Goal: Transaction & Acquisition: Purchase product/service

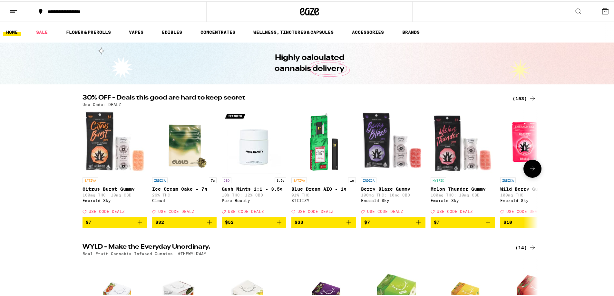
click at [532, 171] on icon at bounding box center [533, 168] width 8 height 8
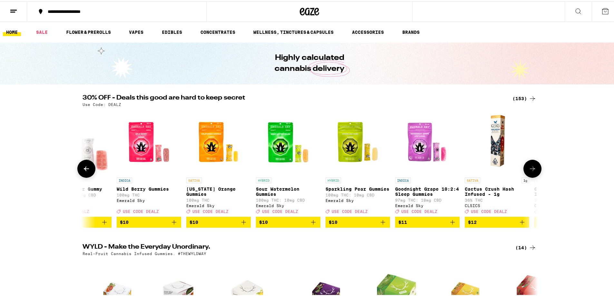
click at [532, 171] on icon at bounding box center [533, 168] width 8 height 8
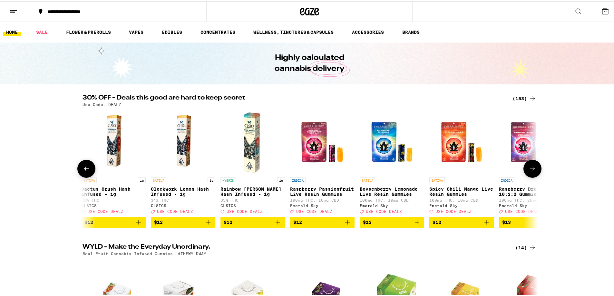
click at [532, 171] on icon at bounding box center [533, 168] width 8 height 8
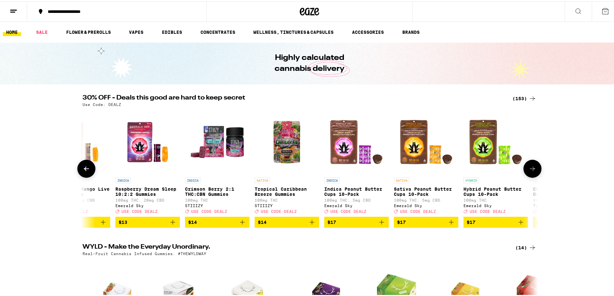
click at [532, 171] on icon at bounding box center [533, 168] width 8 height 8
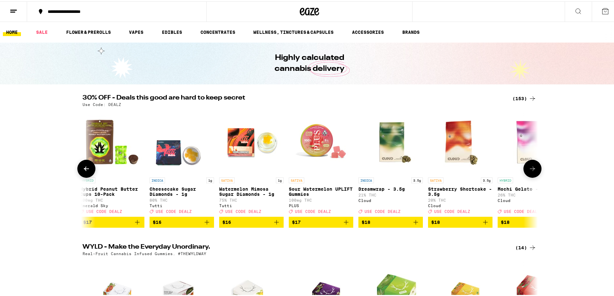
click at [532, 171] on icon at bounding box center [533, 168] width 8 height 8
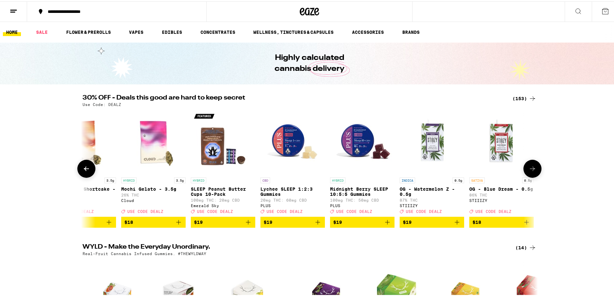
scroll to position [0, 1918]
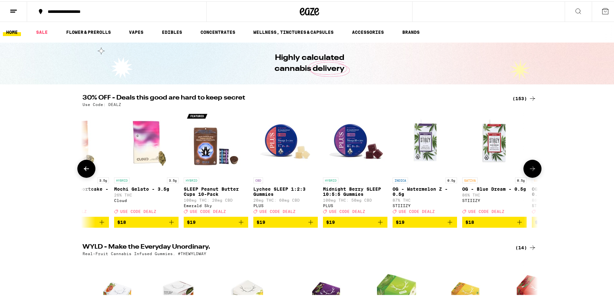
click at [532, 171] on icon at bounding box center [533, 168] width 8 height 8
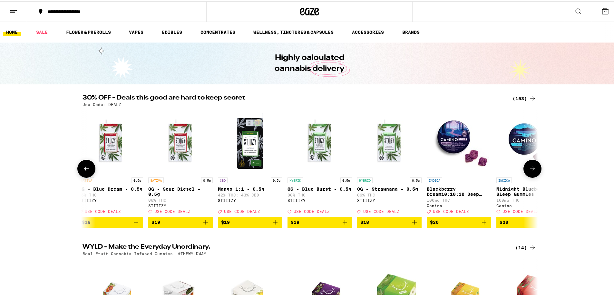
click at [532, 171] on icon at bounding box center [533, 168] width 8 height 8
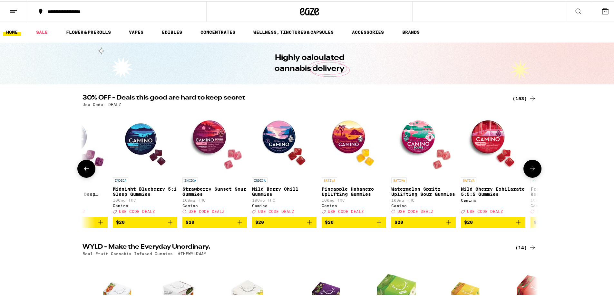
click at [532, 171] on icon at bounding box center [533, 168] width 8 height 8
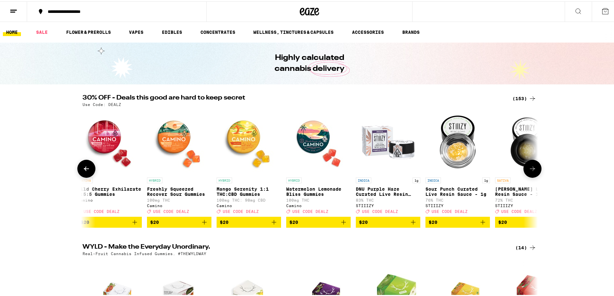
click at [532, 171] on icon at bounding box center [533, 168] width 8 height 8
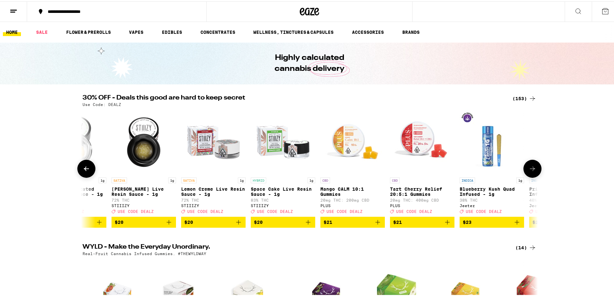
click at [532, 171] on icon at bounding box center [533, 168] width 8 height 8
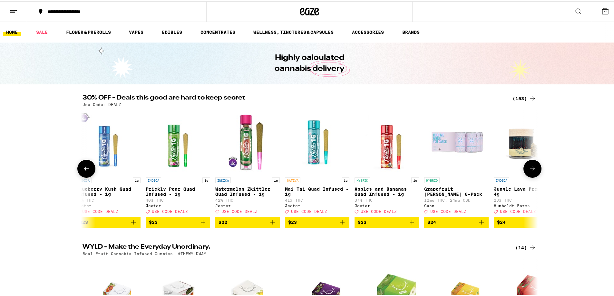
click at [532, 171] on icon at bounding box center [533, 168] width 8 height 8
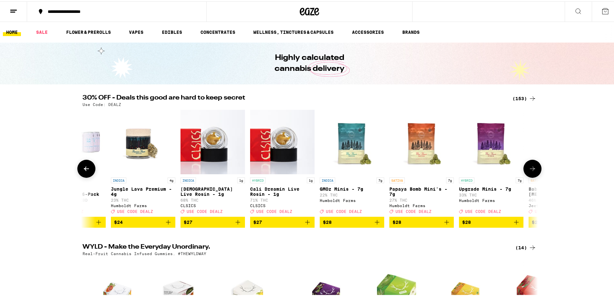
scroll to position [0, 4220]
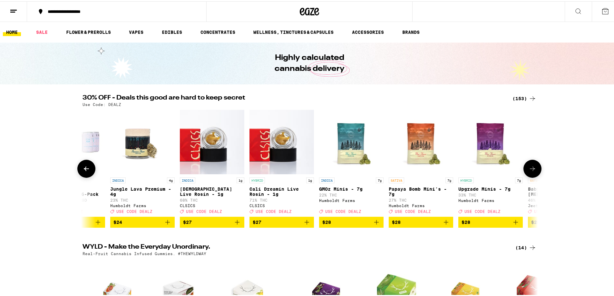
click at [532, 171] on icon at bounding box center [533, 168] width 8 height 8
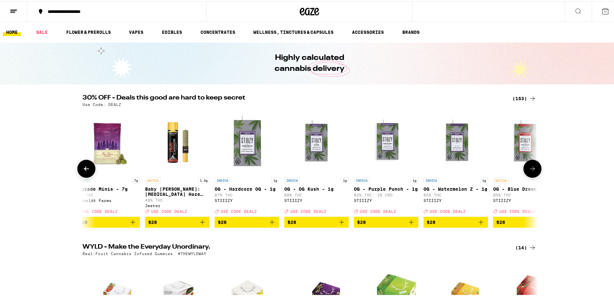
scroll to position [0, 4603]
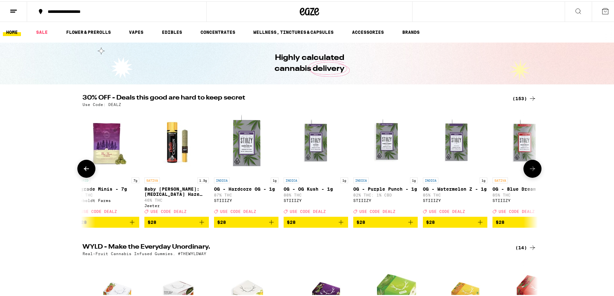
click at [532, 171] on icon at bounding box center [533, 168] width 8 height 8
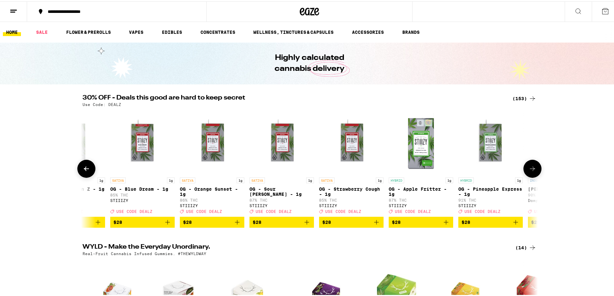
scroll to position [0, 4987]
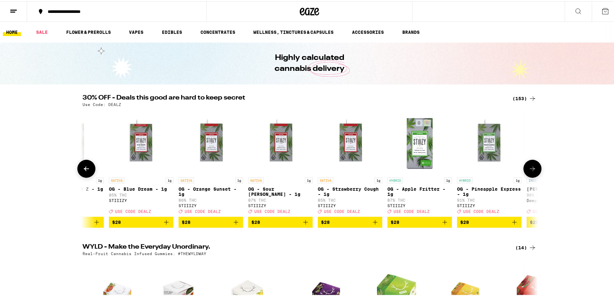
click at [532, 171] on icon at bounding box center [533, 168] width 8 height 8
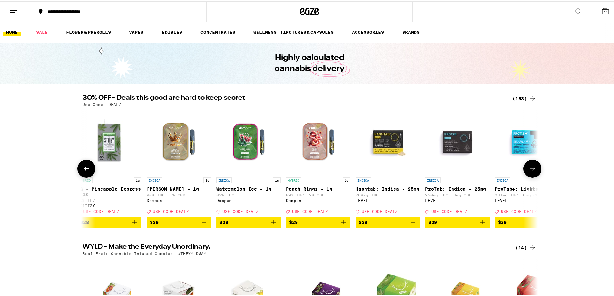
scroll to position [0, 5370]
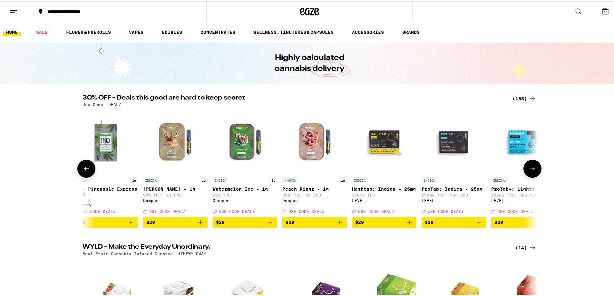
click at [532, 171] on icon at bounding box center [533, 168] width 8 height 8
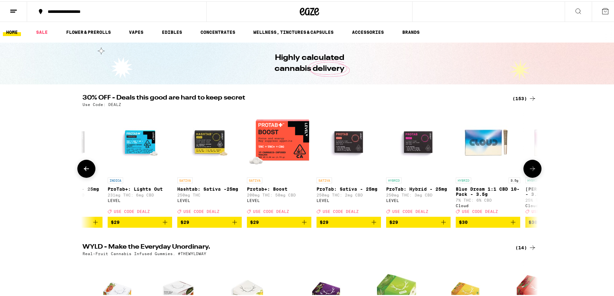
click at [532, 171] on icon at bounding box center [533, 168] width 8 height 8
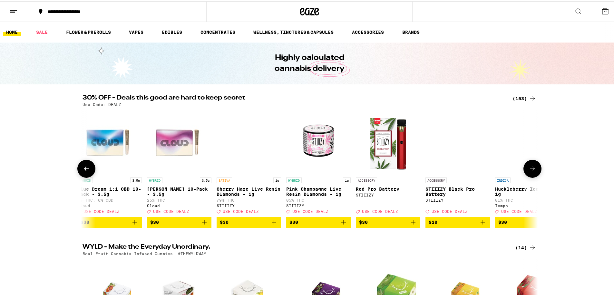
scroll to position [0, 6138]
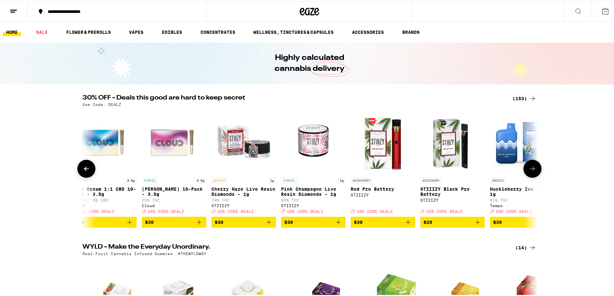
click at [532, 171] on icon at bounding box center [533, 168] width 8 height 8
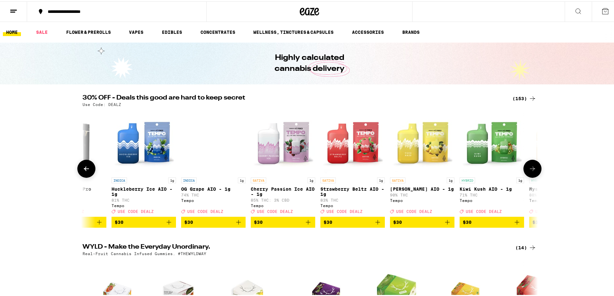
scroll to position [0, 6521]
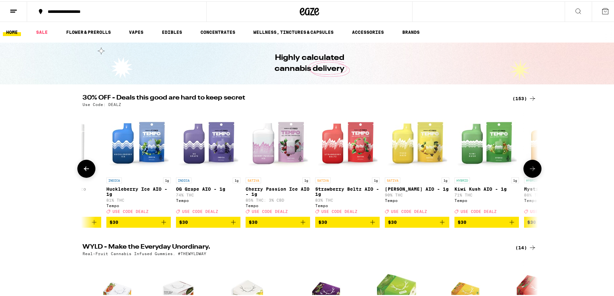
click at [532, 171] on icon at bounding box center [533, 168] width 8 height 8
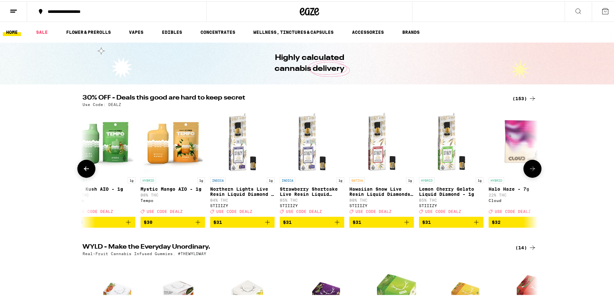
click at [532, 171] on icon at bounding box center [533, 168] width 8 height 8
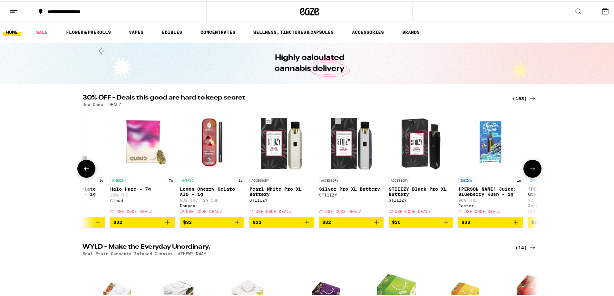
scroll to position [0, 7288]
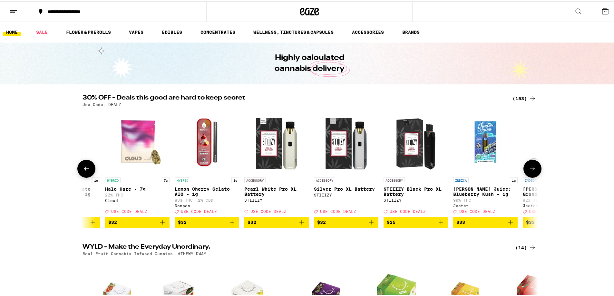
click at [532, 171] on icon at bounding box center [533, 168] width 8 height 8
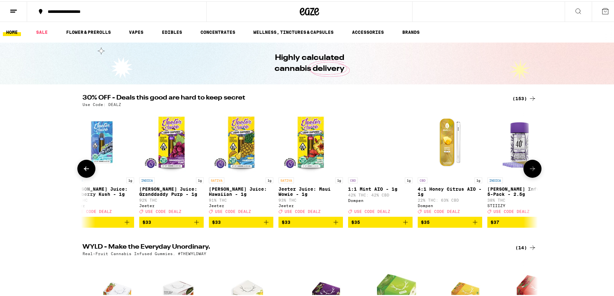
click at [532, 171] on icon at bounding box center [533, 168] width 8 height 8
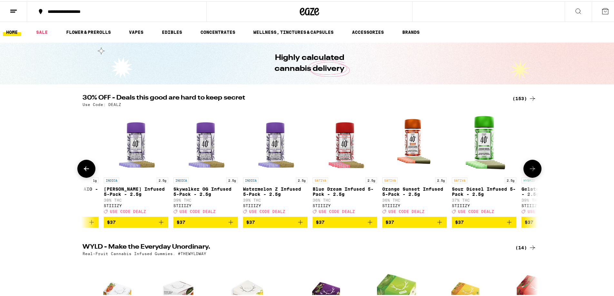
click at [532, 171] on icon at bounding box center [533, 168] width 8 height 8
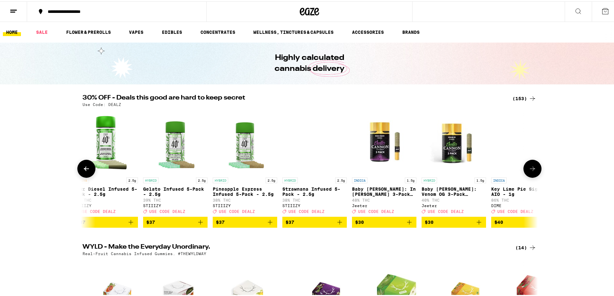
scroll to position [0, 8439]
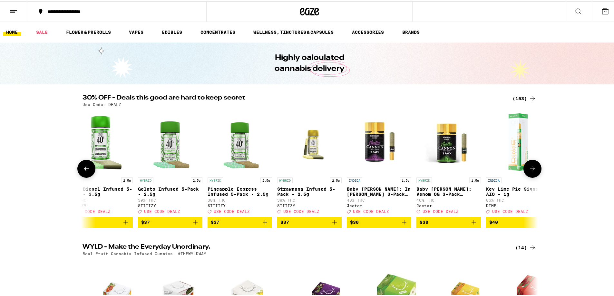
click at [532, 171] on icon at bounding box center [533, 168] width 8 height 8
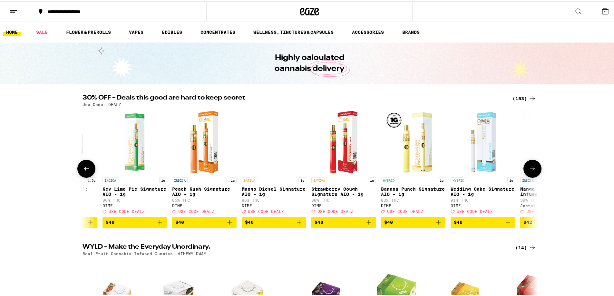
click at [532, 171] on icon at bounding box center [533, 168] width 8 height 8
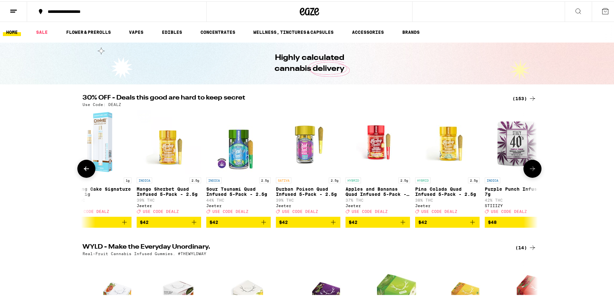
click at [532, 171] on icon at bounding box center [533, 168] width 8 height 8
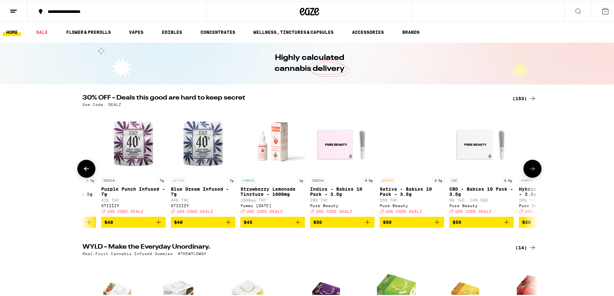
click at [532, 171] on icon at bounding box center [533, 168] width 8 height 8
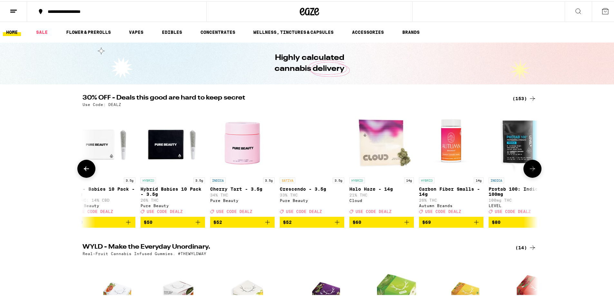
scroll to position [0, 9974]
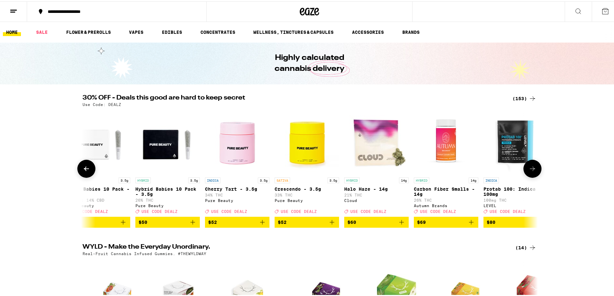
click at [532, 171] on icon at bounding box center [533, 168] width 8 height 8
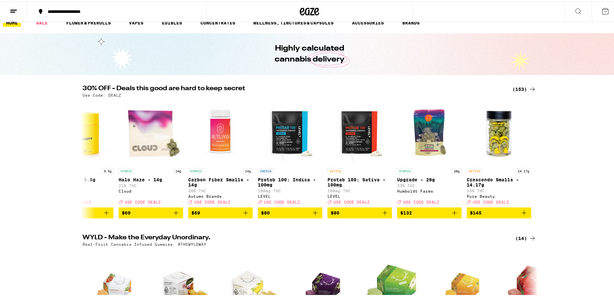
scroll to position [0, 0]
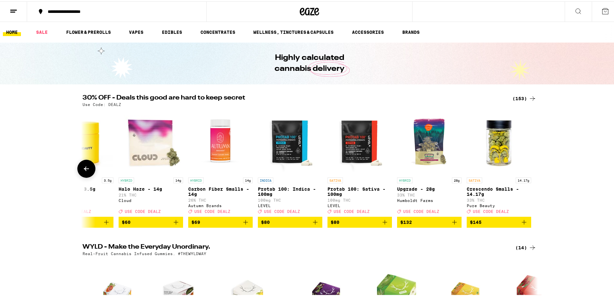
click at [86, 170] on icon at bounding box center [87, 168] width 8 height 8
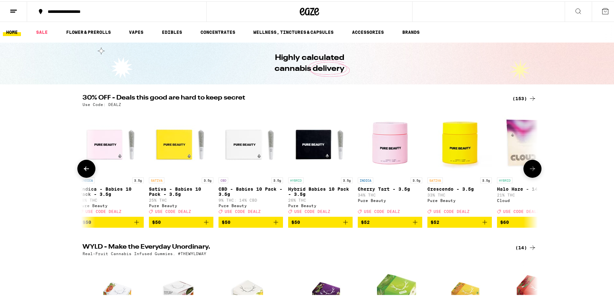
scroll to position [0, 9816]
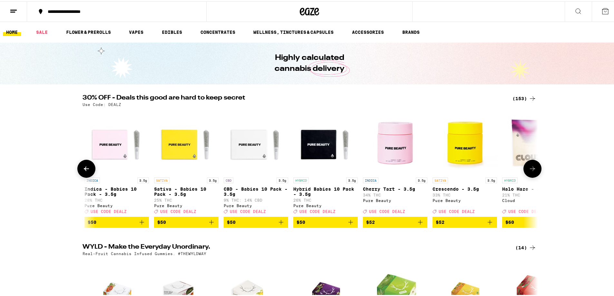
click at [86, 170] on icon at bounding box center [87, 168] width 8 height 8
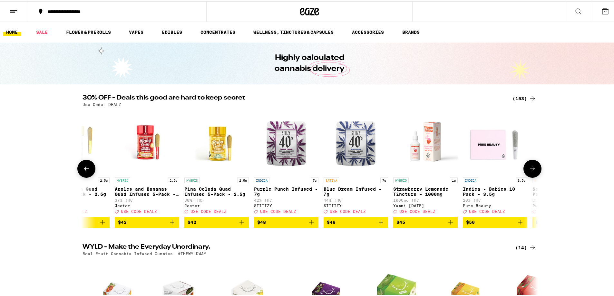
scroll to position [0, 9432]
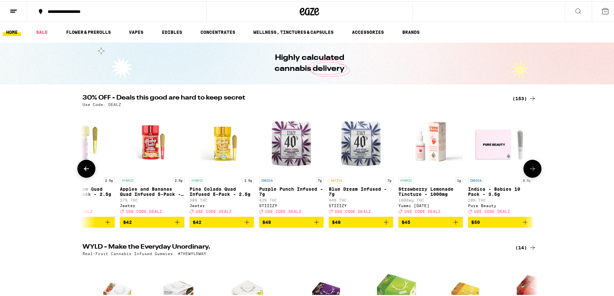
click at [86, 170] on icon at bounding box center [87, 168] width 8 height 8
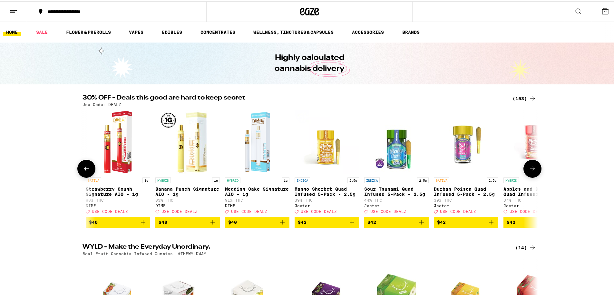
click at [86, 170] on icon at bounding box center [87, 168] width 8 height 8
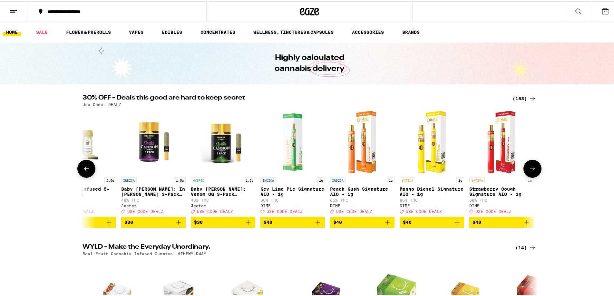
click at [86, 170] on icon at bounding box center [87, 168] width 8 height 8
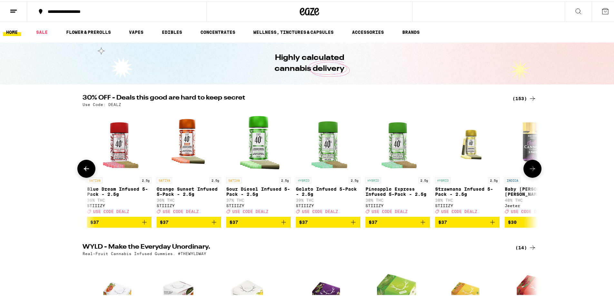
click at [86, 170] on icon at bounding box center [87, 168] width 8 height 8
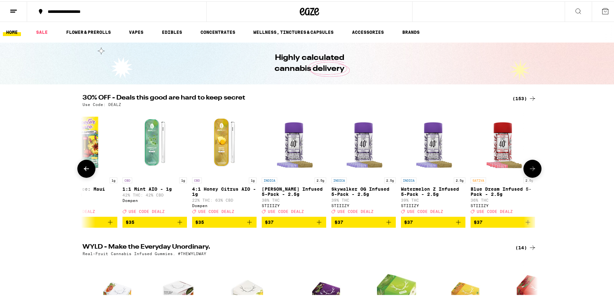
click at [86, 170] on icon at bounding box center [87, 168] width 8 height 8
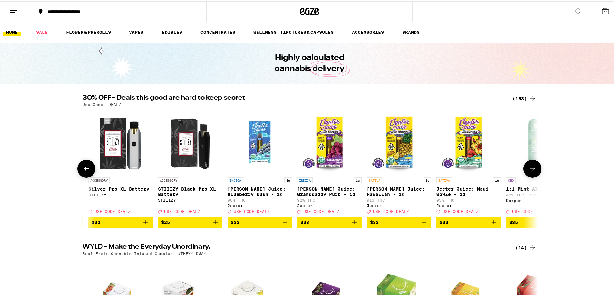
click at [86, 170] on icon at bounding box center [87, 168] width 8 height 8
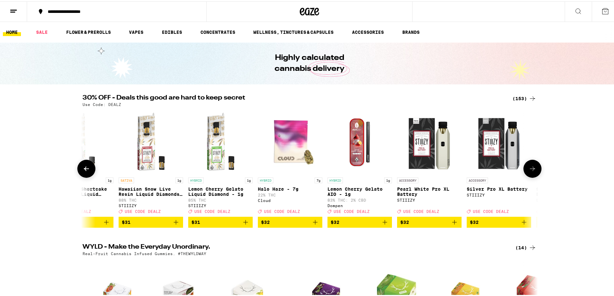
scroll to position [0, 7131]
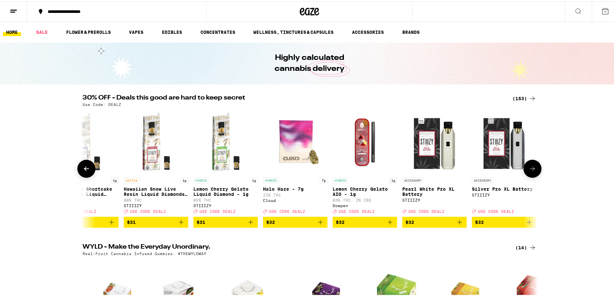
click at [86, 170] on icon at bounding box center [87, 168] width 8 height 8
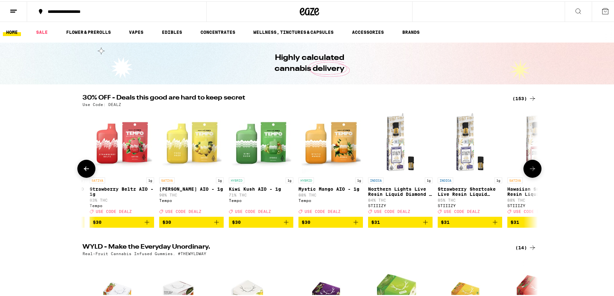
click at [86, 170] on icon at bounding box center [87, 168] width 8 height 8
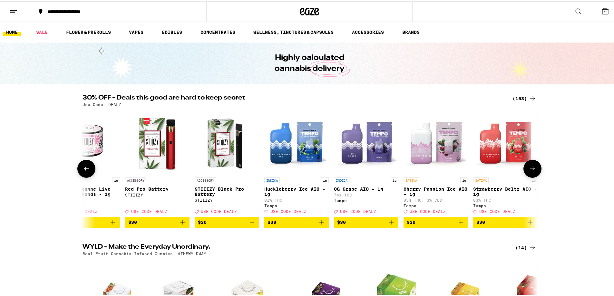
click at [86, 170] on icon at bounding box center [87, 168] width 8 height 8
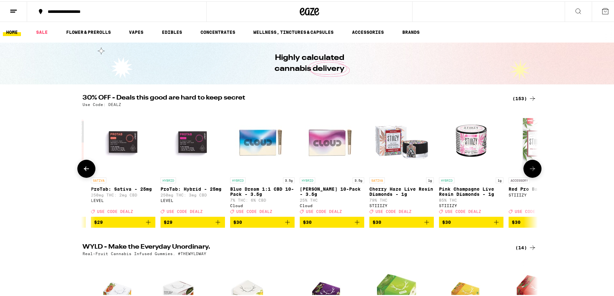
click at [86, 170] on icon at bounding box center [87, 168] width 8 height 8
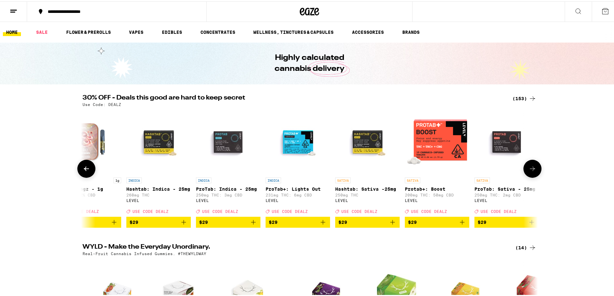
click at [86, 170] on icon at bounding box center [87, 168] width 8 height 8
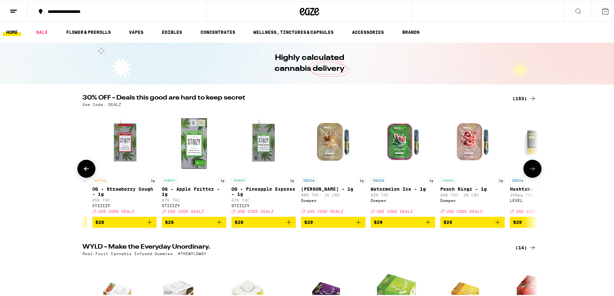
click at [86, 170] on icon at bounding box center [87, 168] width 8 height 8
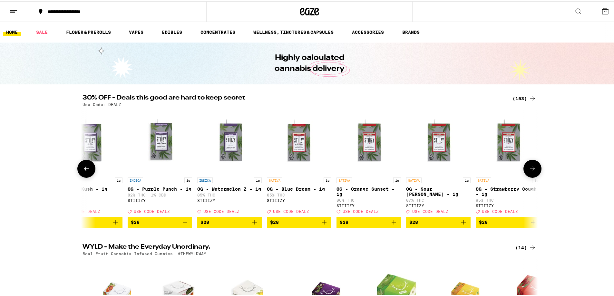
click at [86, 170] on icon at bounding box center [87, 168] width 8 height 8
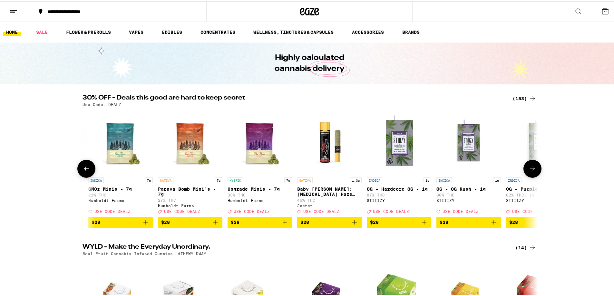
scroll to position [0, 4445]
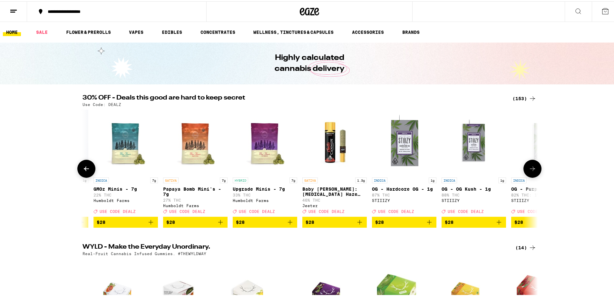
click at [86, 170] on icon at bounding box center [87, 168] width 8 height 8
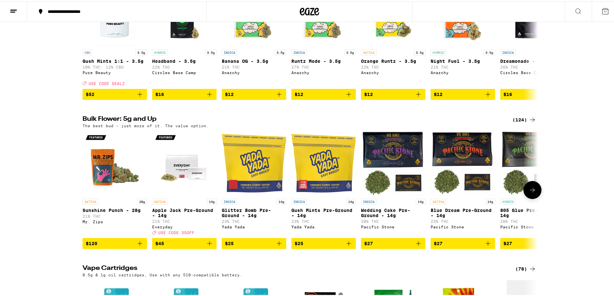
scroll to position [709, 0]
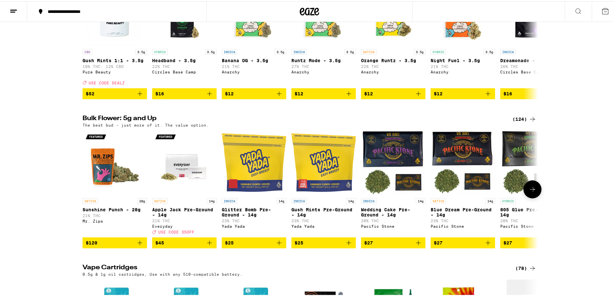
click at [529, 192] on icon at bounding box center [533, 188] width 8 height 8
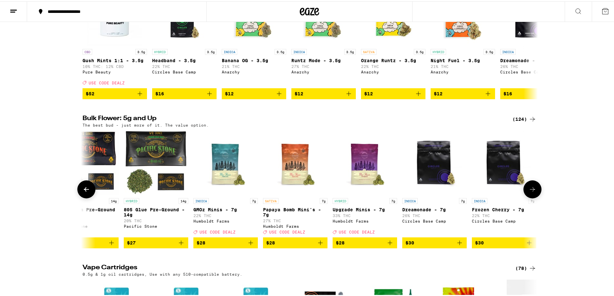
scroll to position [0, 384]
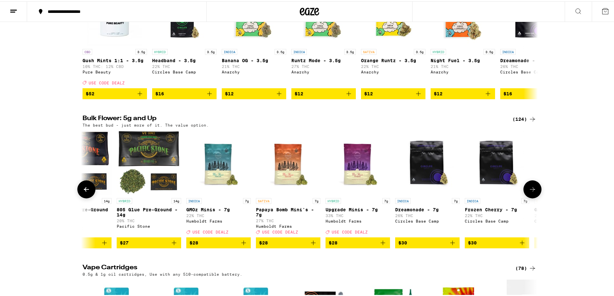
click at [529, 192] on icon at bounding box center [533, 188] width 8 height 8
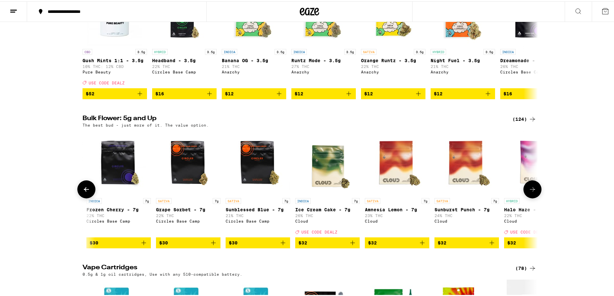
scroll to position [0, 767]
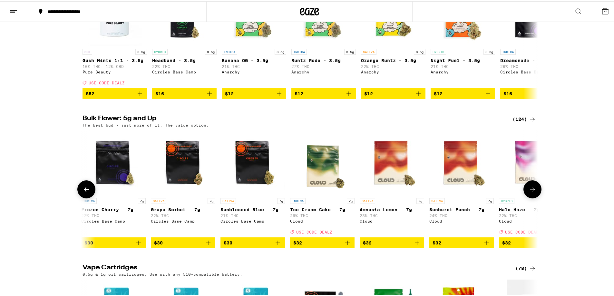
click at [529, 192] on icon at bounding box center [533, 188] width 8 height 8
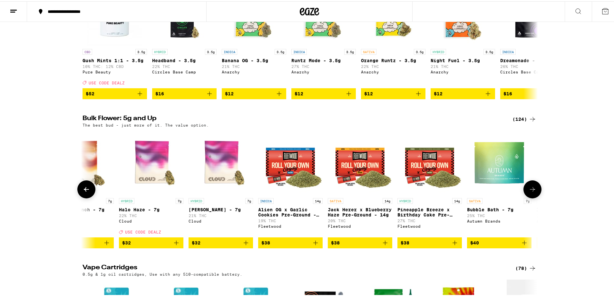
scroll to position [0, 1151]
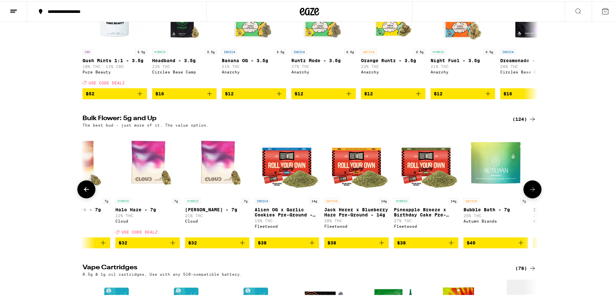
click at [529, 192] on icon at bounding box center [533, 188] width 8 height 8
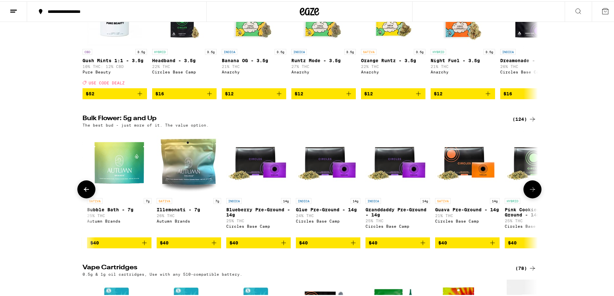
scroll to position [0, 1534]
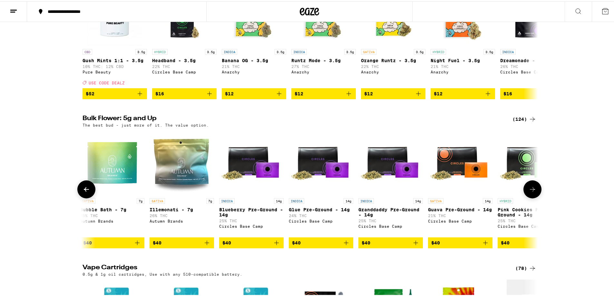
click at [529, 192] on icon at bounding box center [533, 188] width 8 height 8
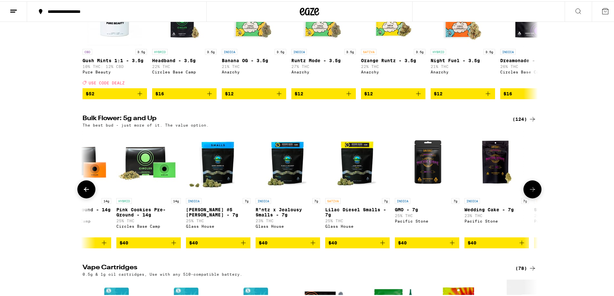
scroll to position [0, 1918]
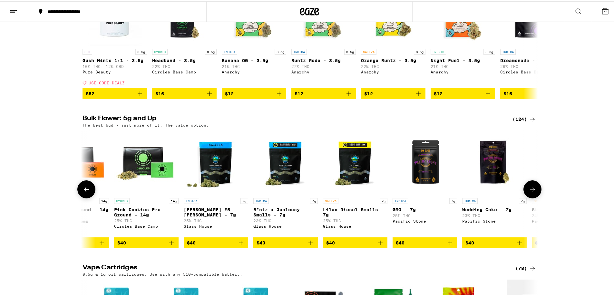
click at [529, 192] on icon at bounding box center [533, 188] width 8 height 8
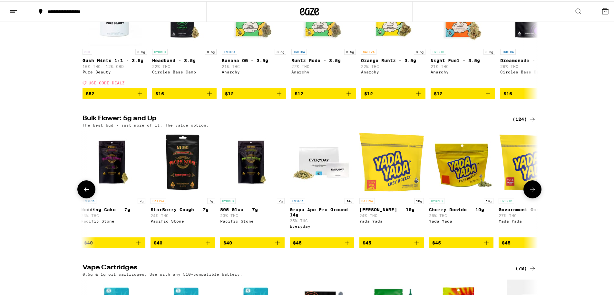
scroll to position [0, 2302]
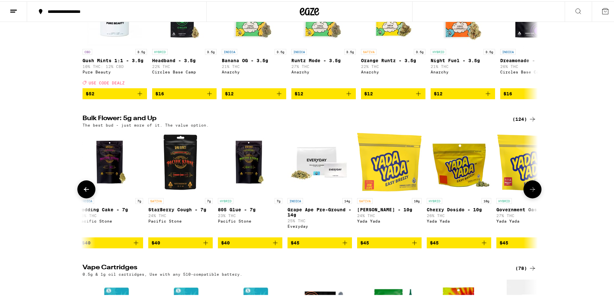
click at [529, 192] on icon at bounding box center [533, 188] width 8 height 8
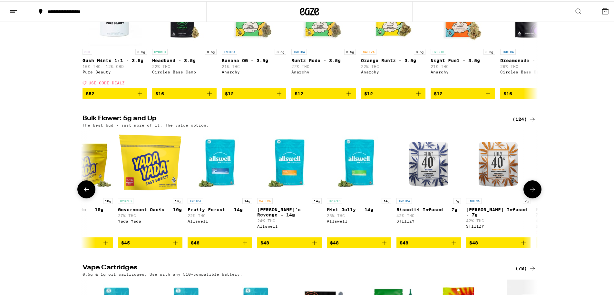
scroll to position [0, 2685]
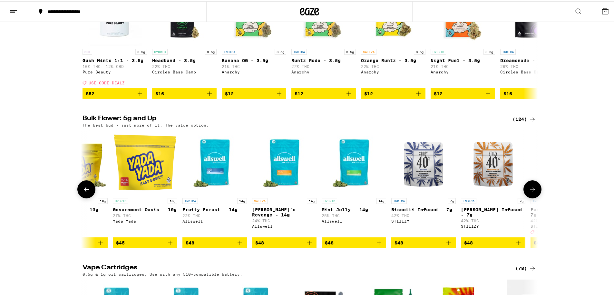
click at [529, 192] on icon at bounding box center [533, 188] width 8 height 8
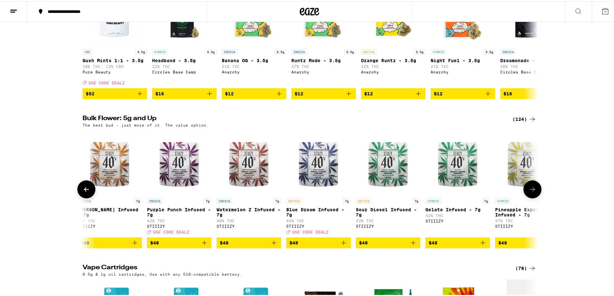
click at [529, 192] on icon at bounding box center [533, 188] width 8 height 8
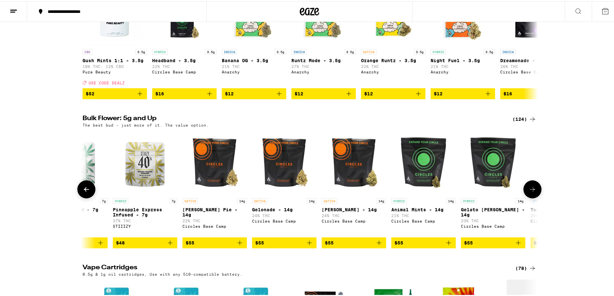
scroll to position [0, 3452]
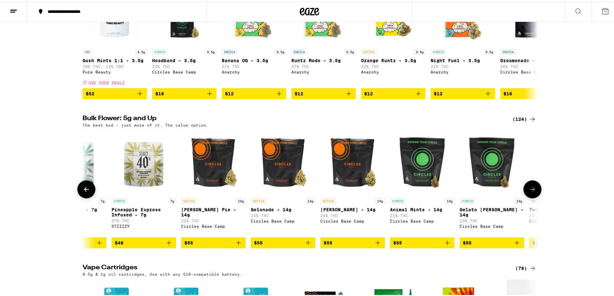
click at [87, 192] on icon at bounding box center [87, 188] width 8 height 8
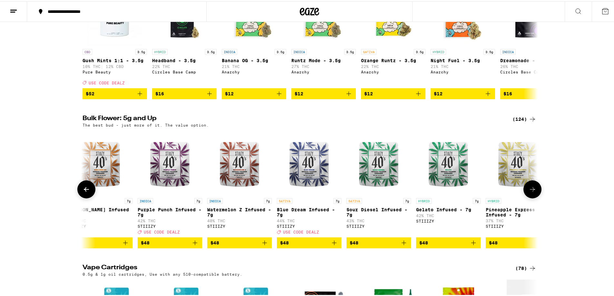
scroll to position [0, 3069]
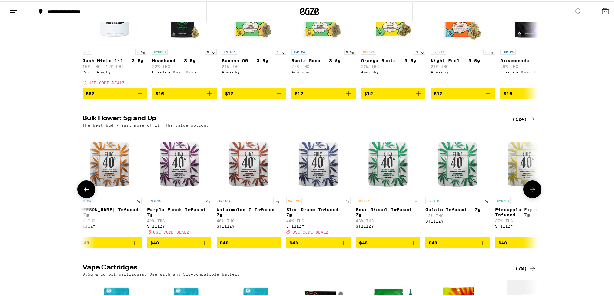
click at [529, 192] on icon at bounding box center [533, 188] width 8 height 8
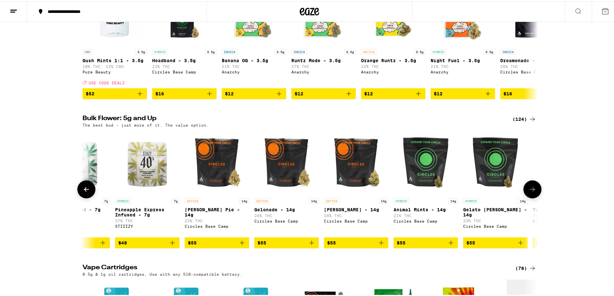
scroll to position [0, 3452]
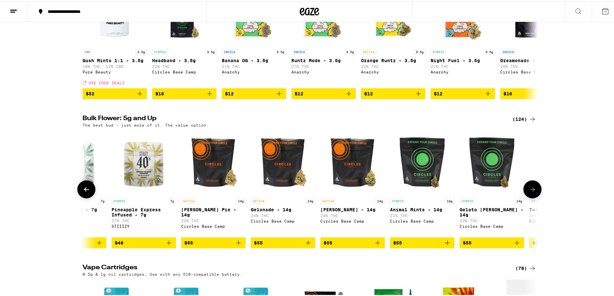
click at [529, 192] on icon at bounding box center [533, 188] width 8 height 8
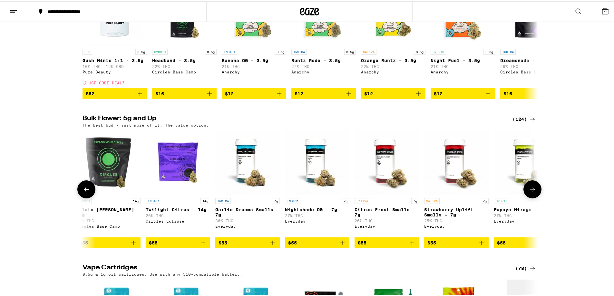
click at [529, 192] on icon at bounding box center [533, 188] width 8 height 8
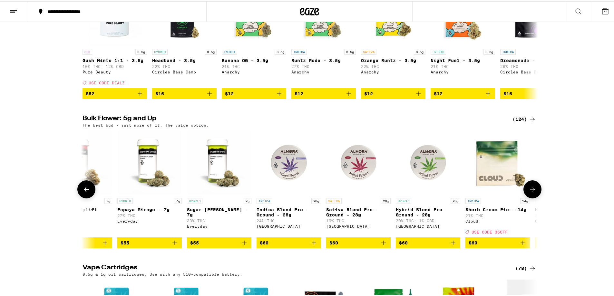
scroll to position [0, 4220]
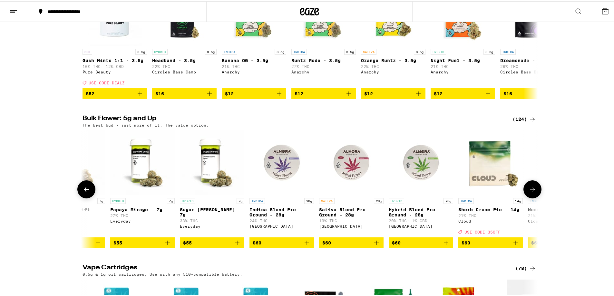
click at [529, 192] on icon at bounding box center [533, 188] width 8 height 8
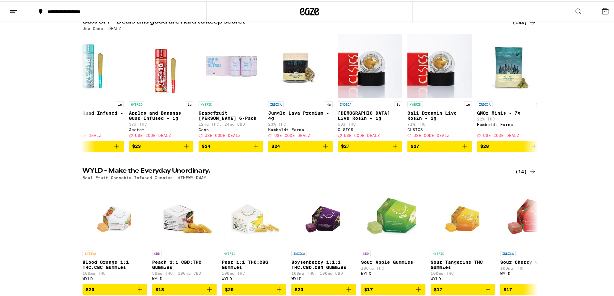
scroll to position [0, 0]
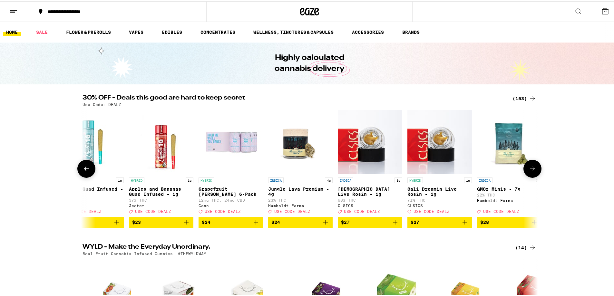
click at [83, 168] on icon at bounding box center [87, 168] width 8 height 8
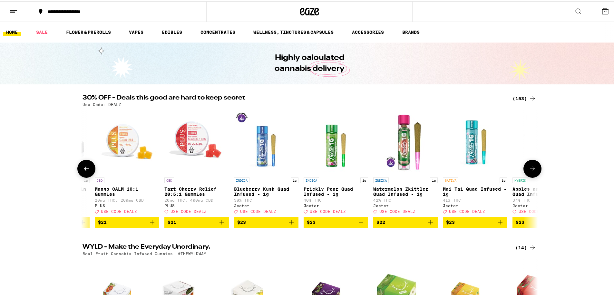
click at [83, 168] on icon at bounding box center [87, 168] width 8 height 8
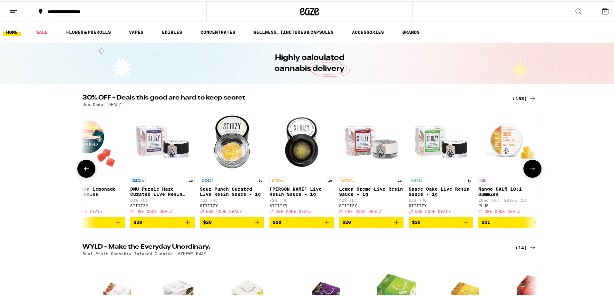
click at [83, 168] on icon at bounding box center [87, 168] width 8 height 8
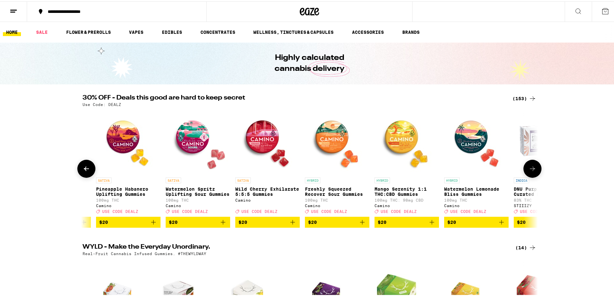
click at [83, 168] on icon at bounding box center [87, 168] width 8 height 8
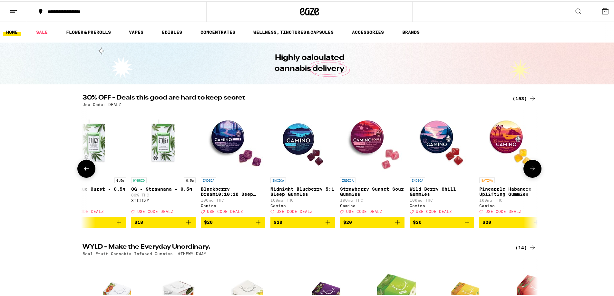
click at [83, 168] on icon at bounding box center [87, 168] width 8 height 8
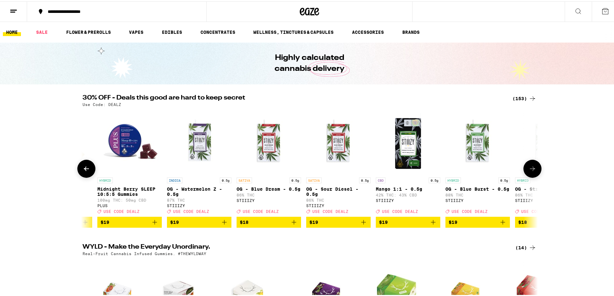
click at [83, 168] on icon at bounding box center [87, 168] width 8 height 8
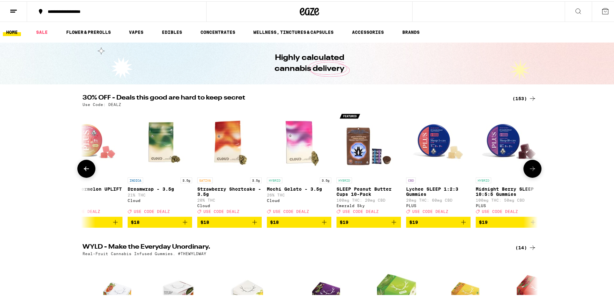
scroll to position [0, 1760]
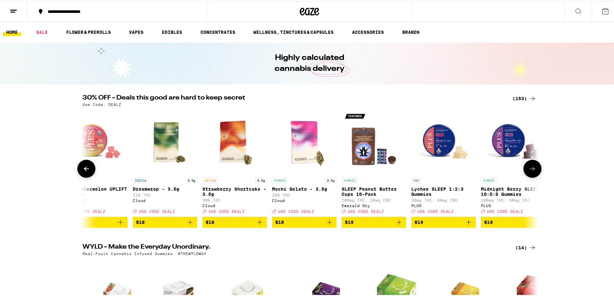
click at [83, 168] on icon at bounding box center [87, 168] width 8 height 8
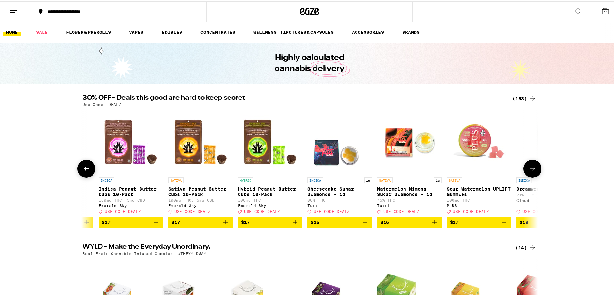
click at [83, 168] on icon at bounding box center [87, 168] width 8 height 8
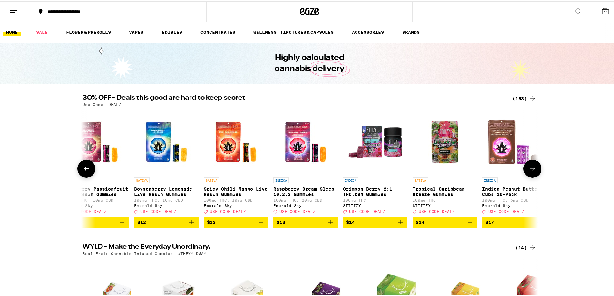
click at [83, 168] on icon at bounding box center [87, 168] width 8 height 8
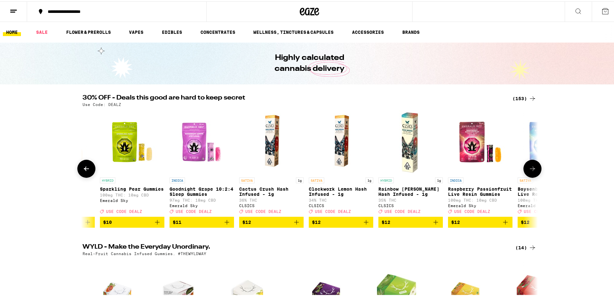
click at [83, 168] on icon at bounding box center [87, 168] width 8 height 8
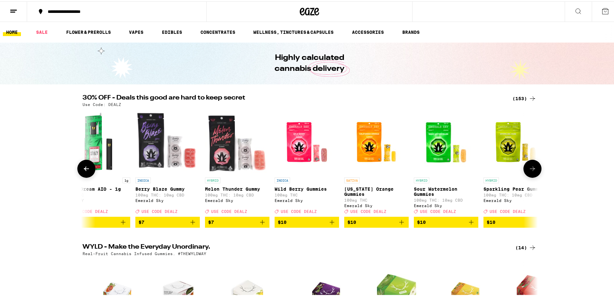
click at [83, 168] on icon at bounding box center [87, 168] width 8 height 8
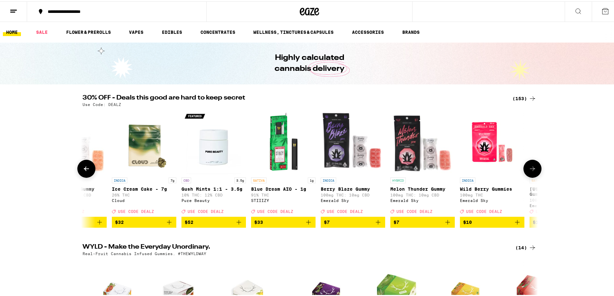
scroll to position [0, 0]
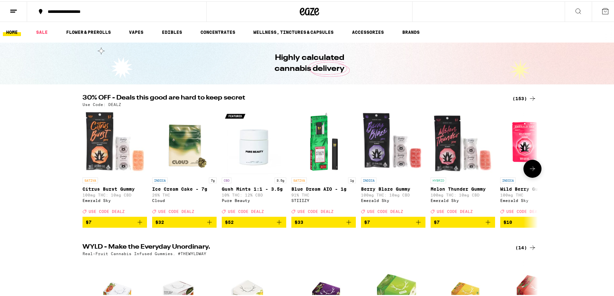
click at [81, 168] on div at bounding box center [86, 168] width 18 height 18
click at [527, 166] on button at bounding box center [533, 168] width 18 height 18
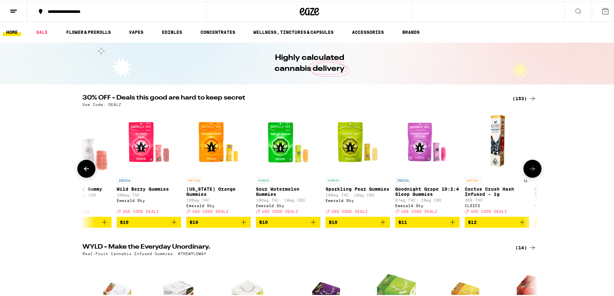
click at [529, 171] on icon at bounding box center [533, 168] width 8 height 8
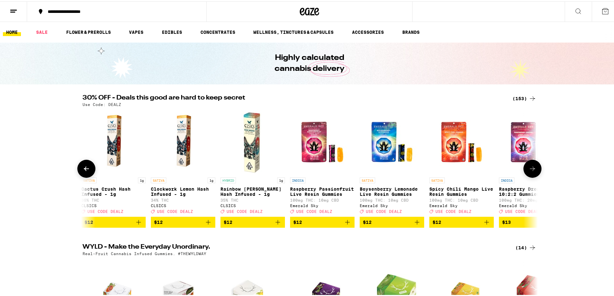
click at [529, 171] on icon at bounding box center [533, 168] width 8 height 8
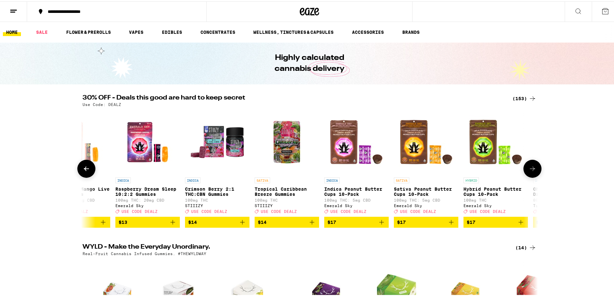
click at [529, 171] on icon at bounding box center [533, 168] width 8 height 8
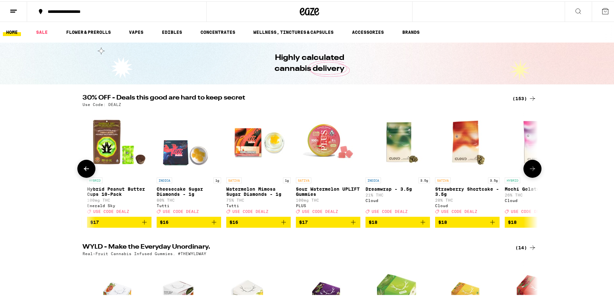
scroll to position [0, 1534]
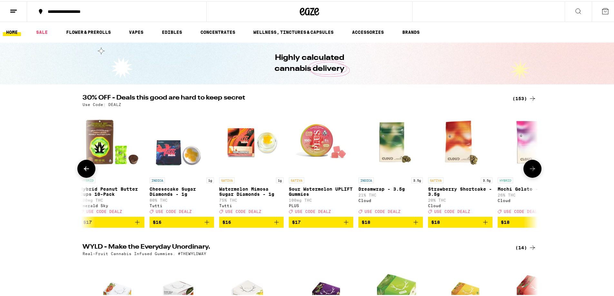
click at [526, 176] on button at bounding box center [533, 168] width 18 height 18
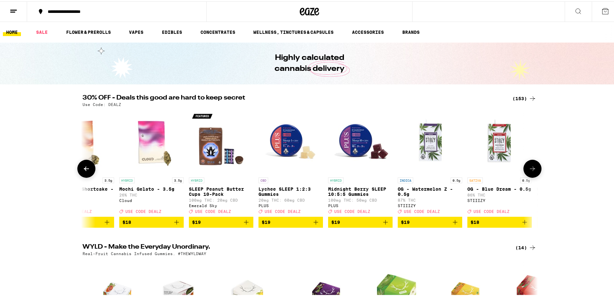
scroll to position [0, 1918]
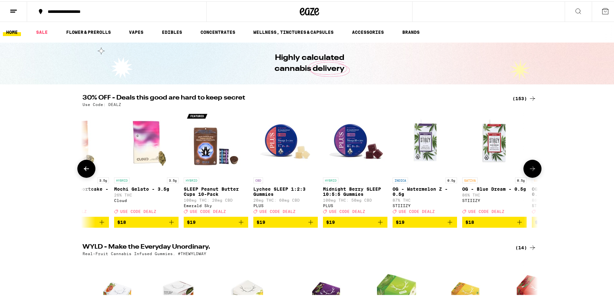
click at [525, 173] on button at bounding box center [533, 168] width 18 height 18
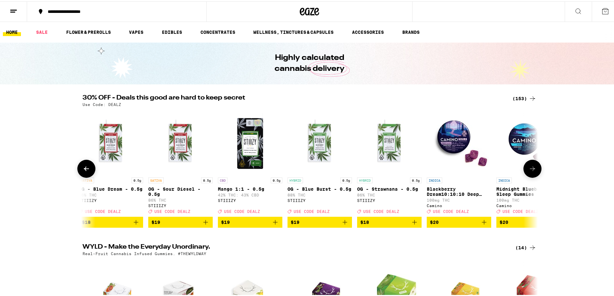
click at [525, 173] on button at bounding box center [533, 168] width 18 height 18
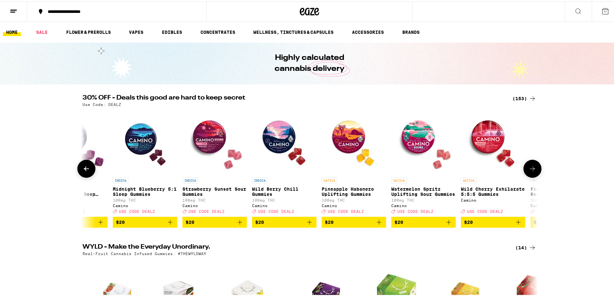
click at [525, 172] on button at bounding box center [533, 168] width 18 height 18
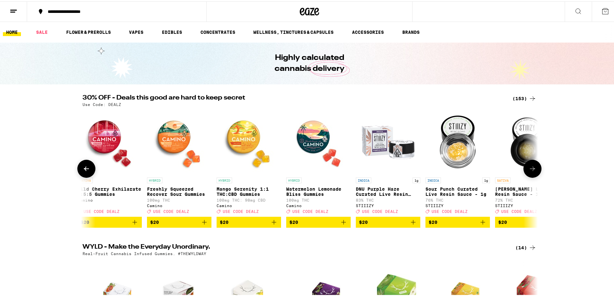
click at [525, 172] on button at bounding box center [533, 168] width 18 height 18
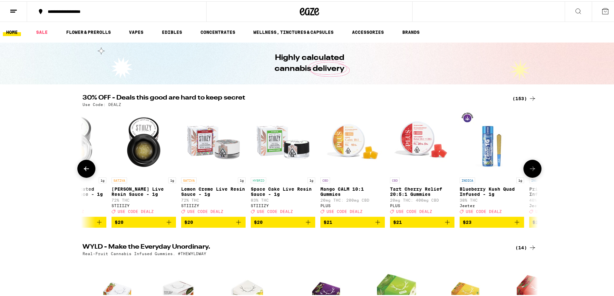
click at [525, 172] on button at bounding box center [533, 168] width 18 height 18
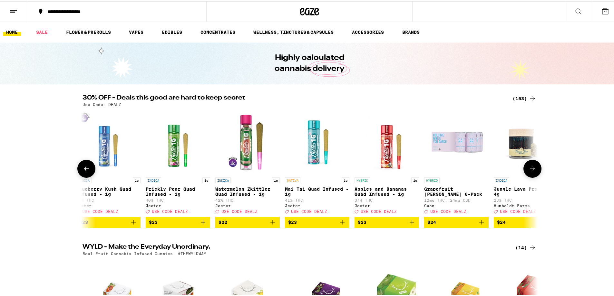
click at [525, 172] on button at bounding box center [533, 168] width 18 height 18
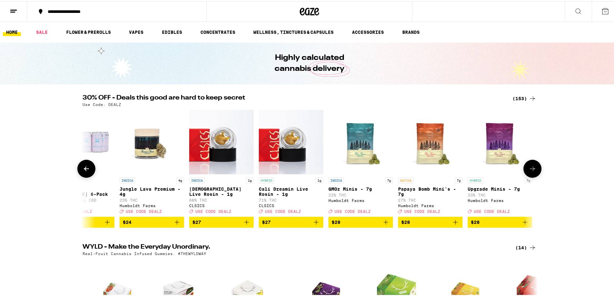
scroll to position [0, 4220]
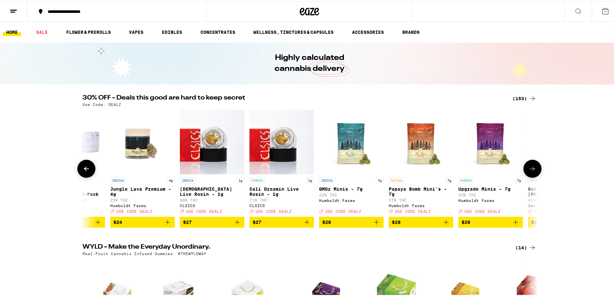
click at [524, 171] on button at bounding box center [533, 168] width 18 height 18
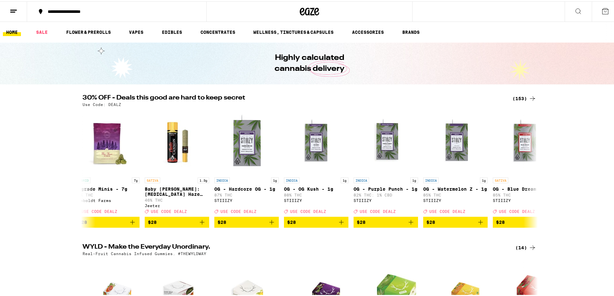
scroll to position [0, 4603]
click at [529, 171] on icon at bounding box center [533, 168] width 8 height 8
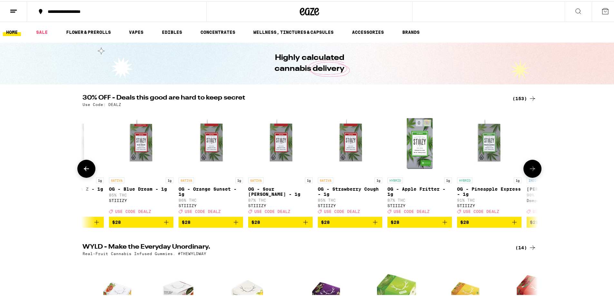
click at [529, 171] on icon at bounding box center [533, 168] width 8 height 8
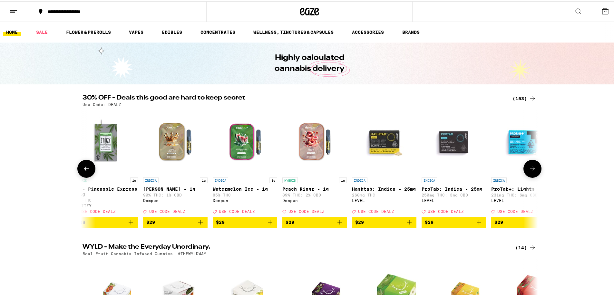
click at [529, 171] on icon at bounding box center [533, 168] width 8 height 8
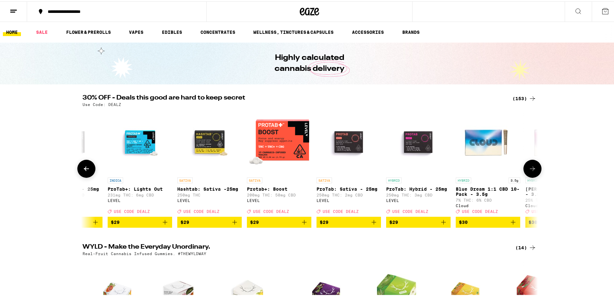
click at [529, 171] on icon at bounding box center [533, 168] width 8 height 8
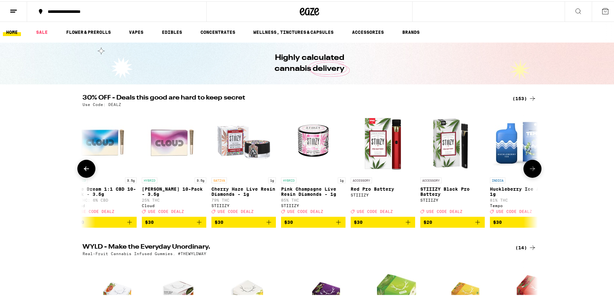
click at [529, 171] on icon at bounding box center [533, 168] width 8 height 8
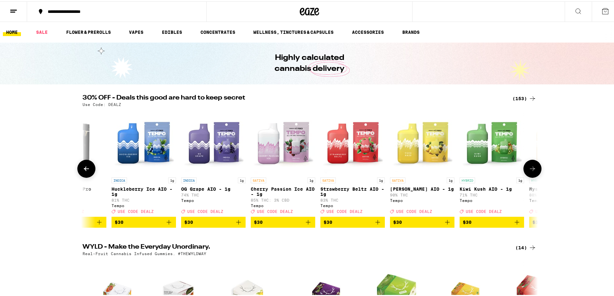
scroll to position [0, 6521]
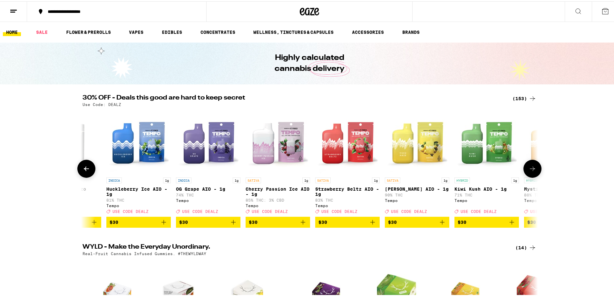
click at [529, 171] on icon at bounding box center [533, 168] width 8 height 8
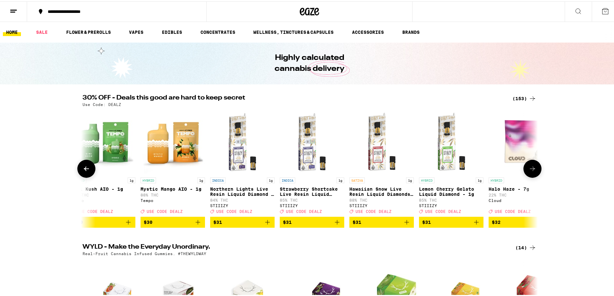
click at [529, 171] on icon at bounding box center [533, 168] width 8 height 8
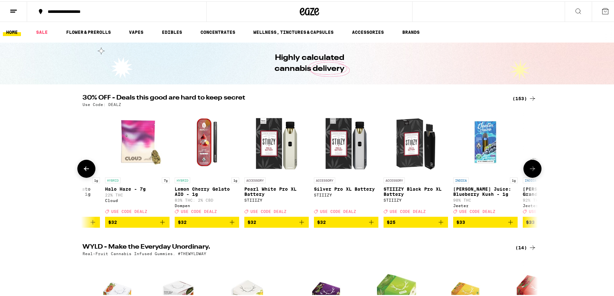
click at [529, 171] on icon at bounding box center [533, 168] width 8 height 8
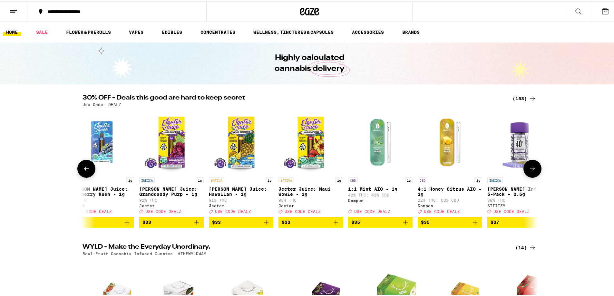
click at [529, 171] on icon at bounding box center [533, 168] width 8 height 8
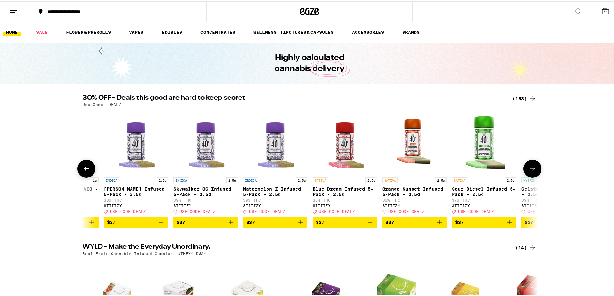
click at [529, 171] on icon at bounding box center [533, 168] width 8 height 8
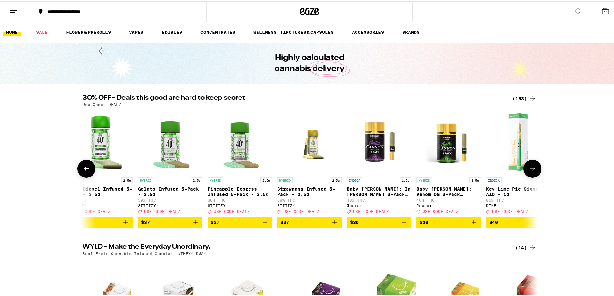
click at [529, 171] on icon at bounding box center [533, 168] width 8 height 8
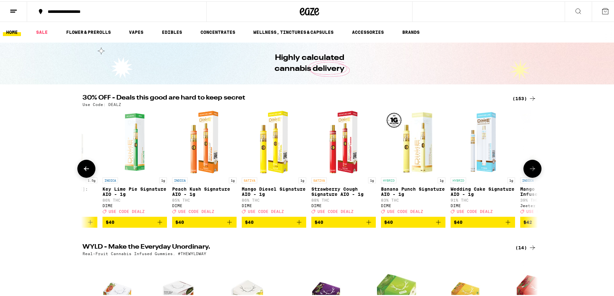
click at [529, 171] on icon at bounding box center [533, 168] width 8 height 8
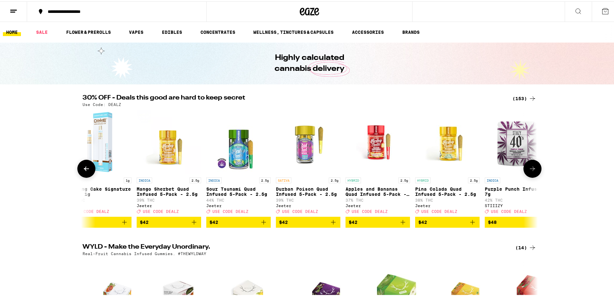
click at [529, 171] on icon at bounding box center [533, 168] width 8 height 8
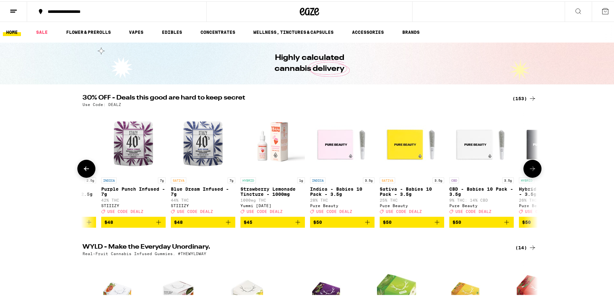
click at [529, 171] on icon at bounding box center [533, 168] width 8 height 8
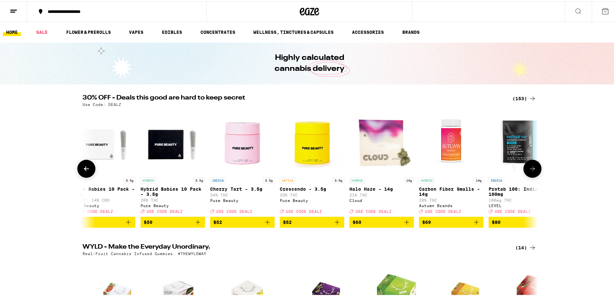
scroll to position [0, 9974]
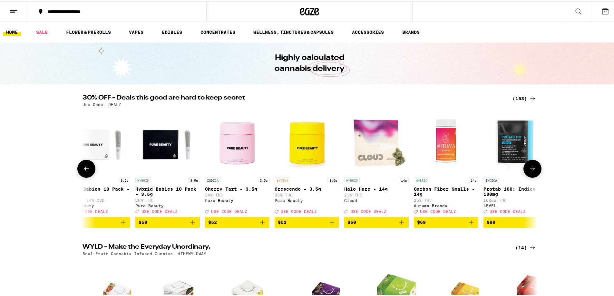
click at [529, 171] on icon at bounding box center [533, 168] width 8 height 8
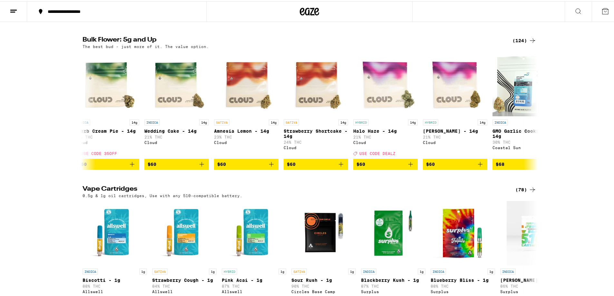
scroll to position [806, 0]
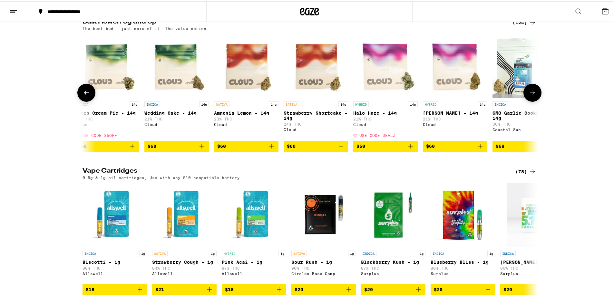
click at [533, 95] on icon at bounding box center [533, 92] width 8 height 8
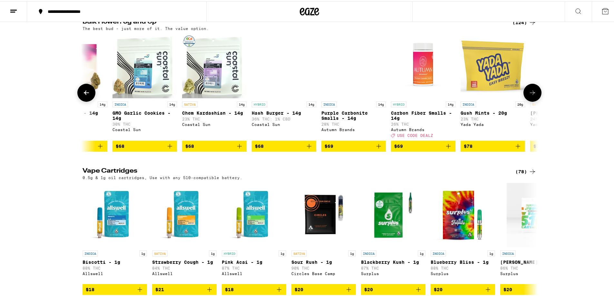
scroll to position [0, 4987]
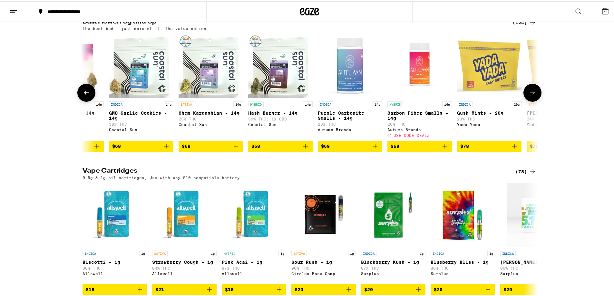
click at [533, 95] on icon at bounding box center [533, 92] width 8 height 8
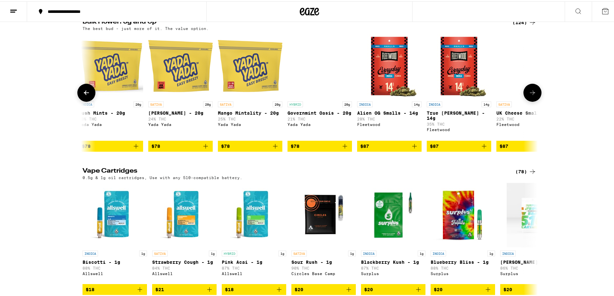
scroll to position [0, 5370]
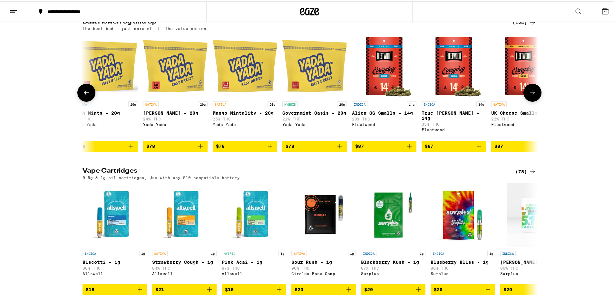
click at [533, 95] on icon at bounding box center [533, 92] width 8 height 8
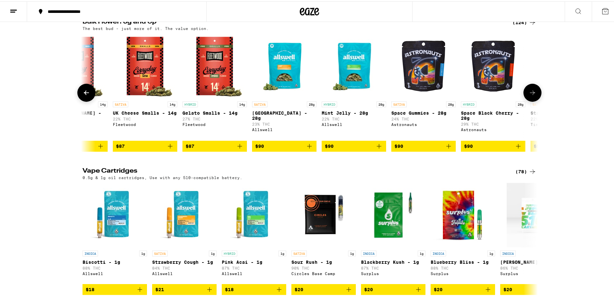
scroll to position [0, 5754]
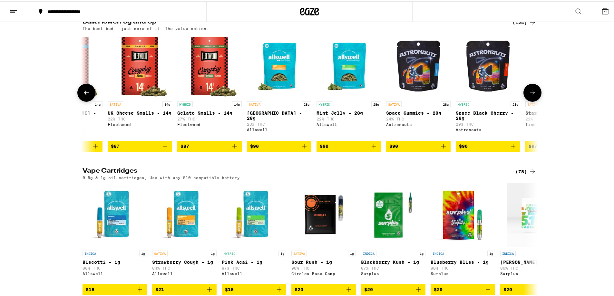
click at [533, 95] on icon at bounding box center [533, 92] width 8 height 8
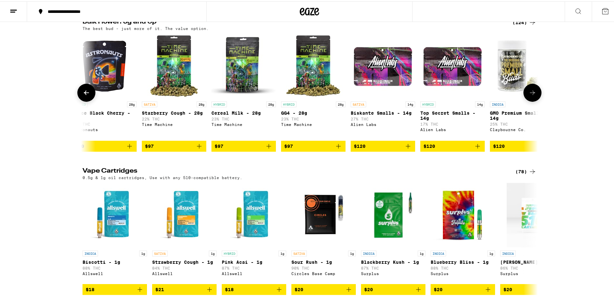
click at [533, 95] on icon at bounding box center [533, 92] width 8 height 8
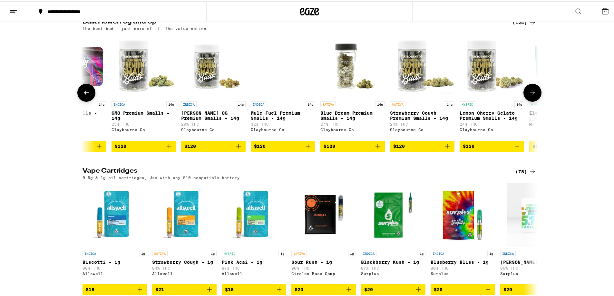
scroll to position [0, 6521]
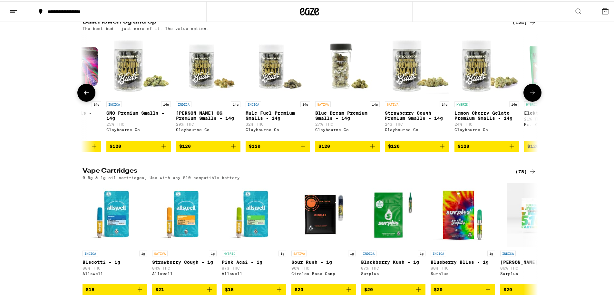
click at [533, 95] on icon at bounding box center [533, 92] width 8 height 8
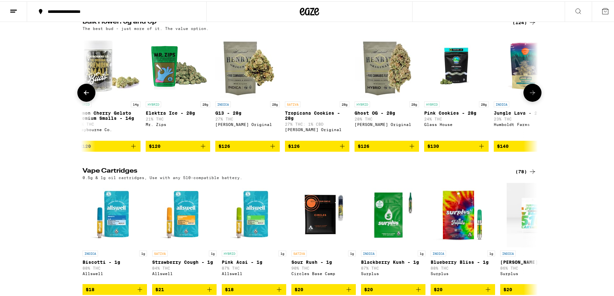
scroll to position [0, 6905]
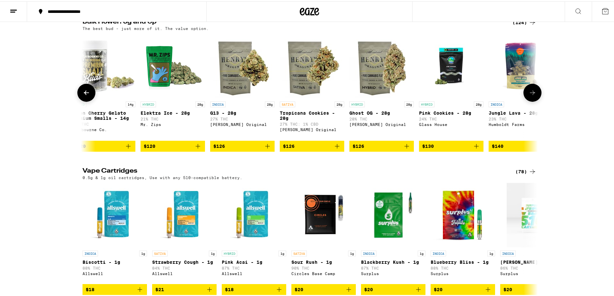
click at [533, 95] on icon at bounding box center [533, 92] width 8 height 8
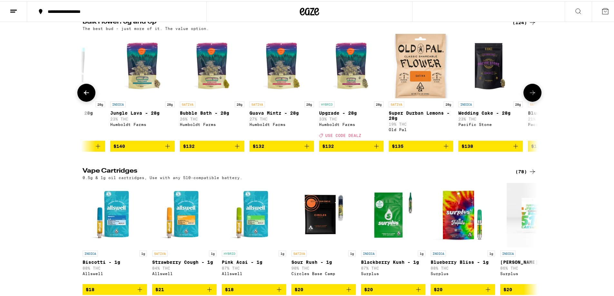
scroll to position [0, 7288]
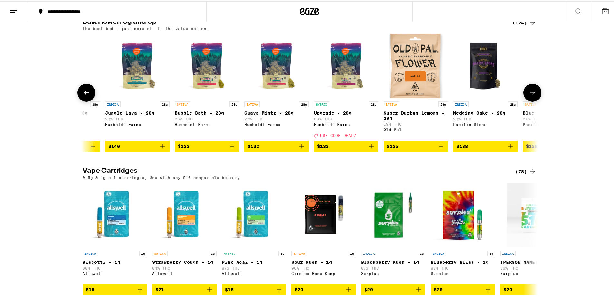
click at [533, 95] on icon at bounding box center [533, 92] width 8 height 8
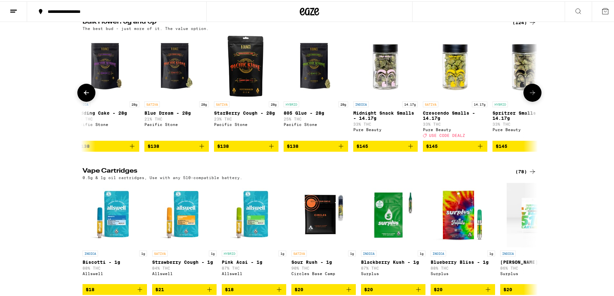
scroll to position [0, 7672]
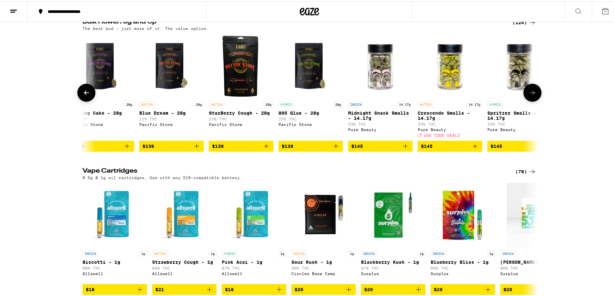
click at [533, 95] on icon at bounding box center [533, 92] width 8 height 8
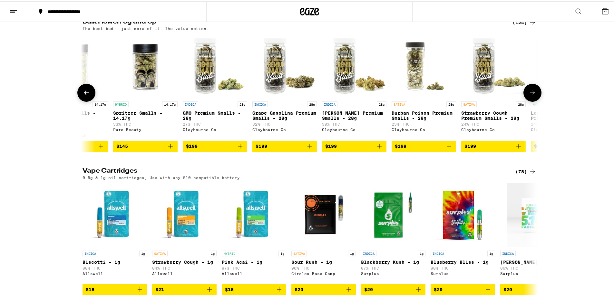
scroll to position [0, 8056]
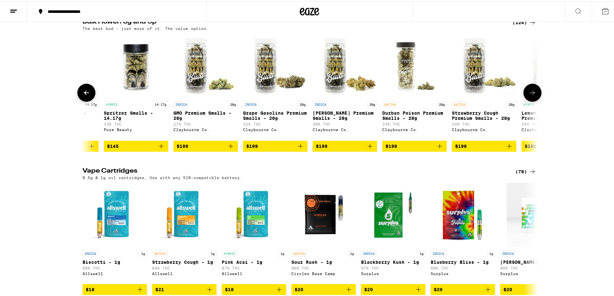
click at [529, 95] on icon at bounding box center [533, 92] width 8 height 8
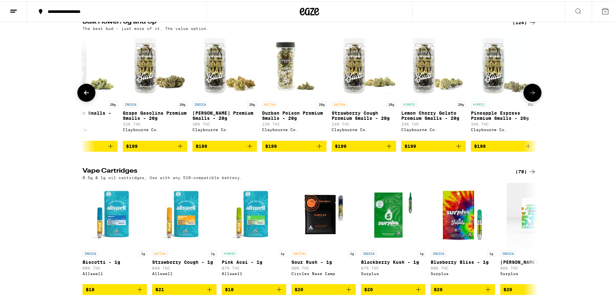
scroll to position [0, 8180]
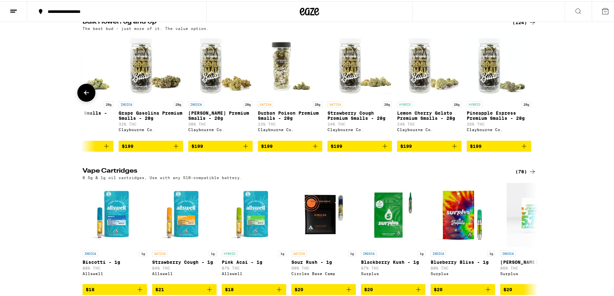
click at [86, 95] on icon at bounding box center [87, 92] width 8 height 8
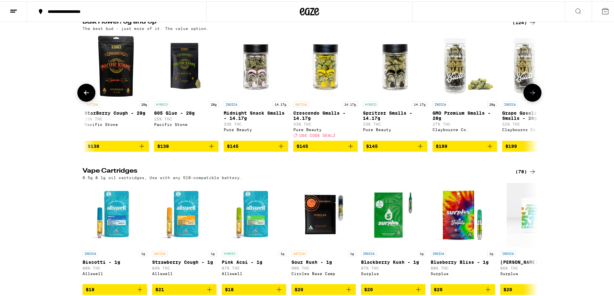
click at [86, 95] on icon at bounding box center [87, 92] width 8 height 8
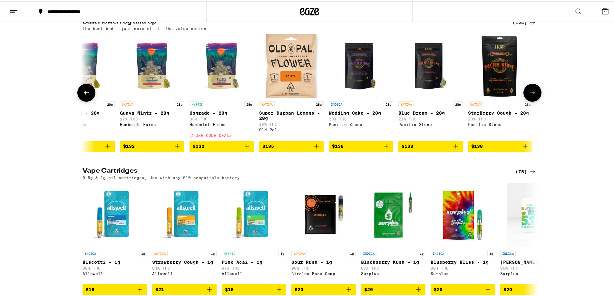
click at [86, 95] on icon at bounding box center [87, 92] width 8 height 8
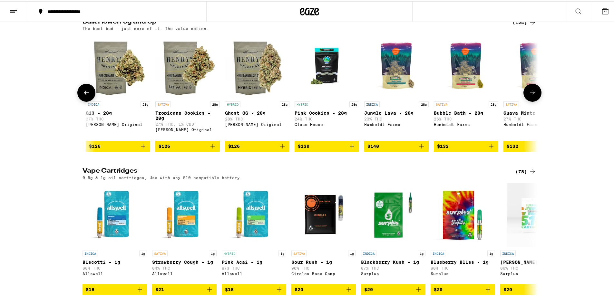
click at [86, 95] on icon at bounding box center [87, 92] width 8 height 8
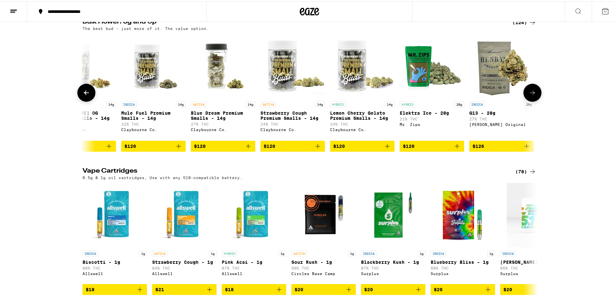
click at [86, 95] on icon at bounding box center [87, 92] width 8 height 8
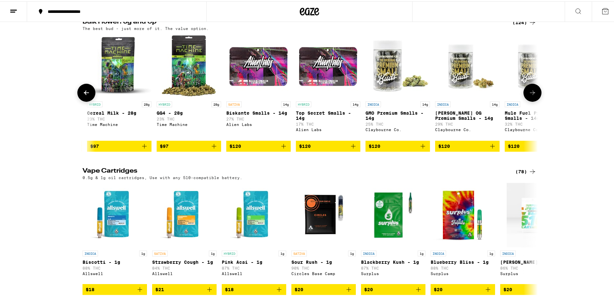
click at [86, 95] on icon at bounding box center [87, 92] width 8 height 8
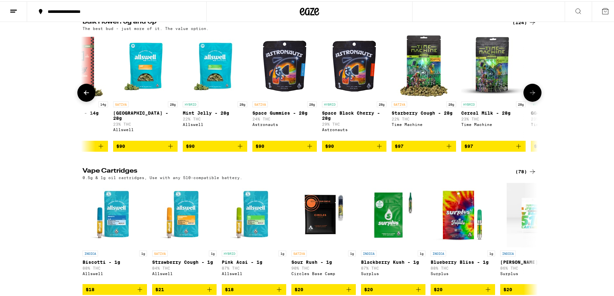
scroll to position [0, 5878]
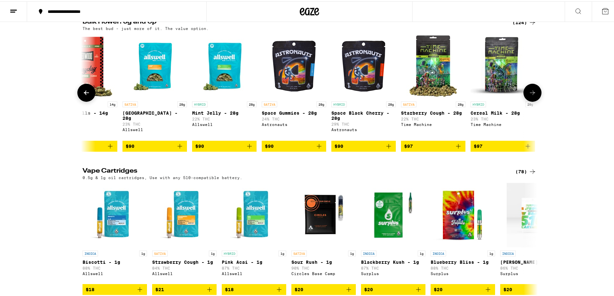
click at [86, 95] on icon at bounding box center [87, 92] width 8 height 8
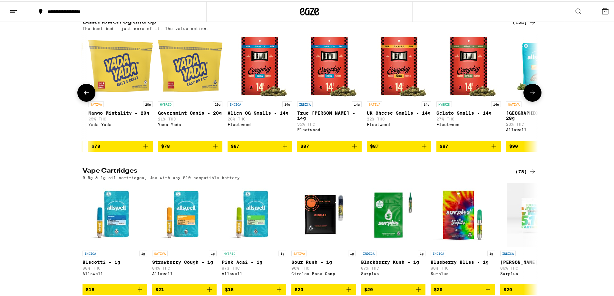
click at [86, 95] on icon at bounding box center [87, 92] width 8 height 8
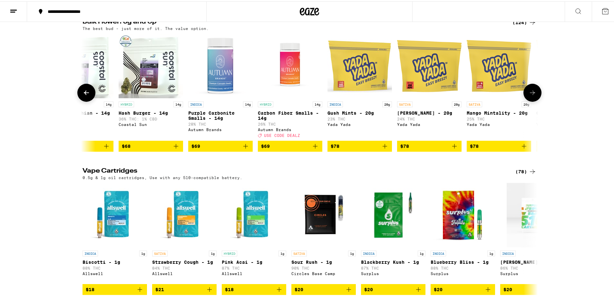
scroll to position [0, 5111]
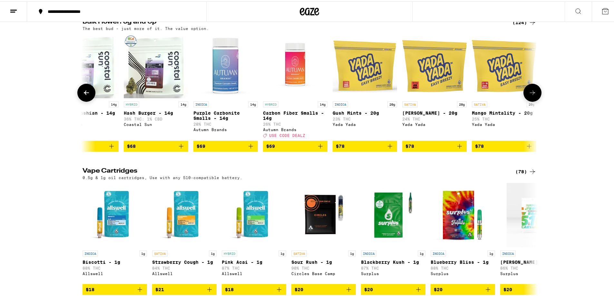
click at [86, 95] on icon at bounding box center [87, 92] width 8 height 8
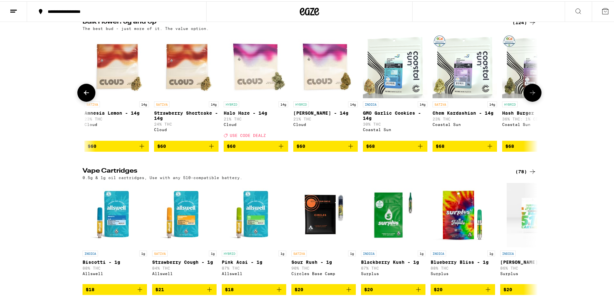
scroll to position [0, 4728]
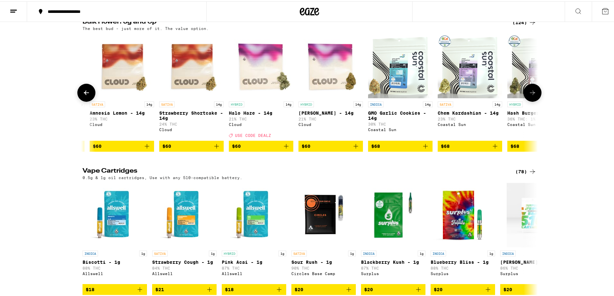
click at [284, 147] on icon "Add to bag" at bounding box center [286, 145] width 5 height 5
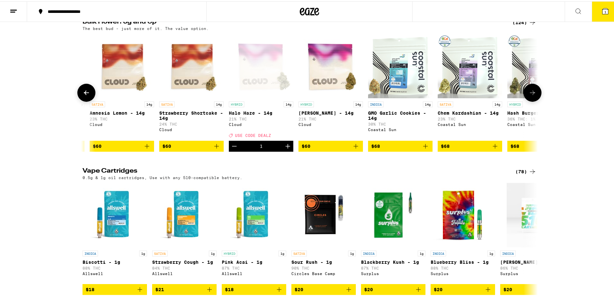
click at [83, 95] on icon at bounding box center [87, 92] width 8 height 8
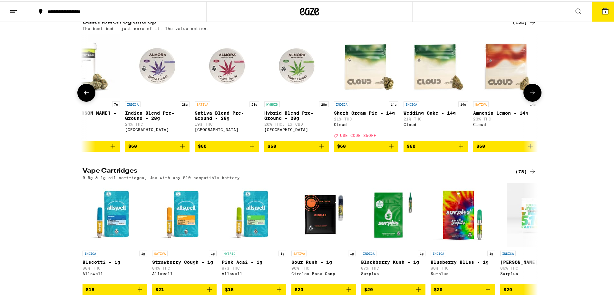
click at [83, 95] on icon at bounding box center [87, 92] width 8 height 8
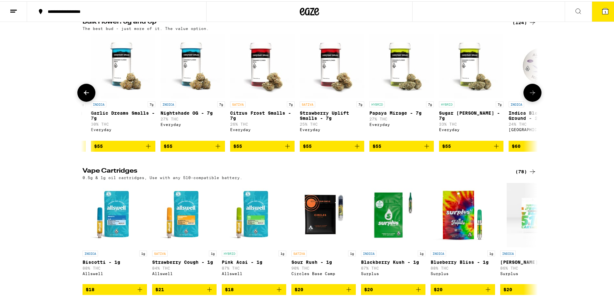
click at [83, 95] on icon at bounding box center [87, 92] width 8 height 8
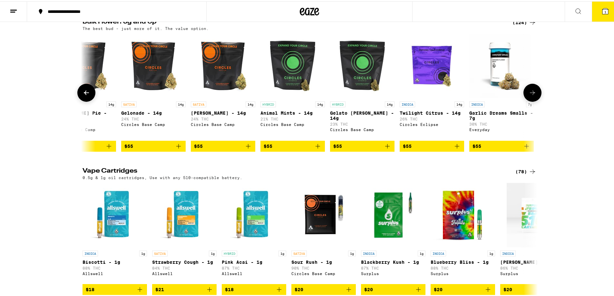
scroll to position [0, 3577]
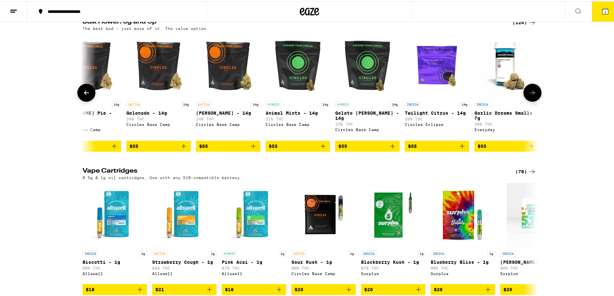
click at [83, 95] on icon at bounding box center [87, 92] width 8 height 8
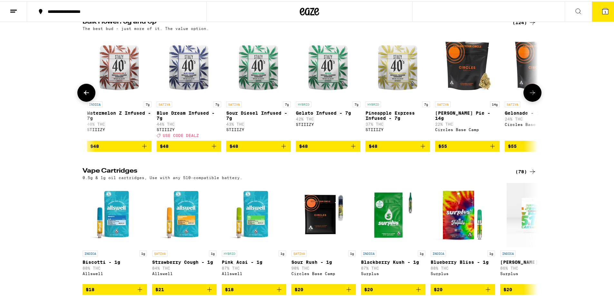
scroll to position [0, 3193]
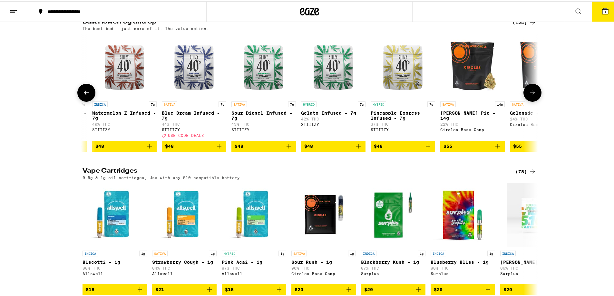
click at [83, 95] on icon at bounding box center [87, 92] width 8 height 8
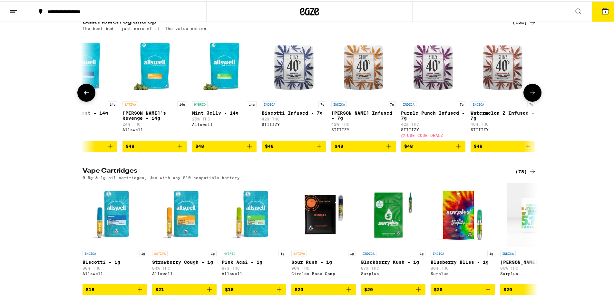
scroll to position [0, 2810]
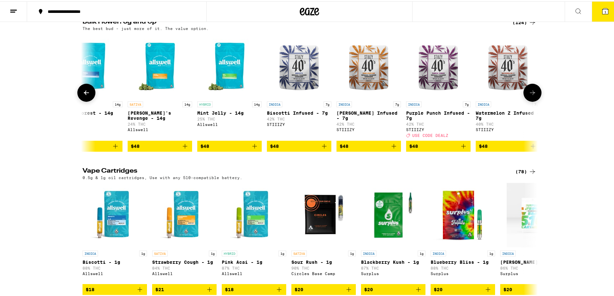
click at [83, 95] on icon at bounding box center [87, 92] width 8 height 8
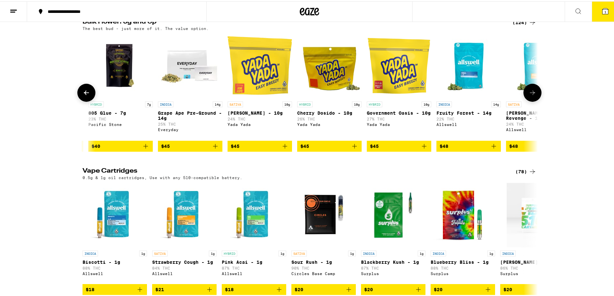
scroll to position [0, 2426]
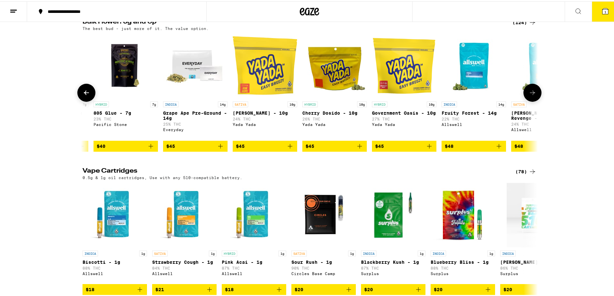
click at [290, 149] on icon "Add to bag" at bounding box center [290, 145] width 8 height 8
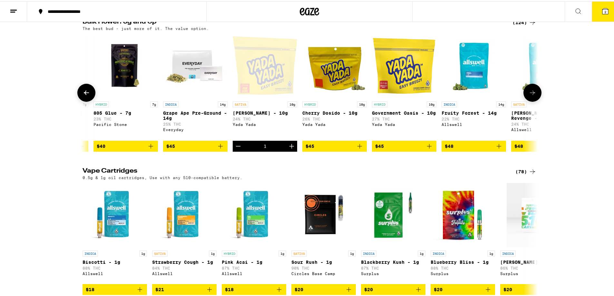
click at [529, 95] on icon at bounding box center [533, 92] width 8 height 8
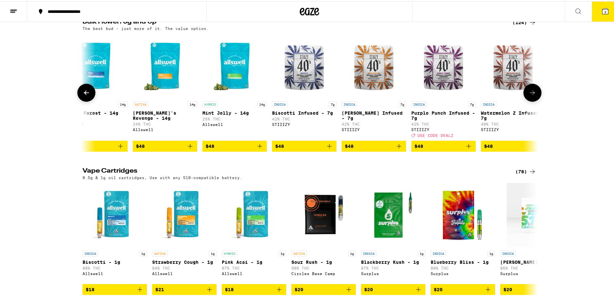
scroll to position [0, 2810]
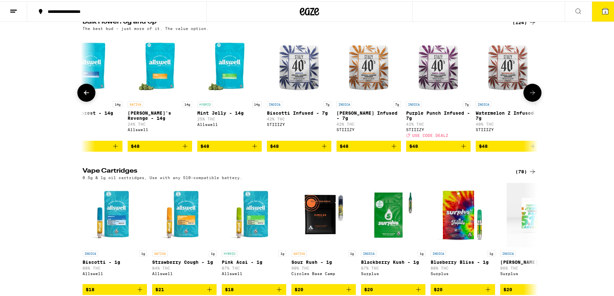
click at [529, 95] on icon at bounding box center [533, 92] width 8 height 8
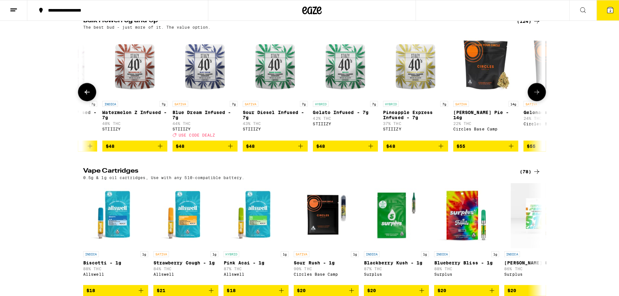
scroll to position [0, 3193]
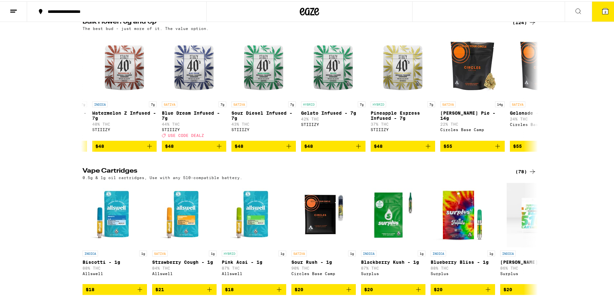
click at [597, 11] on button "2" at bounding box center [605, 10] width 27 height 20
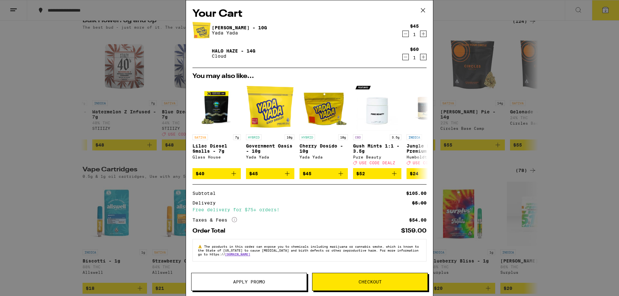
click at [234, 281] on span "Apply Promo" at bounding box center [249, 282] width 32 height 5
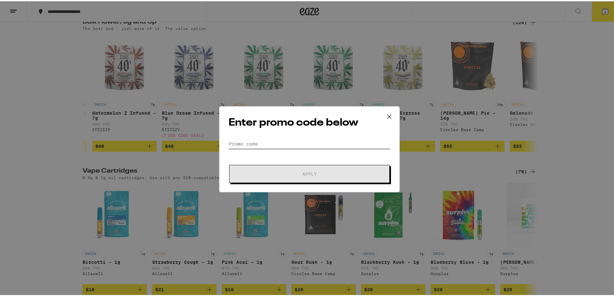
click at [258, 138] on input "Promo Code" at bounding box center [310, 143] width 162 height 10
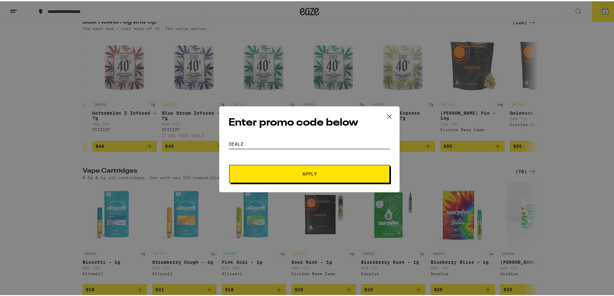
type input "dealz"
click at [316, 164] on button "Apply" at bounding box center [309, 173] width 161 height 18
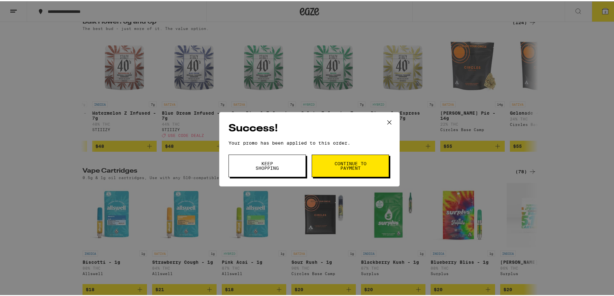
click at [355, 174] on button "Continue to payment" at bounding box center [350, 164] width 77 height 23
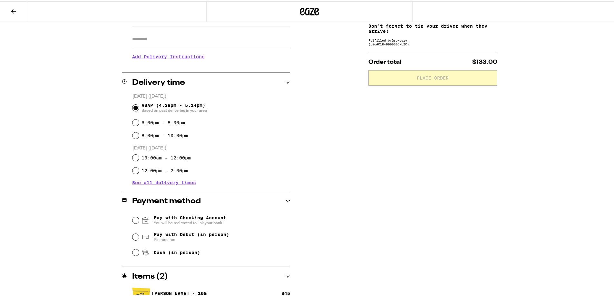
scroll to position [16, 0]
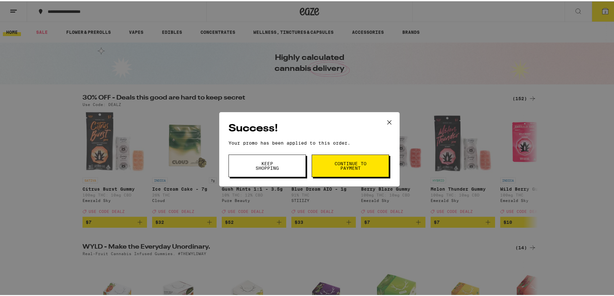
click at [244, 166] on button "Keep Shopping" at bounding box center [267, 164] width 77 height 23
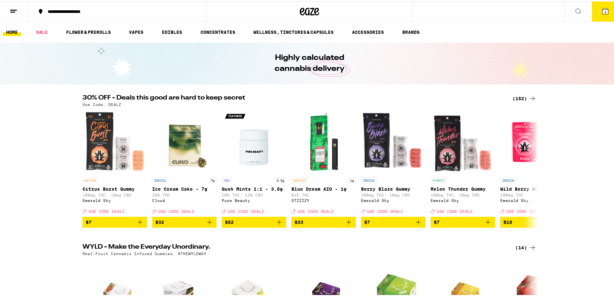
click at [254, 161] on div "Success! Your promo has been applied to this order. Promo Code Keep Shopping Co…" at bounding box center [309, 148] width 619 height 296
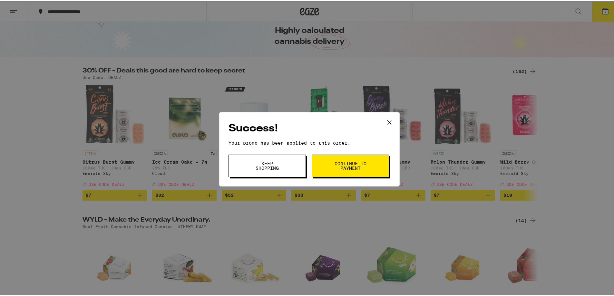
scroll to position [64, 0]
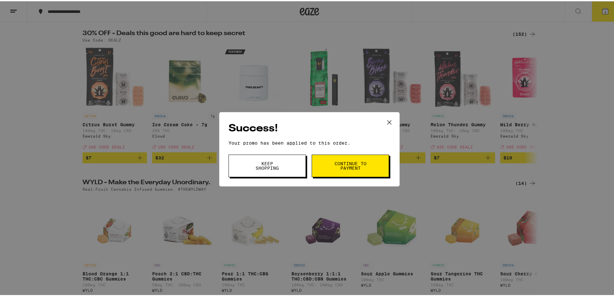
click at [249, 175] on button "Keep Shopping" at bounding box center [267, 164] width 77 height 23
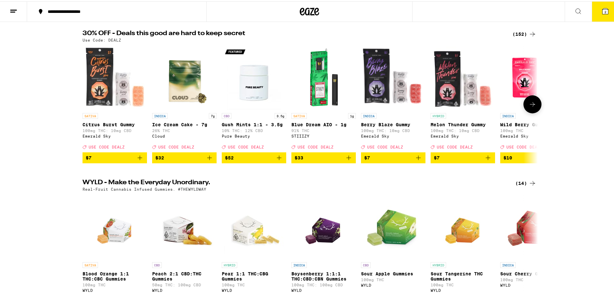
click at [531, 112] on button at bounding box center [533, 103] width 18 height 18
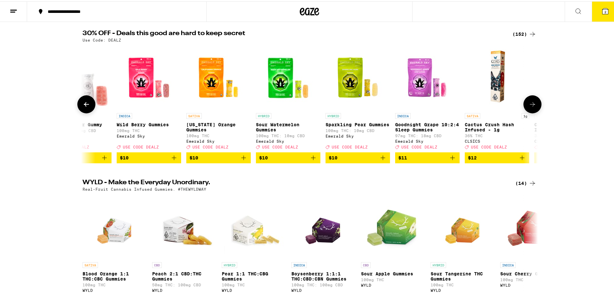
click at [531, 107] on icon at bounding box center [533, 103] width 8 height 8
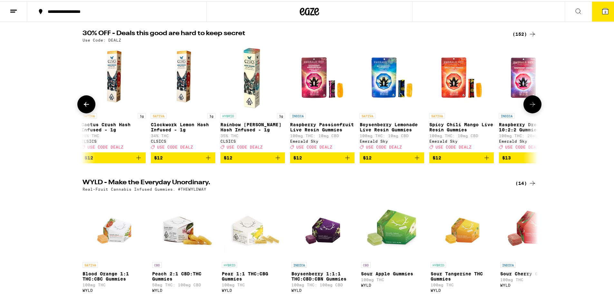
click at [531, 105] on icon at bounding box center [532, 103] width 5 height 5
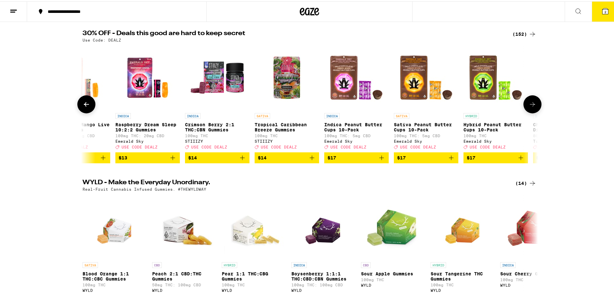
click at [531, 105] on icon at bounding box center [532, 103] width 5 height 5
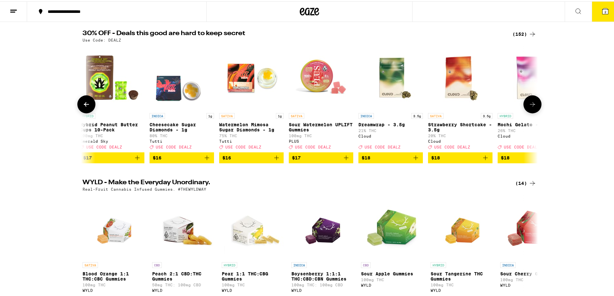
click at [531, 105] on icon at bounding box center [532, 103] width 5 height 5
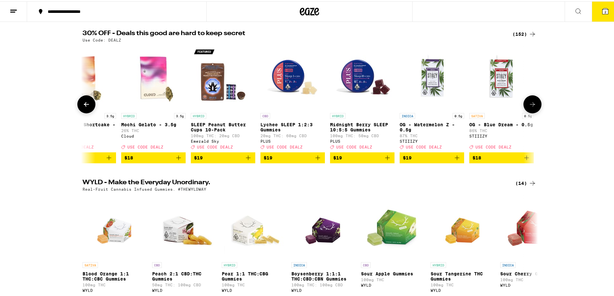
scroll to position [0, 1918]
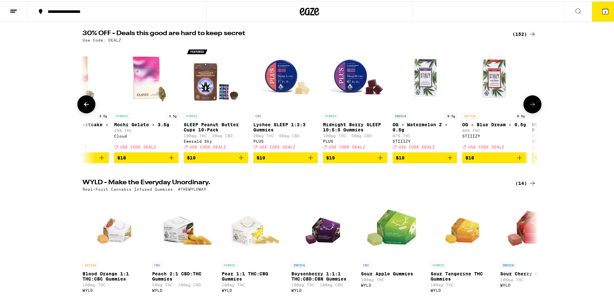
click at [531, 105] on icon at bounding box center [532, 103] width 5 height 5
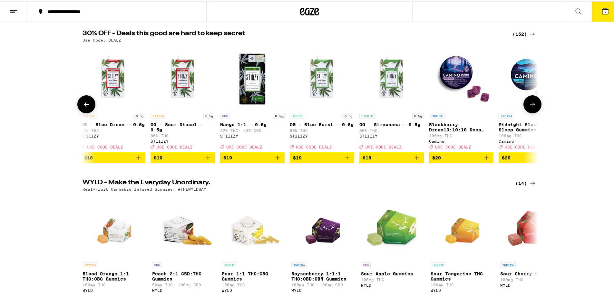
scroll to position [0, 2302]
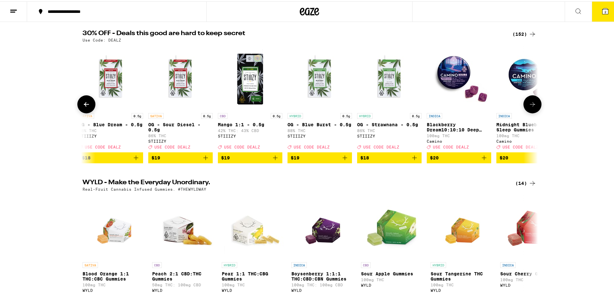
click at [531, 105] on icon at bounding box center [532, 103] width 5 height 5
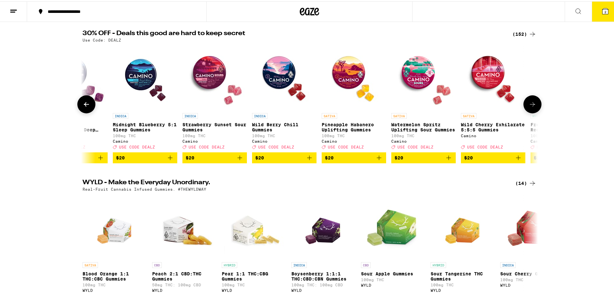
click at [531, 105] on icon at bounding box center [532, 103] width 5 height 5
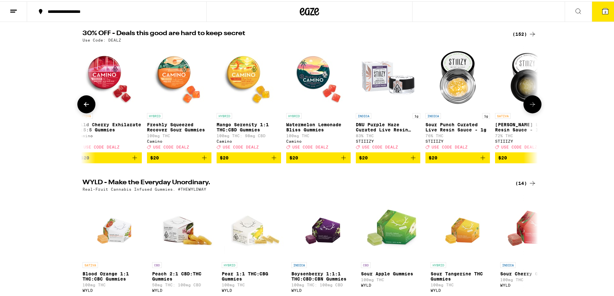
click at [531, 105] on icon at bounding box center [532, 103] width 5 height 5
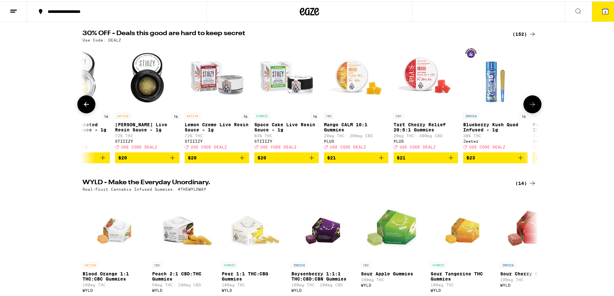
scroll to position [0, 3452]
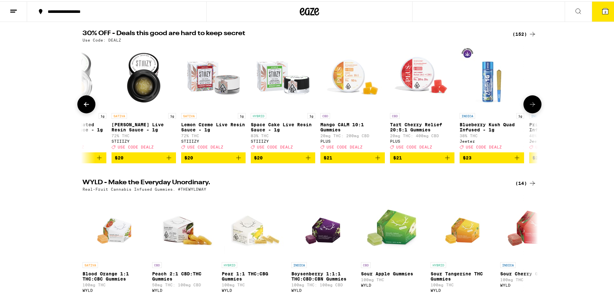
click at [531, 105] on icon at bounding box center [532, 103] width 5 height 5
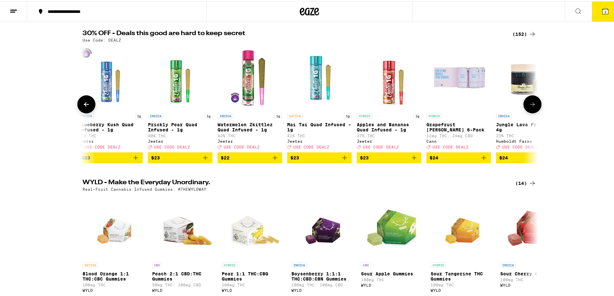
scroll to position [0, 3836]
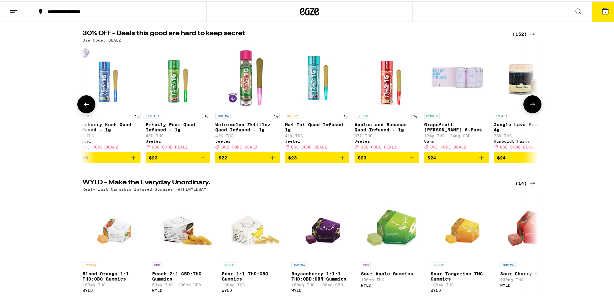
click at [531, 105] on icon at bounding box center [532, 103] width 5 height 5
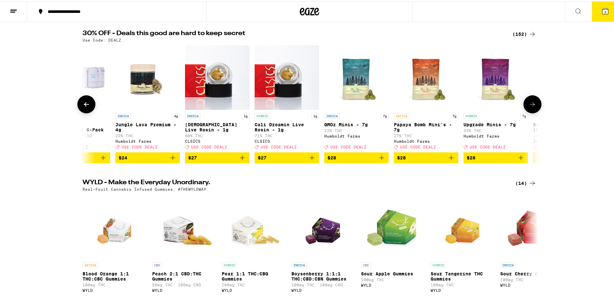
scroll to position [0, 4220]
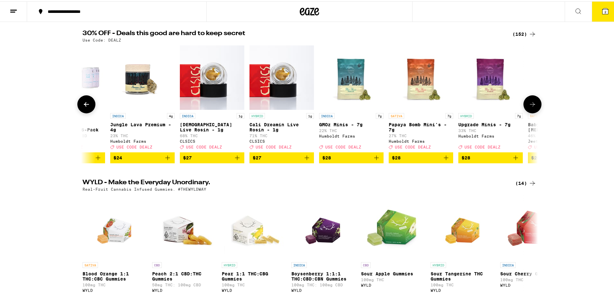
click at [531, 105] on icon at bounding box center [532, 103] width 5 height 5
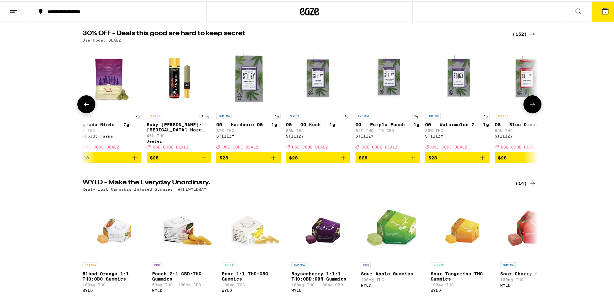
scroll to position [0, 4603]
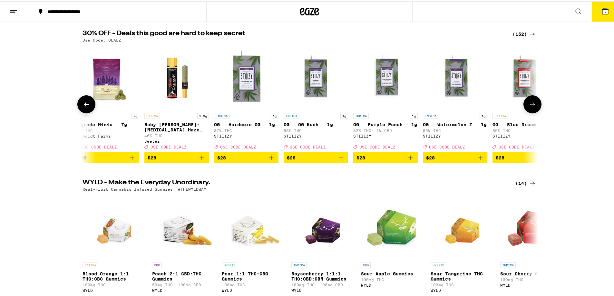
click at [531, 105] on icon at bounding box center [532, 103] width 5 height 5
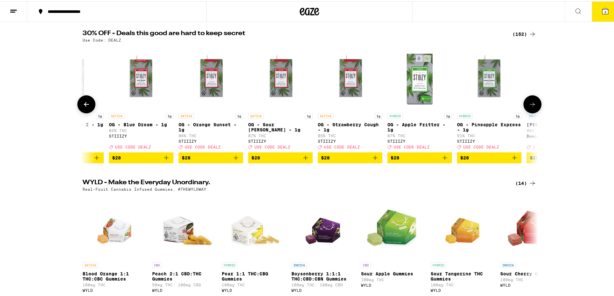
click at [531, 105] on icon at bounding box center [532, 103] width 5 height 5
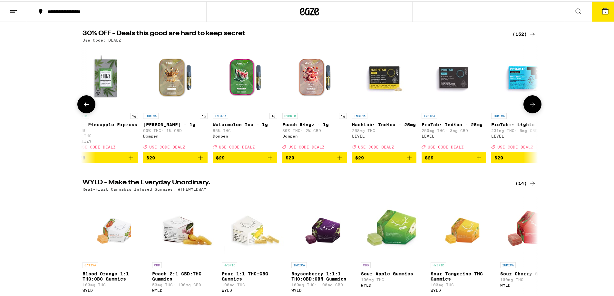
click at [531, 105] on icon at bounding box center [532, 103] width 5 height 5
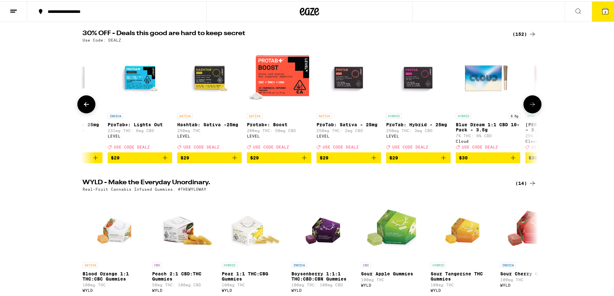
click at [531, 105] on icon at bounding box center [532, 103] width 5 height 5
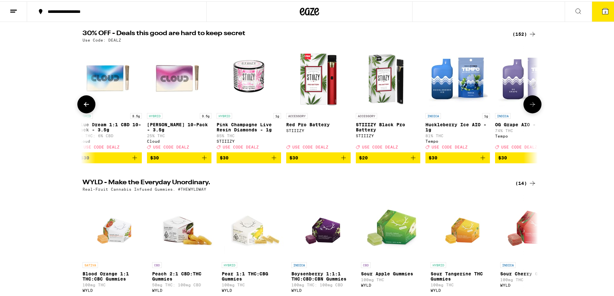
scroll to position [0, 6138]
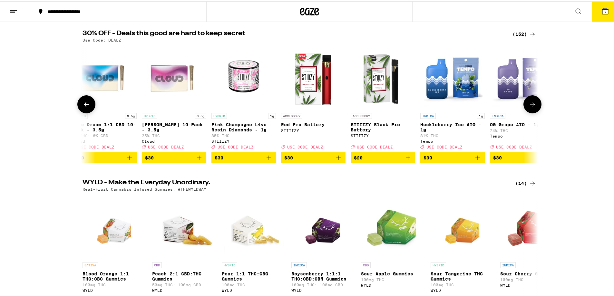
click at [531, 105] on icon at bounding box center [532, 103] width 5 height 5
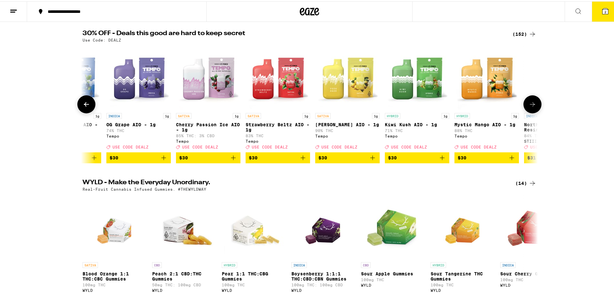
click at [531, 105] on icon at bounding box center [532, 103] width 5 height 5
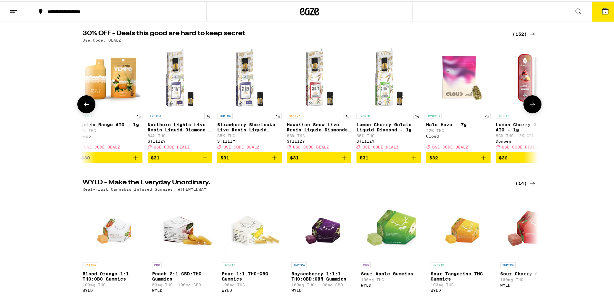
scroll to position [0, 6905]
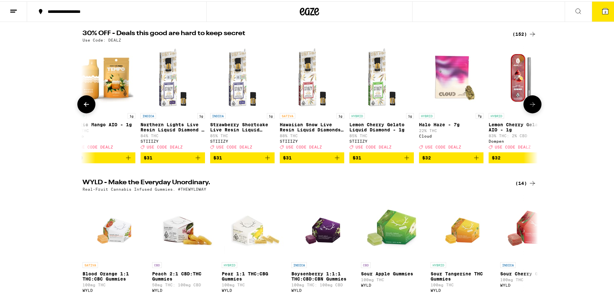
click at [531, 105] on icon at bounding box center [532, 103] width 5 height 5
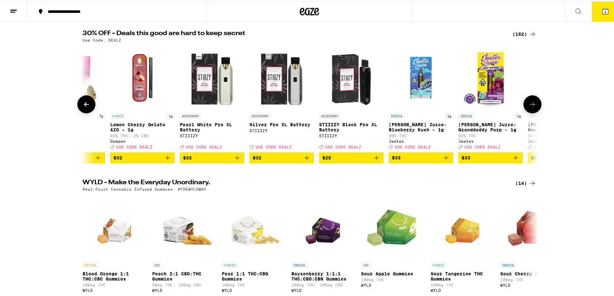
scroll to position [0, 7288]
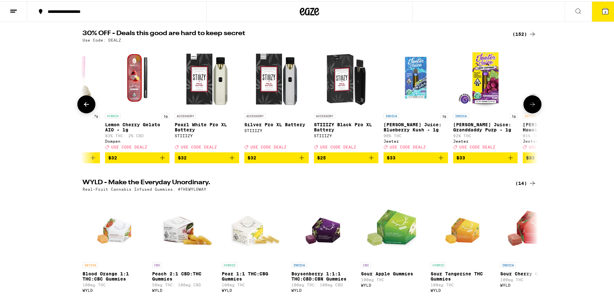
click at [531, 105] on icon at bounding box center [532, 103] width 5 height 5
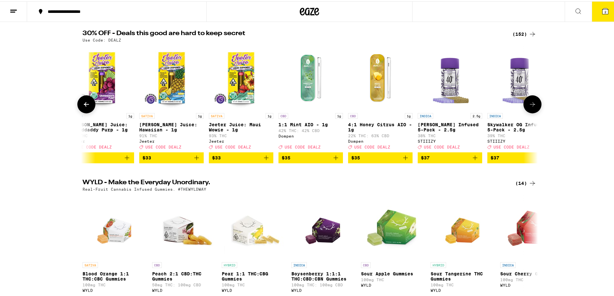
click at [531, 105] on icon at bounding box center [532, 103] width 5 height 5
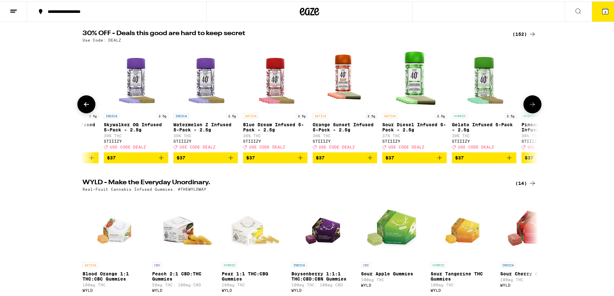
click at [531, 105] on icon at bounding box center [532, 103] width 5 height 5
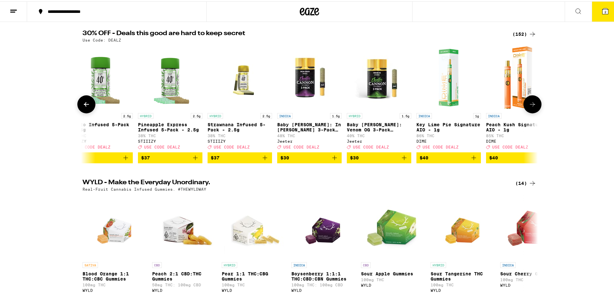
click at [531, 105] on icon at bounding box center [532, 103] width 5 height 5
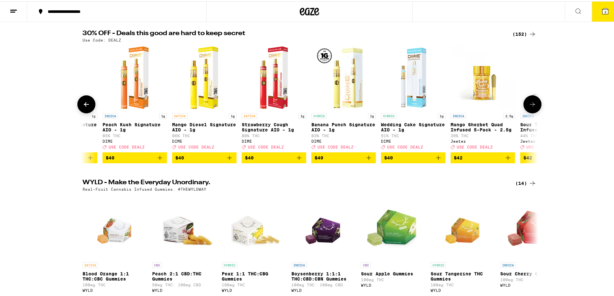
click at [531, 105] on icon at bounding box center [532, 103] width 5 height 5
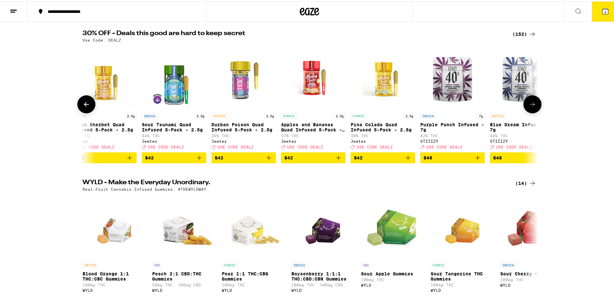
scroll to position [0, 9206]
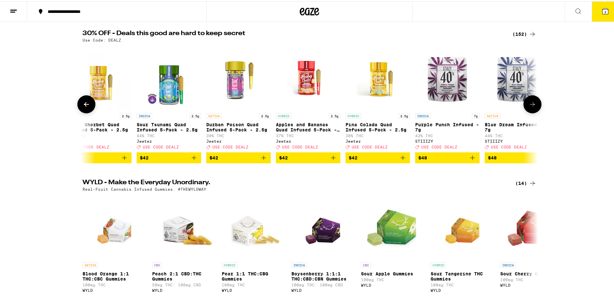
click at [531, 105] on icon at bounding box center [532, 103] width 5 height 5
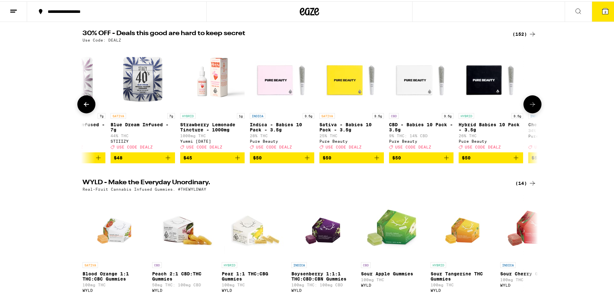
scroll to position [0, 9590]
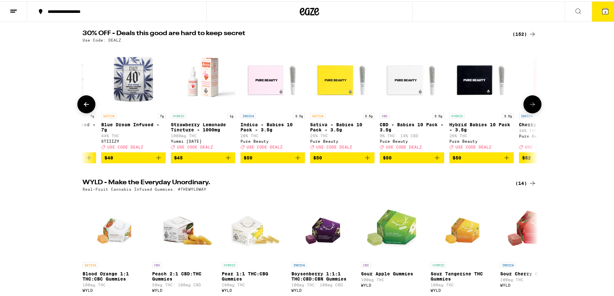
click at [531, 105] on icon at bounding box center [532, 103] width 5 height 5
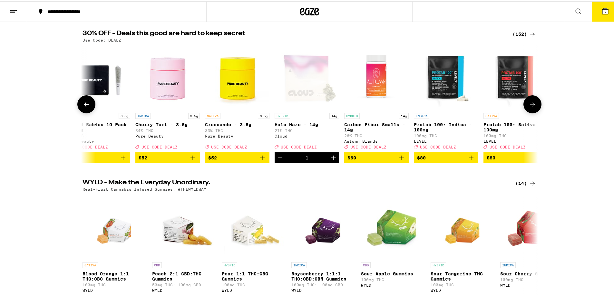
click at [531, 105] on icon at bounding box center [532, 103] width 5 height 5
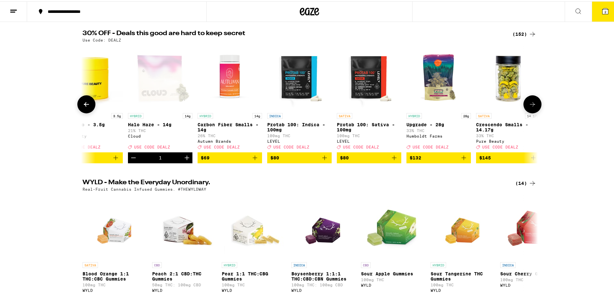
scroll to position [0, 10130]
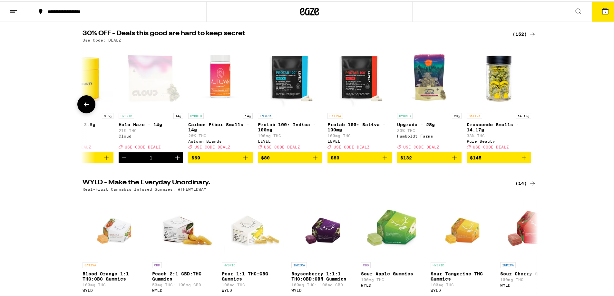
click at [86, 105] on icon at bounding box center [86, 103] width 5 height 5
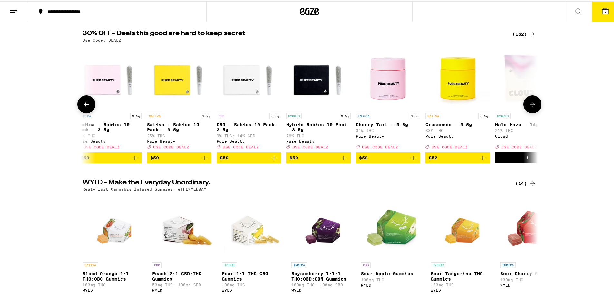
scroll to position [0, 9746]
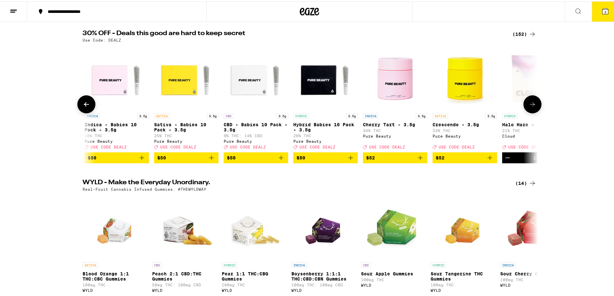
click at [85, 107] on icon at bounding box center [87, 103] width 8 height 8
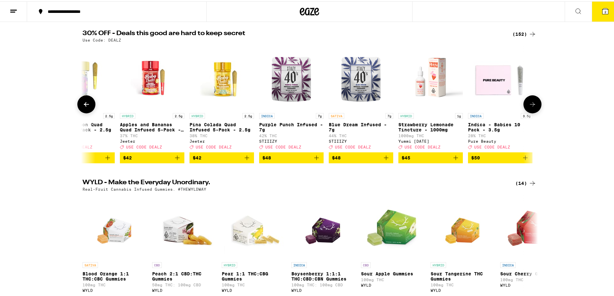
click at [85, 107] on icon at bounding box center [87, 103] width 8 height 8
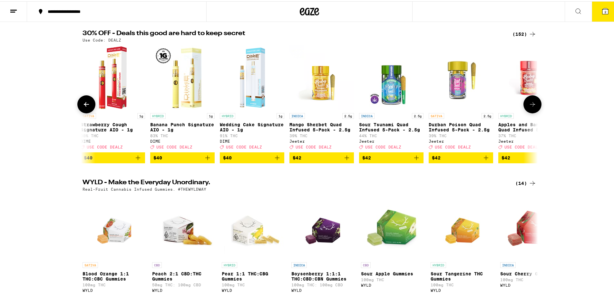
scroll to position [0, 8979]
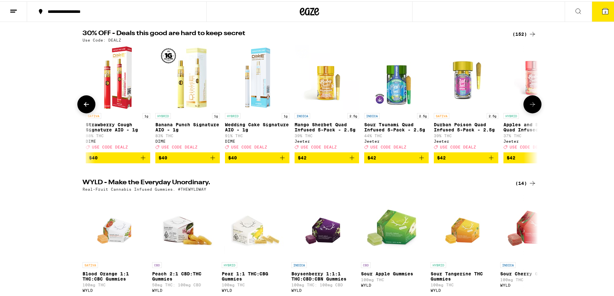
click at [85, 107] on icon at bounding box center [87, 103] width 8 height 8
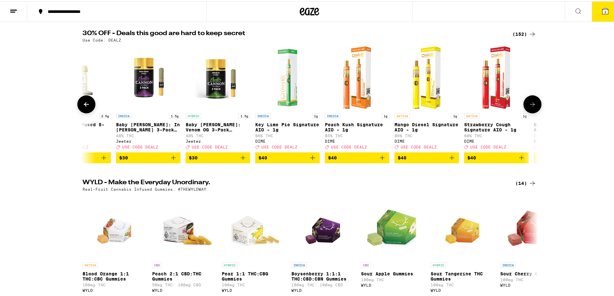
scroll to position [0, 8595]
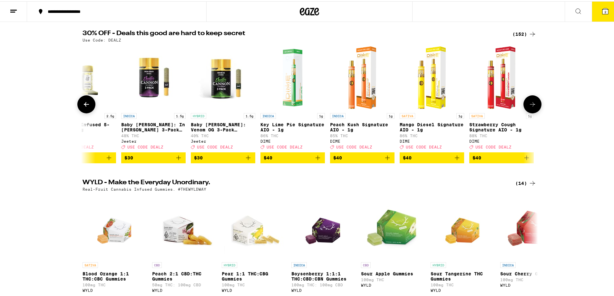
click at [85, 107] on icon at bounding box center [87, 103] width 8 height 8
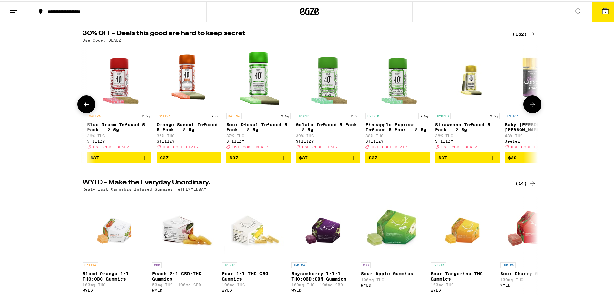
click at [85, 107] on icon at bounding box center [87, 103] width 8 height 8
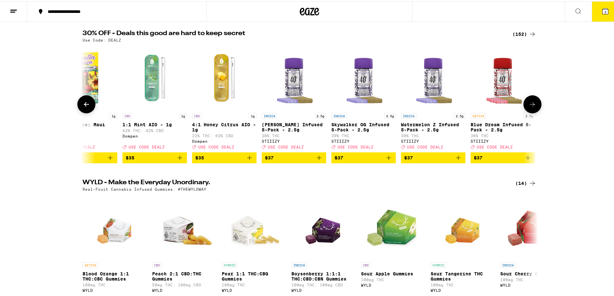
click at [85, 107] on icon at bounding box center [87, 103] width 8 height 8
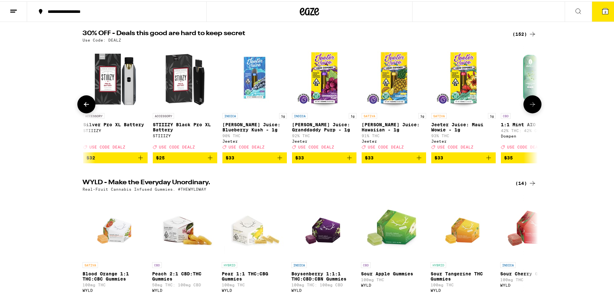
scroll to position [0, 7444]
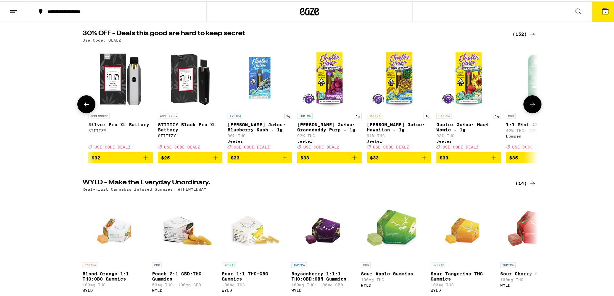
click at [85, 107] on icon at bounding box center [87, 103] width 8 height 8
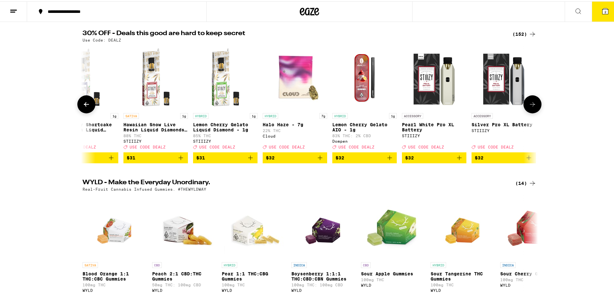
scroll to position [0, 7061]
click at [85, 107] on icon at bounding box center [87, 103] width 8 height 8
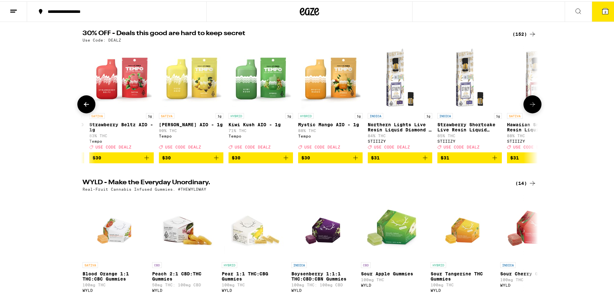
scroll to position [0, 6677]
click at [85, 107] on icon at bounding box center [87, 103] width 8 height 8
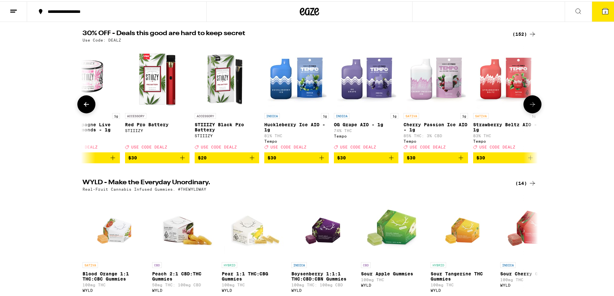
click at [84, 112] on button at bounding box center [86, 103] width 18 height 18
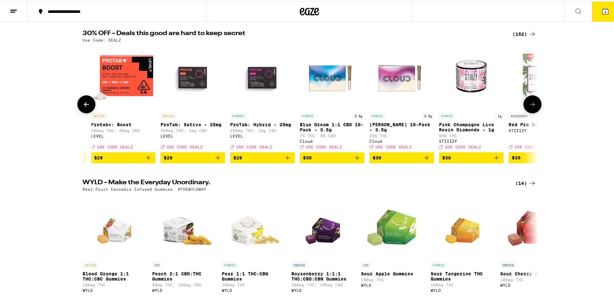
click at [84, 105] on icon at bounding box center [87, 103] width 8 height 8
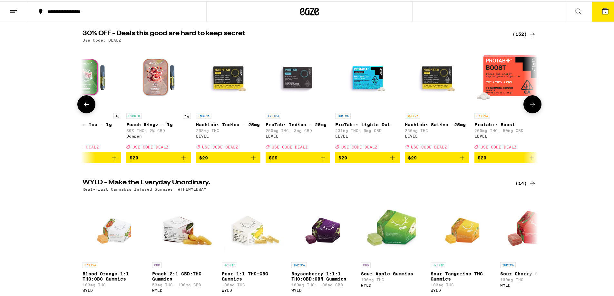
click at [84, 105] on icon at bounding box center [87, 103] width 8 height 8
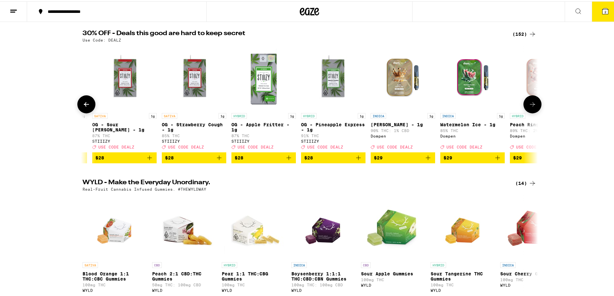
click at [84, 105] on icon at bounding box center [87, 103] width 8 height 8
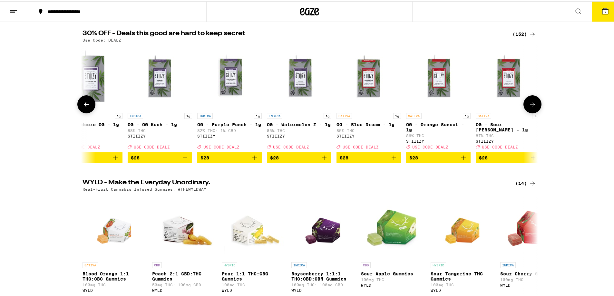
click at [84, 105] on icon at bounding box center [87, 103] width 8 height 8
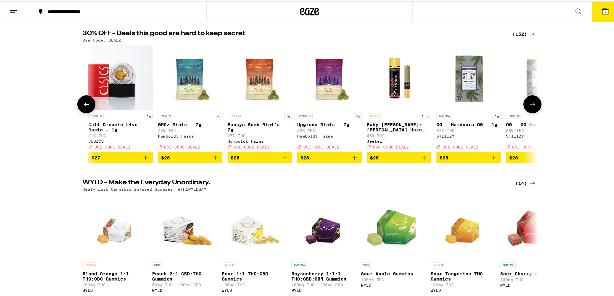
scroll to position [0, 4376]
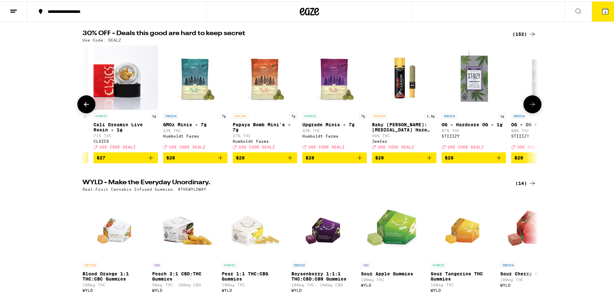
click at [84, 105] on icon at bounding box center [87, 103] width 8 height 8
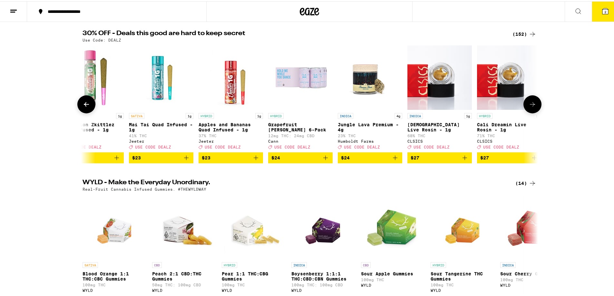
click at [84, 105] on icon at bounding box center [87, 103] width 8 height 8
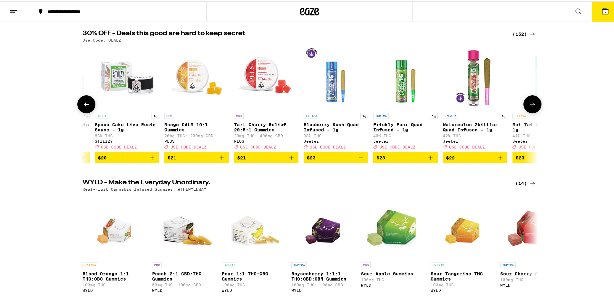
click at [84, 105] on icon at bounding box center [87, 103] width 8 height 8
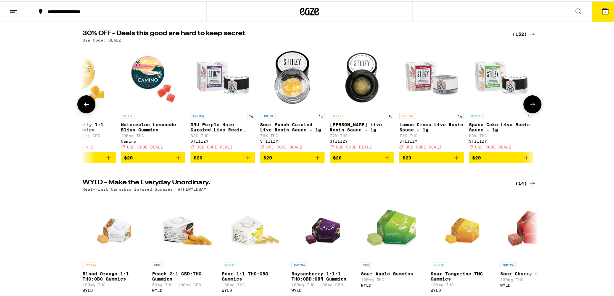
scroll to position [0, 3225]
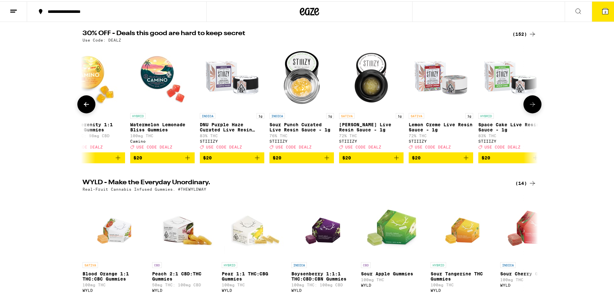
click at [84, 105] on icon at bounding box center [87, 103] width 8 height 8
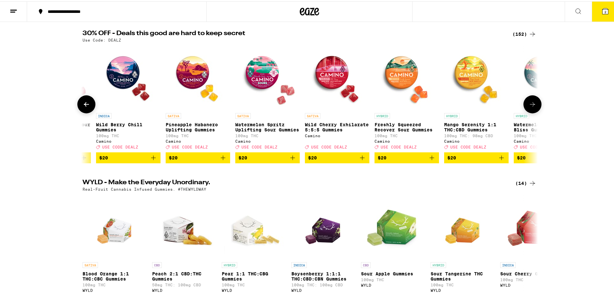
click at [84, 105] on icon at bounding box center [87, 103] width 8 height 8
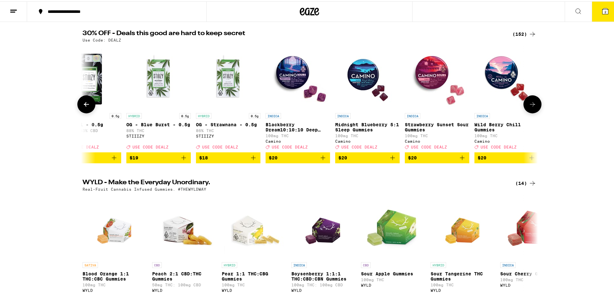
scroll to position [0, 2458]
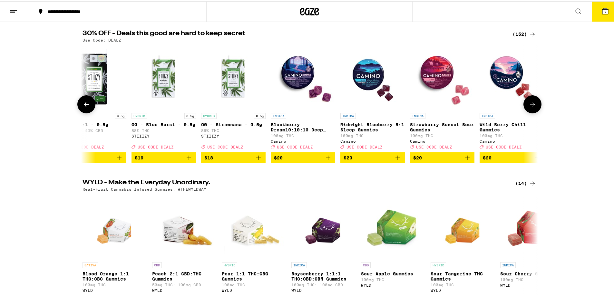
click at [91, 102] on button at bounding box center [86, 103] width 18 height 18
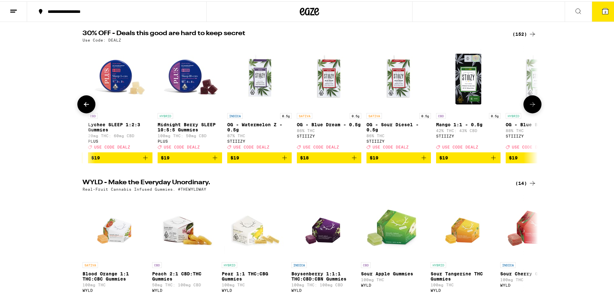
scroll to position [0, 2074]
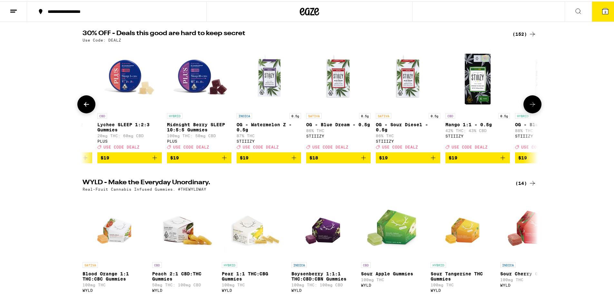
click at [86, 103] on icon at bounding box center [87, 103] width 8 height 8
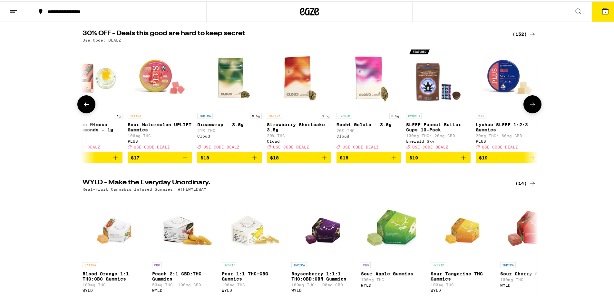
scroll to position [0, 1690]
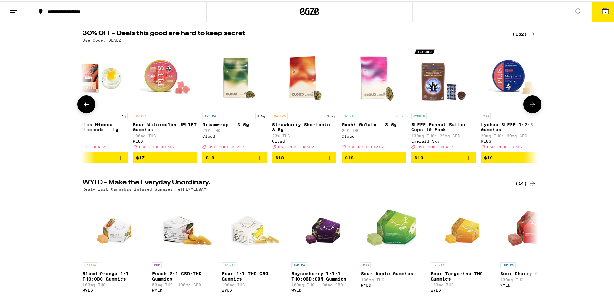
click at [86, 103] on icon at bounding box center [87, 103] width 8 height 8
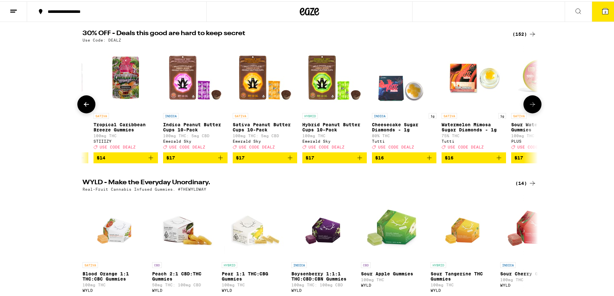
scroll to position [0, 1307]
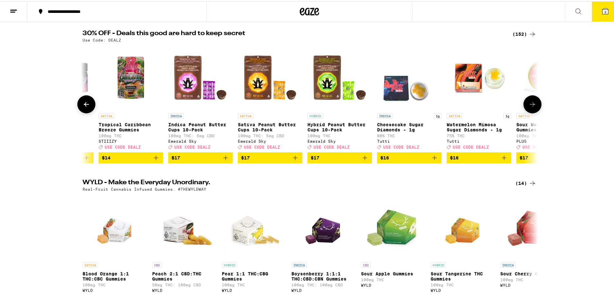
click at [86, 103] on icon at bounding box center [87, 103] width 8 height 8
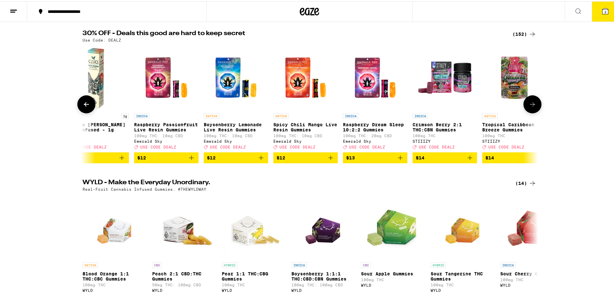
click at [86, 103] on icon at bounding box center [87, 103] width 8 height 8
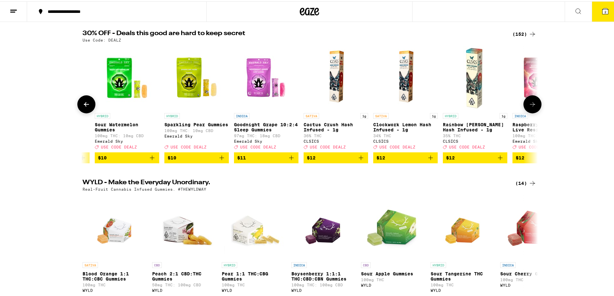
scroll to position [0, 540]
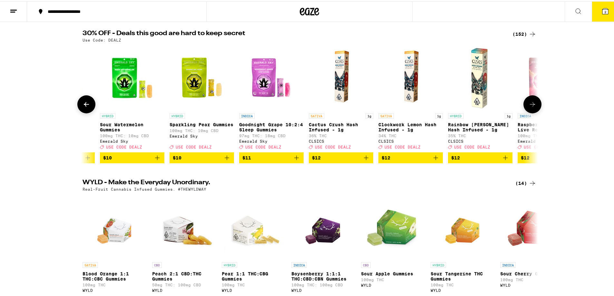
click at [86, 103] on icon at bounding box center [87, 103] width 8 height 8
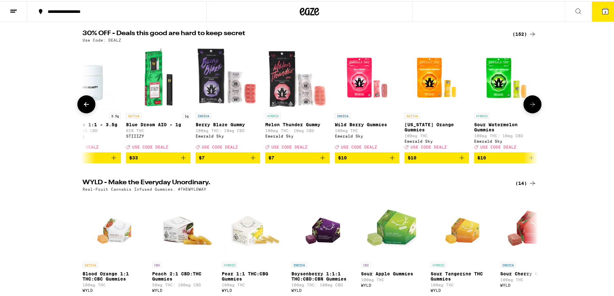
scroll to position [0, 156]
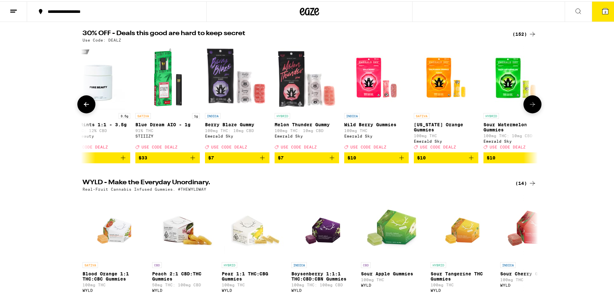
click at [86, 103] on icon at bounding box center [87, 103] width 8 height 8
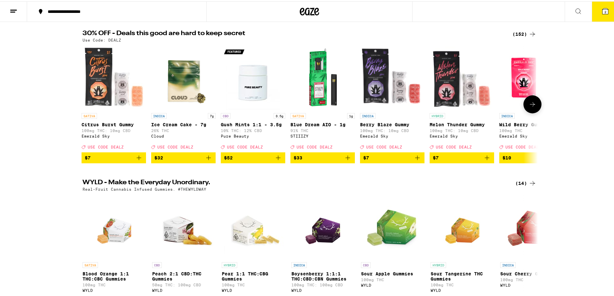
scroll to position [0, 0]
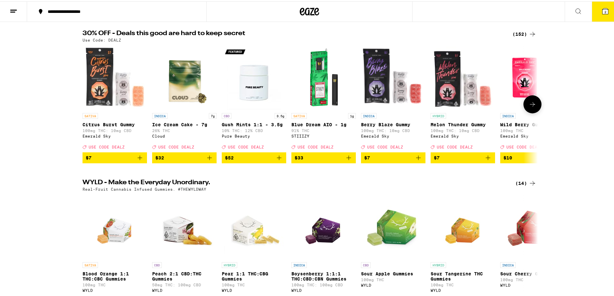
click at [86, 103] on div at bounding box center [86, 103] width 18 height 18
click at [529, 107] on icon at bounding box center [533, 103] width 8 height 8
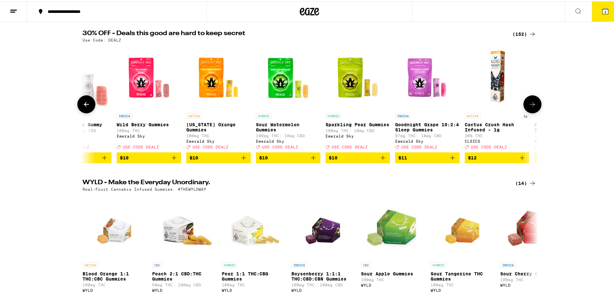
click at [529, 107] on icon at bounding box center [533, 103] width 8 height 8
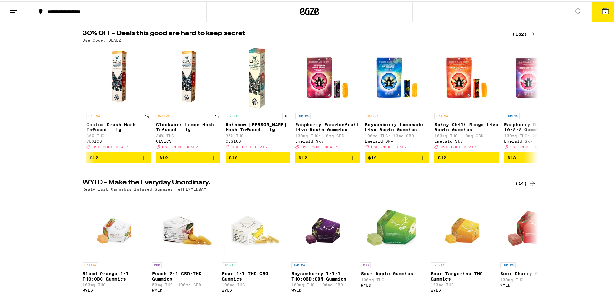
scroll to position [0, 767]
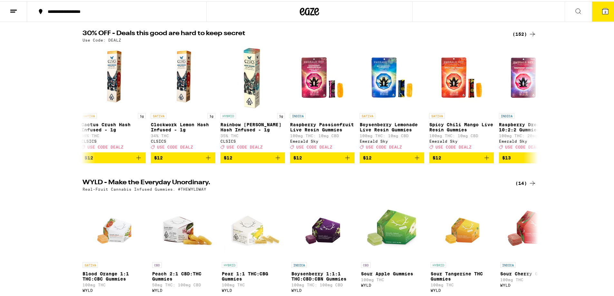
click at [602, 12] on icon at bounding box center [605, 10] width 6 height 6
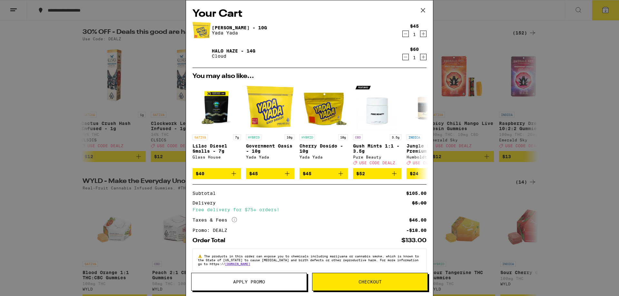
click at [420, 10] on icon at bounding box center [423, 10] width 10 height 10
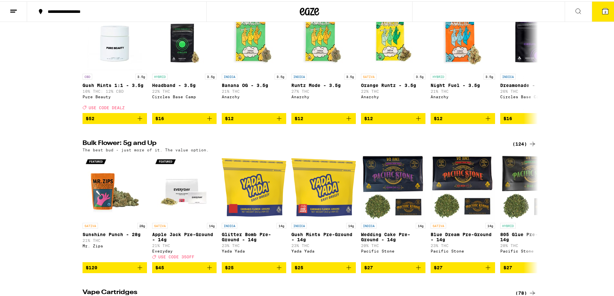
scroll to position [741, 0]
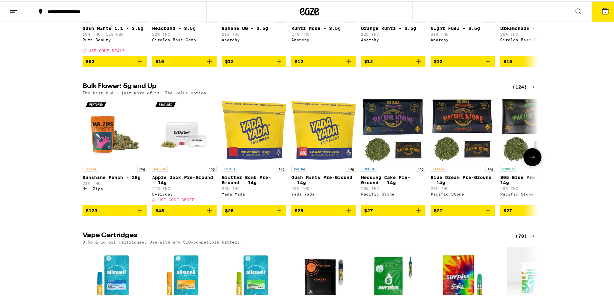
click at [534, 160] on icon at bounding box center [533, 156] width 8 height 8
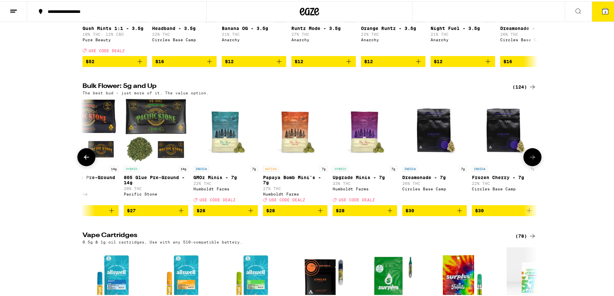
scroll to position [0, 384]
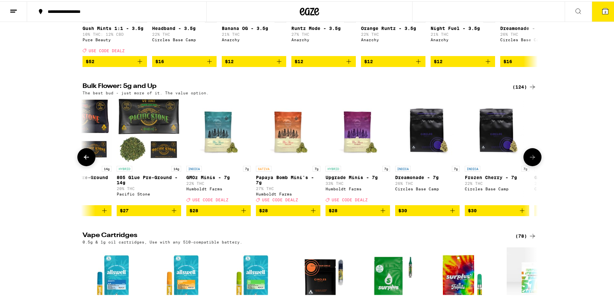
click at [534, 160] on icon at bounding box center [533, 156] width 8 height 8
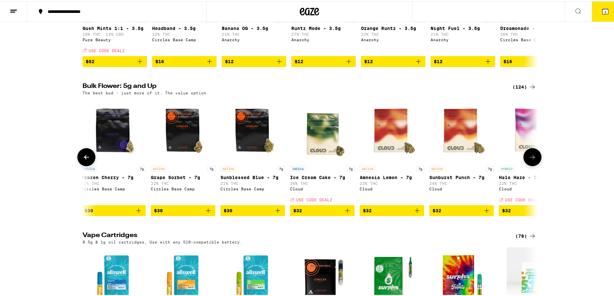
click at [534, 160] on icon at bounding box center [533, 156] width 8 height 8
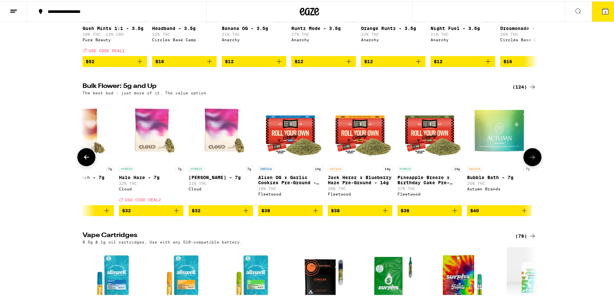
scroll to position [0, 1151]
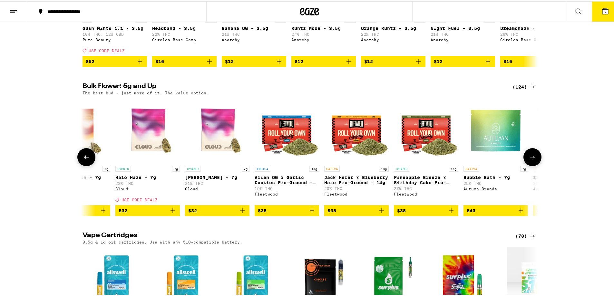
click at [534, 160] on icon at bounding box center [533, 156] width 8 height 8
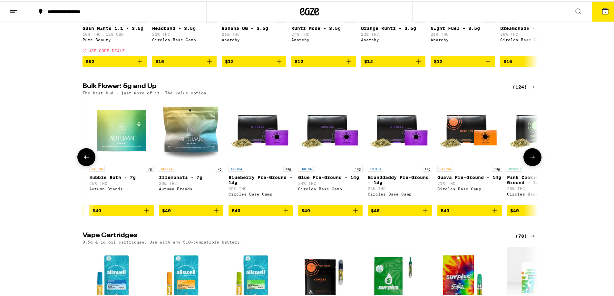
scroll to position [0, 1534]
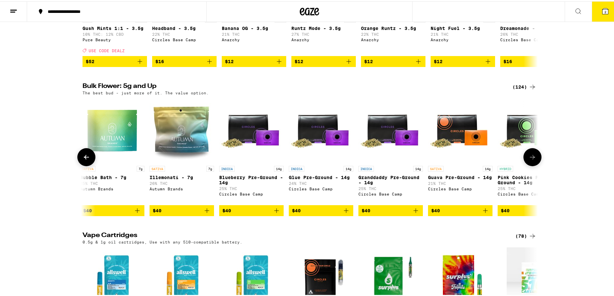
click at [534, 160] on icon at bounding box center [533, 156] width 8 height 8
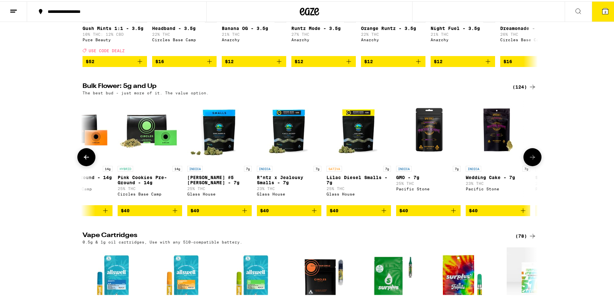
scroll to position [0, 1918]
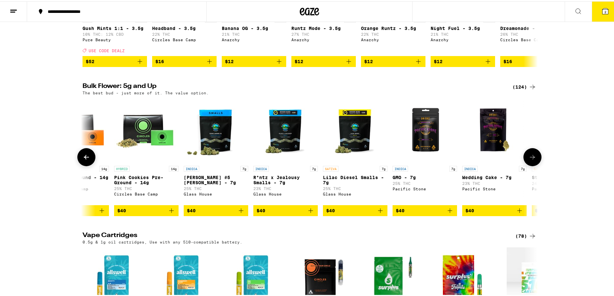
click at [534, 160] on icon at bounding box center [533, 156] width 8 height 8
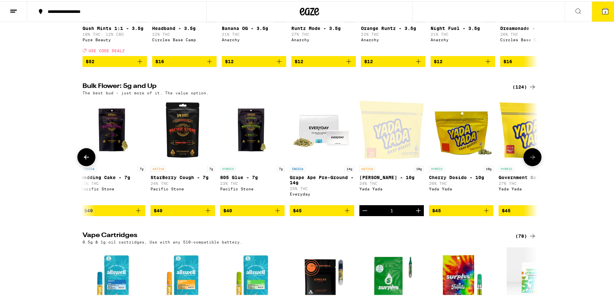
scroll to position [0, 2302]
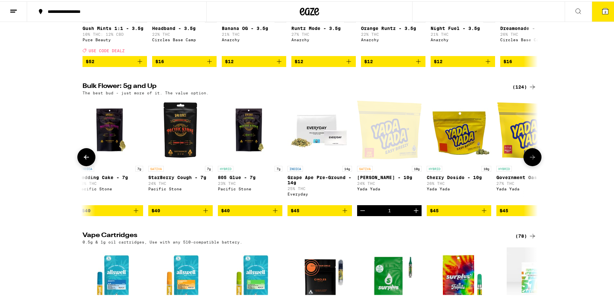
click at [534, 160] on icon at bounding box center [533, 156] width 8 height 8
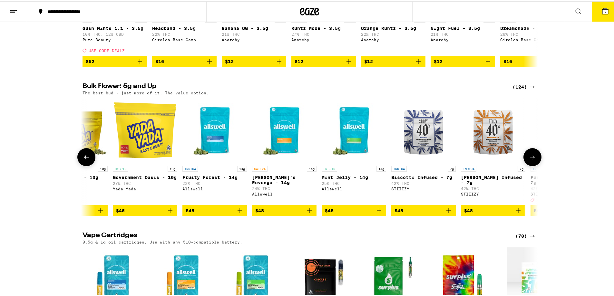
click at [534, 160] on icon at bounding box center [533, 156] width 8 height 8
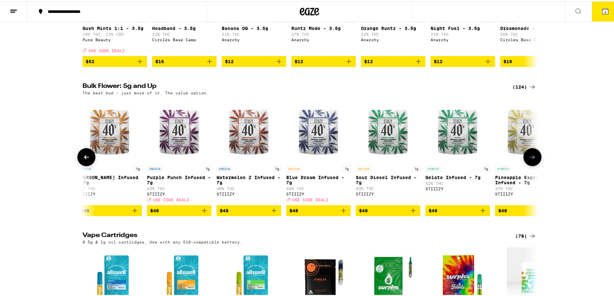
click at [534, 160] on icon at bounding box center [533, 156] width 8 height 8
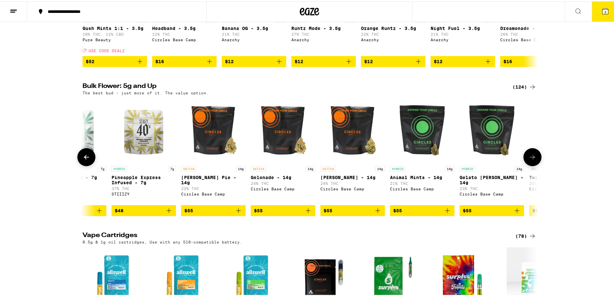
click at [534, 160] on icon at bounding box center [533, 156] width 8 height 8
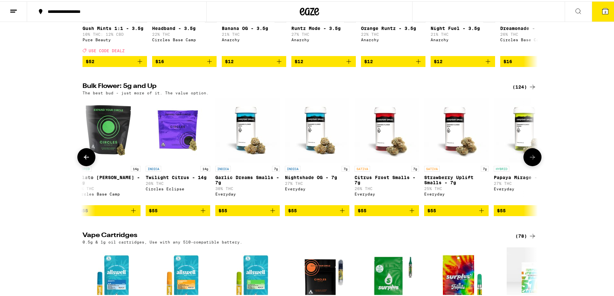
click at [534, 160] on icon at bounding box center [533, 156] width 8 height 8
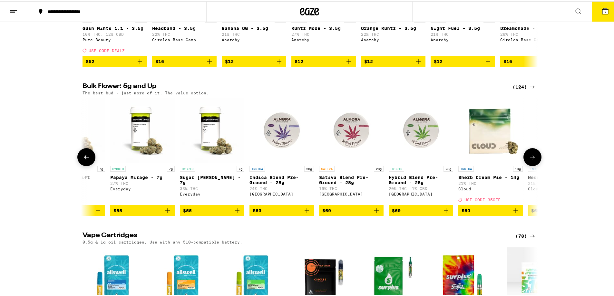
click at [534, 160] on icon at bounding box center [533, 156] width 8 height 8
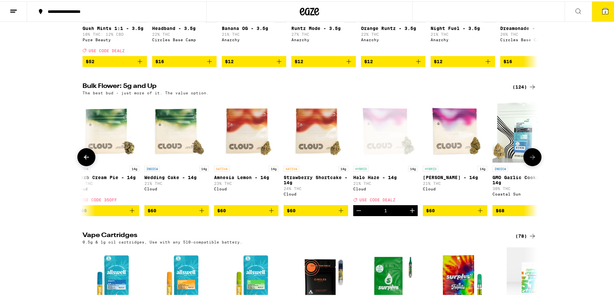
click at [534, 160] on icon at bounding box center [533, 156] width 8 height 8
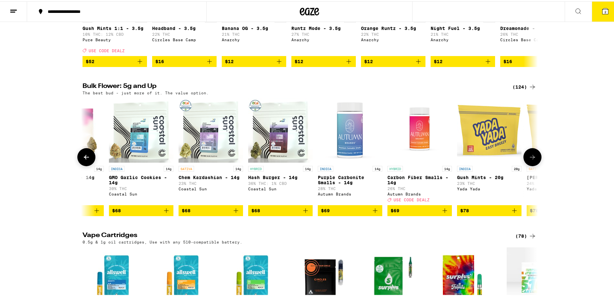
click at [534, 160] on icon at bounding box center [533, 156] width 8 height 8
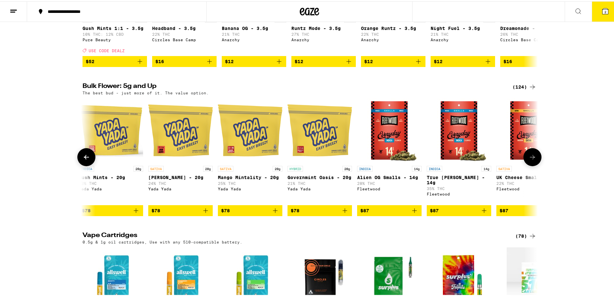
scroll to position [0, 5370]
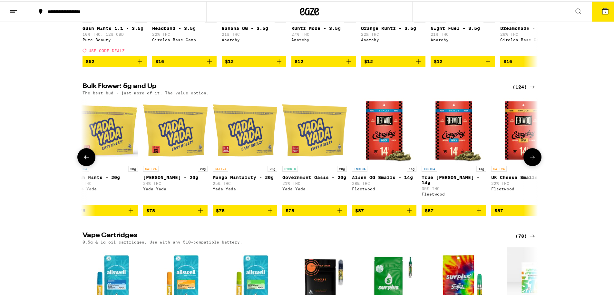
click at [534, 160] on icon at bounding box center [533, 156] width 8 height 8
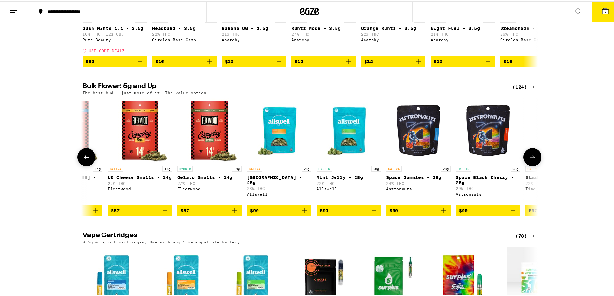
click at [534, 160] on icon at bounding box center [533, 156] width 8 height 8
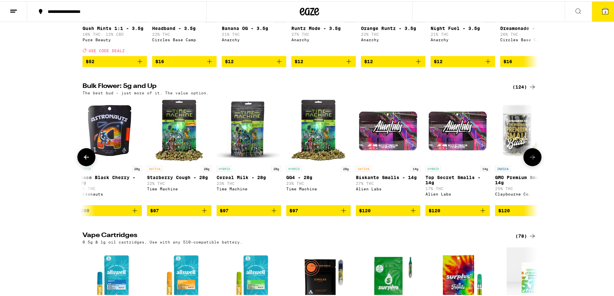
scroll to position [0, 6138]
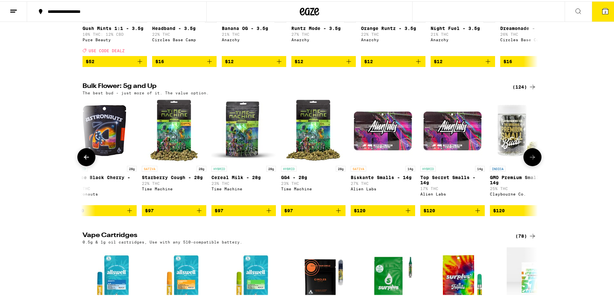
click at [534, 160] on icon at bounding box center [533, 156] width 8 height 8
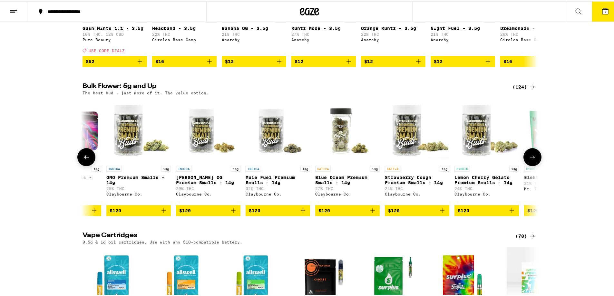
click at [534, 160] on icon at bounding box center [533, 156] width 8 height 8
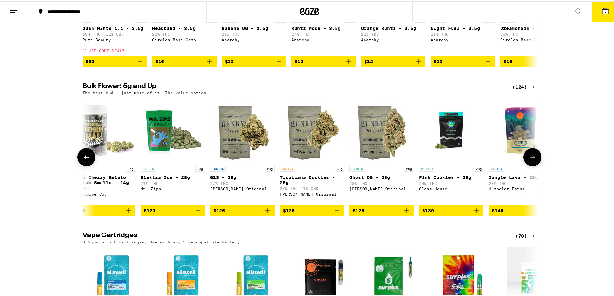
click at [534, 160] on icon at bounding box center [533, 156] width 8 height 8
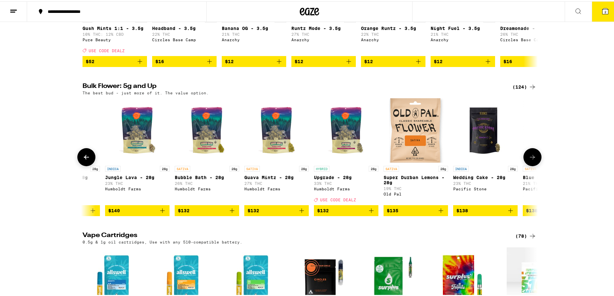
click at [534, 160] on icon at bounding box center [533, 156] width 8 height 8
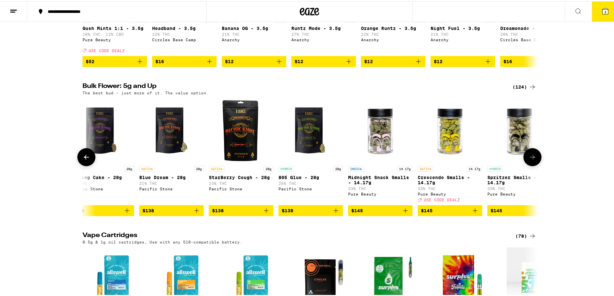
click at [534, 160] on icon at bounding box center [533, 156] width 8 height 8
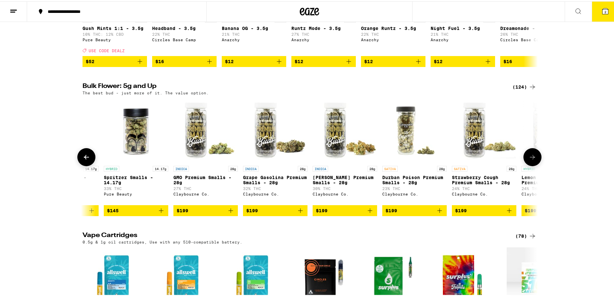
click at [534, 160] on icon at bounding box center [533, 156] width 8 height 8
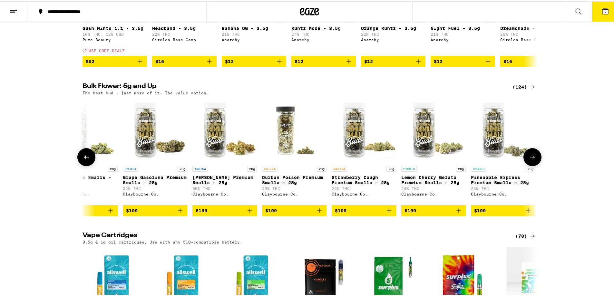
scroll to position [0, 8180]
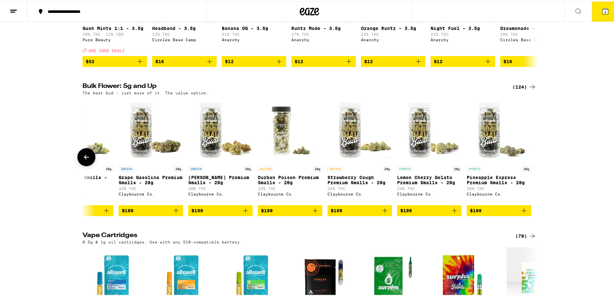
click at [534, 165] on div at bounding box center [533, 156] width 18 height 18
click at [85, 160] on icon at bounding box center [87, 156] width 8 height 8
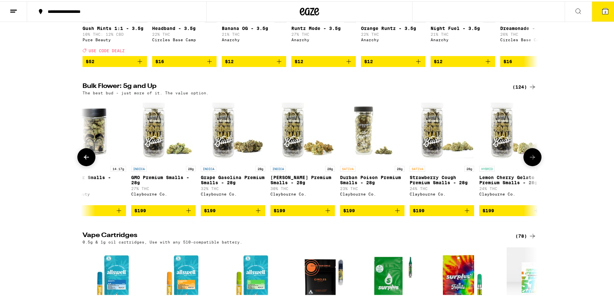
click at [85, 160] on icon at bounding box center [87, 156] width 8 height 8
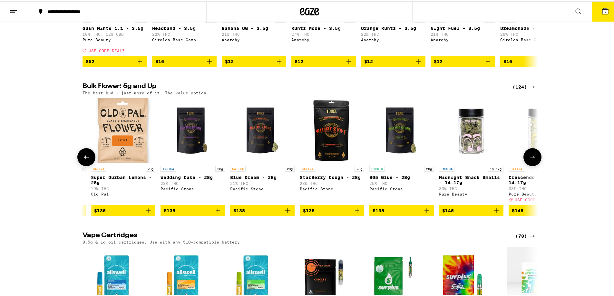
click at [85, 160] on icon at bounding box center [87, 156] width 8 height 8
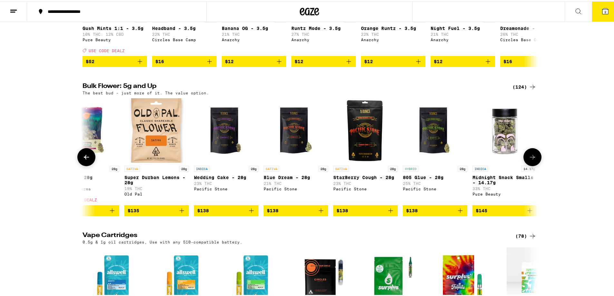
click at [85, 160] on icon at bounding box center [87, 156] width 8 height 8
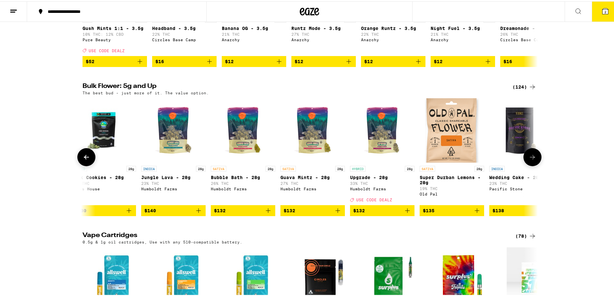
click at [85, 160] on icon at bounding box center [87, 156] width 8 height 8
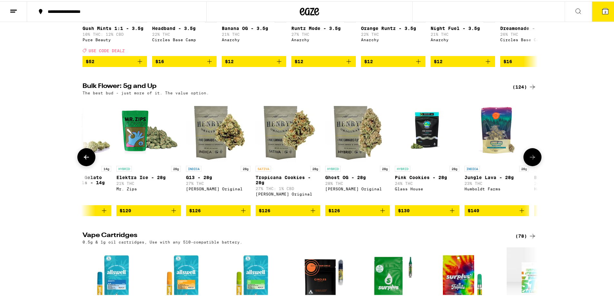
click at [85, 160] on icon at bounding box center [87, 156] width 8 height 8
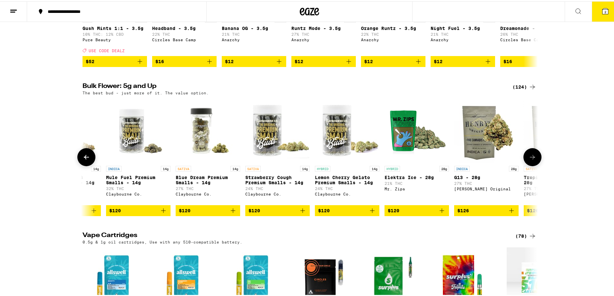
click at [85, 160] on icon at bounding box center [87, 156] width 8 height 8
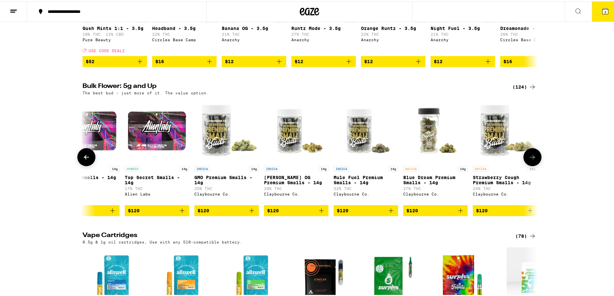
click at [85, 160] on icon at bounding box center [87, 156] width 8 height 8
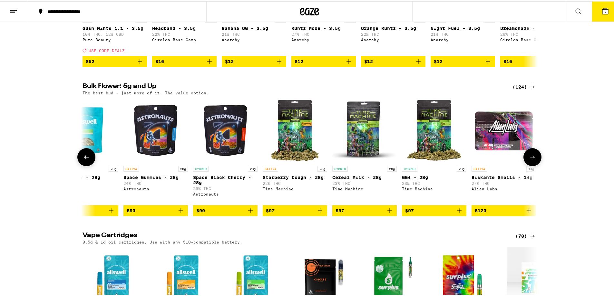
click at [85, 160] on icon at bounding box center [87, 156] width 8 height 8
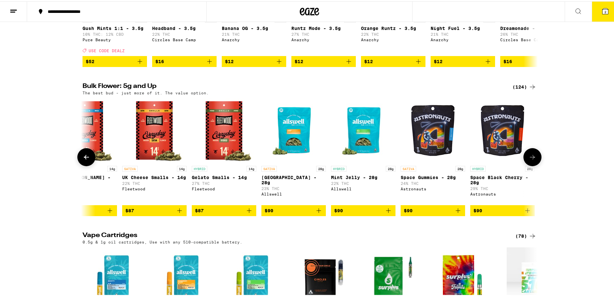
click at [85, 160] on icon at bounding box center [87, 156] width 8 height 8
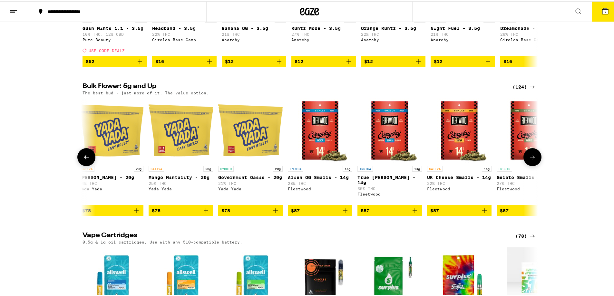
click at [85, 160] on icon at bounding box center [87, 156] width 8 height 8
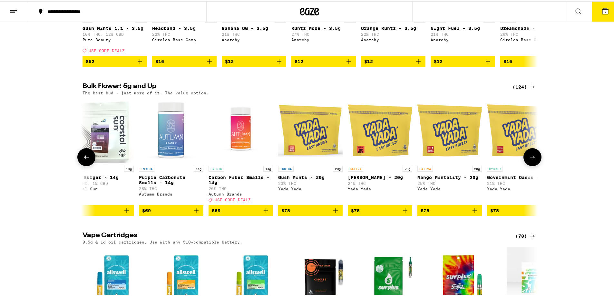
click at [85, 160] on icon at bounding box center [87, 156] width 8 height 8
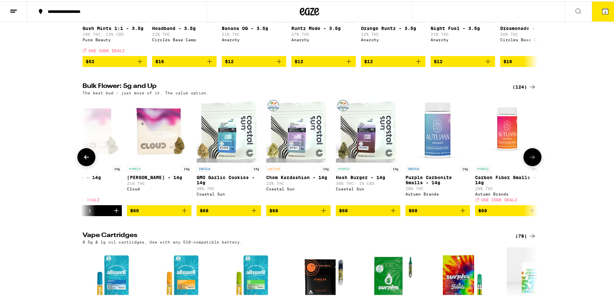
click at [85, 160] on icon at bounding box center [87, 156] width 8 height 8
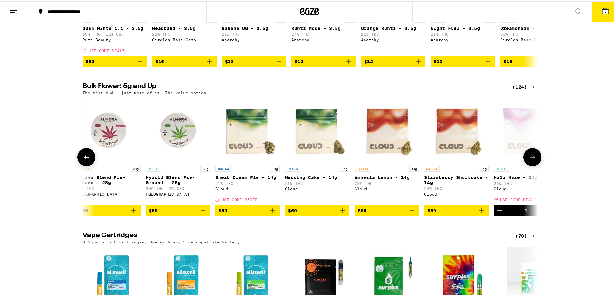
click at [85, 160] on icon at bounding box center [87, 156] width 8 height 8
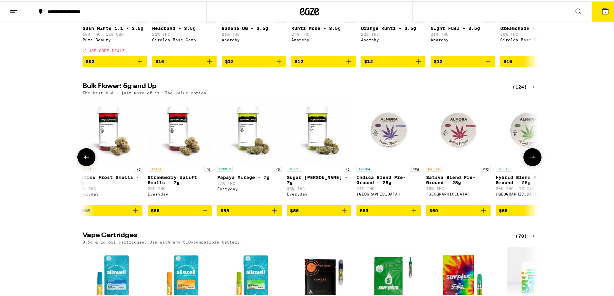
click at [85, 160] on icon at bounding box center [87, 156] width 8 height 8
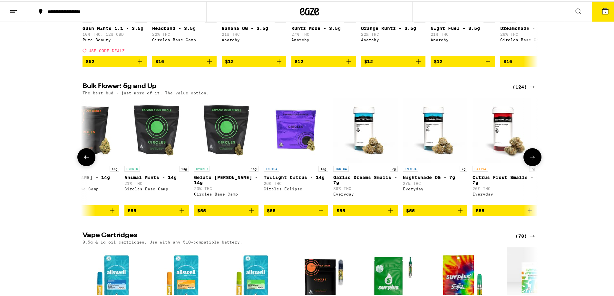
scroll to position [0, 3715]
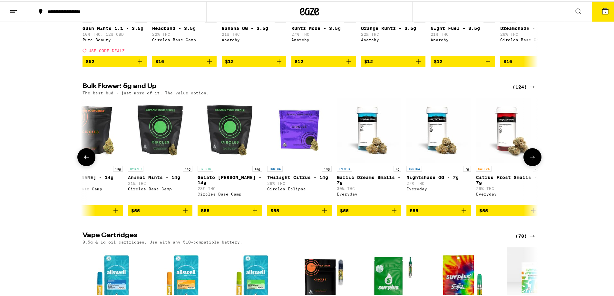
click at [84, 160] on icon at bounding box center [87, 156] width 8 height 8
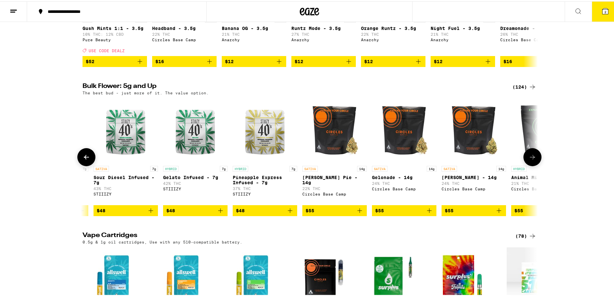
click at [84, 160] on icon at bounding box center [87, 156] width 8 height 8
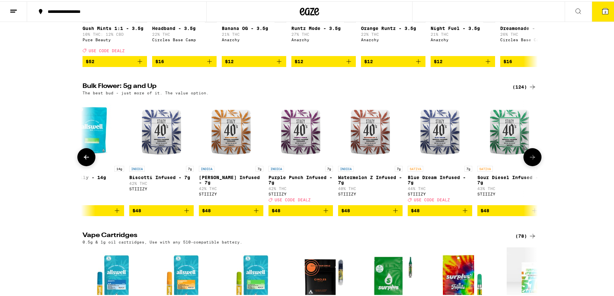
click at [84, 160] on icon at bounding box center [87, 156] width 8 height 8
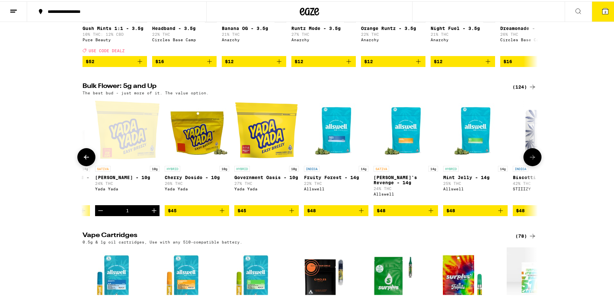
click at [84, 160] on icon at bounding box center [87, 156] width 8 height 8
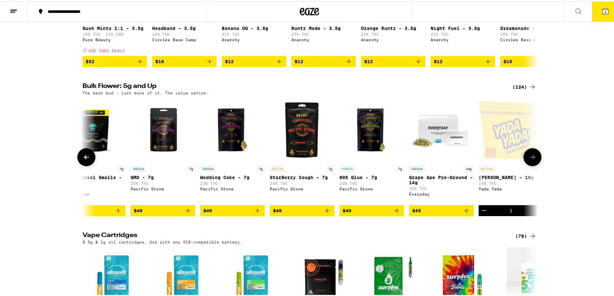
click at [84, 160] on icon at bounding box center [87, 156] width 8 height 8
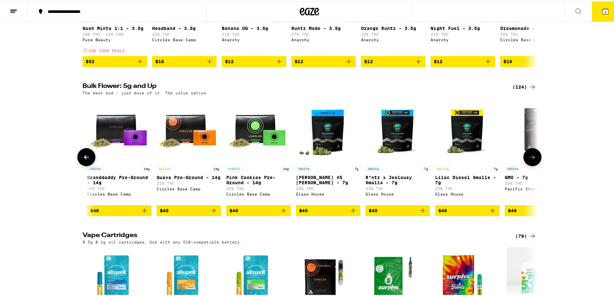
scroll to position [0, 1796]
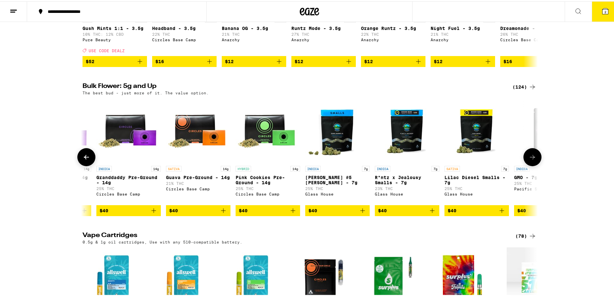
click at [84, 160] on icon at bounding box center [87, 156] width 8 height 8
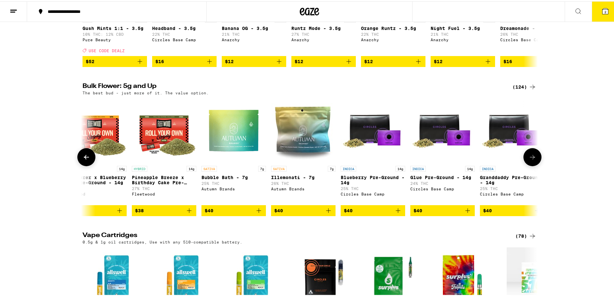
click at [84, 160] on icon at bounding box center [87, 156] width 8 height 8
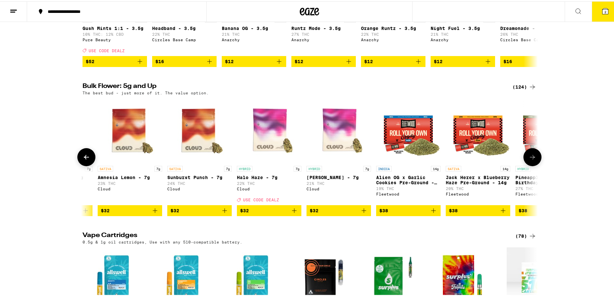
click at [84, 160] on icon at bounding box center [87, 156] width 8 height 8
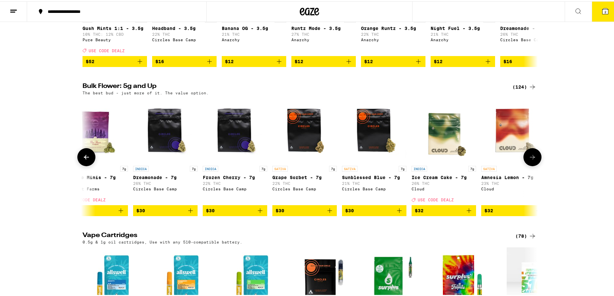
click at [84, 160] on icon at bounding box center [87, 156] width 8 height 8
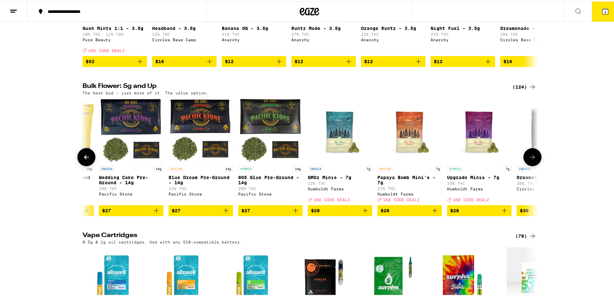
click at [84, 160] on icon at bounding box center [87, 156] width 8 height 8
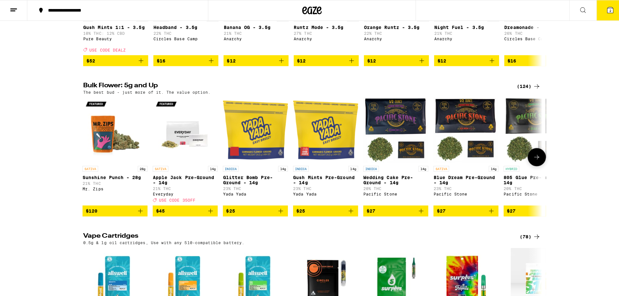
scroll to position [0, 0]
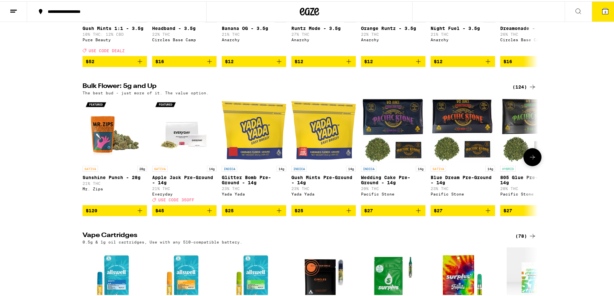
click at [275, 213] on icon "Add to bag" at bounding box center [279, 210] width 8 height 8
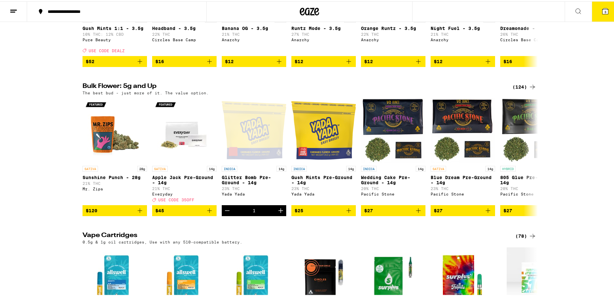
click at [593, 19] on button "3" at bounding box center [605, 10] width 27 height 20
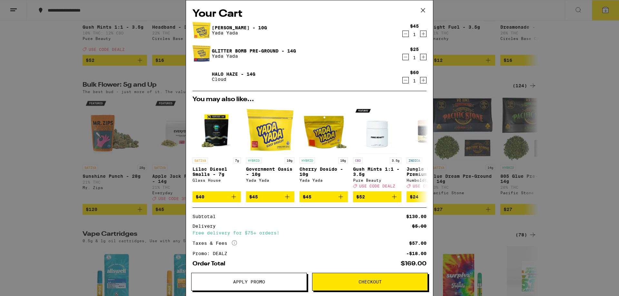
click at [420, 34] on icon "Increment" at bounding box center [423, 34] width 6 height 8
click at [403, 36] on icon "Decrement" at bounding box center [406, 34] width 6 height 8
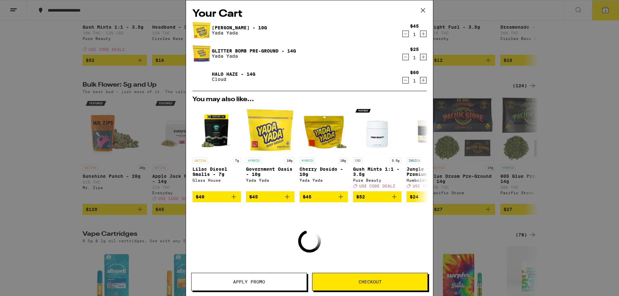
click at [403, 36] on icon "Decrement" at bounding box center [406, 34] width 6 height 8
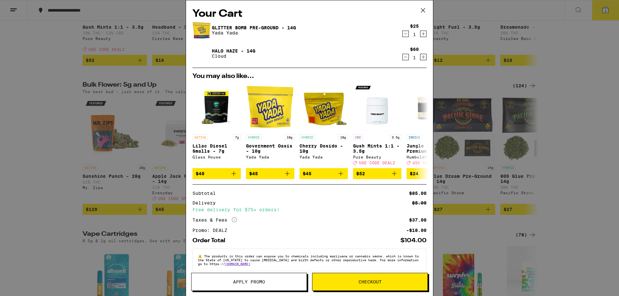
click at [375, 284] on span "Checkout" at bounding box center [369, 282] width 23 height 5
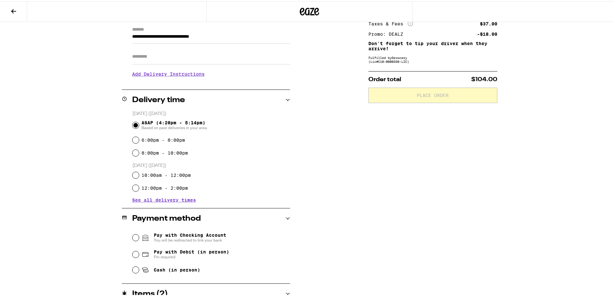
scroll to position [97, 0]
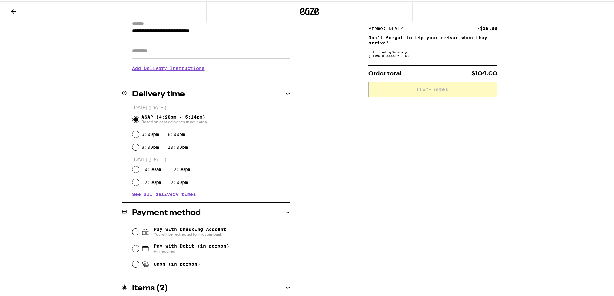
click at [132, 251] on div "Pay with Debit (in person) Pin required" at bounding box center [211, 247] width 158 height 17
click at [132, 250] on input "Pay with Debit (in person) Pin required" at bounding box center [135, 247] width 6 height 6
radio input "true"
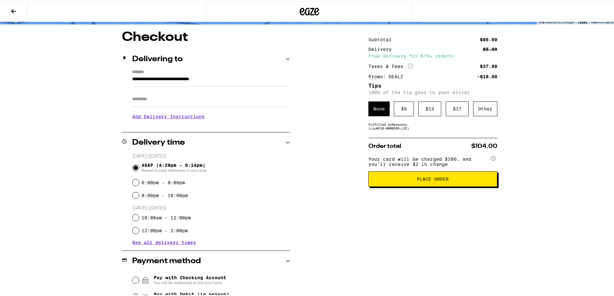
scroll to position [48, 0]
